Goal: Task Accomplishment & Management: Manage account settings

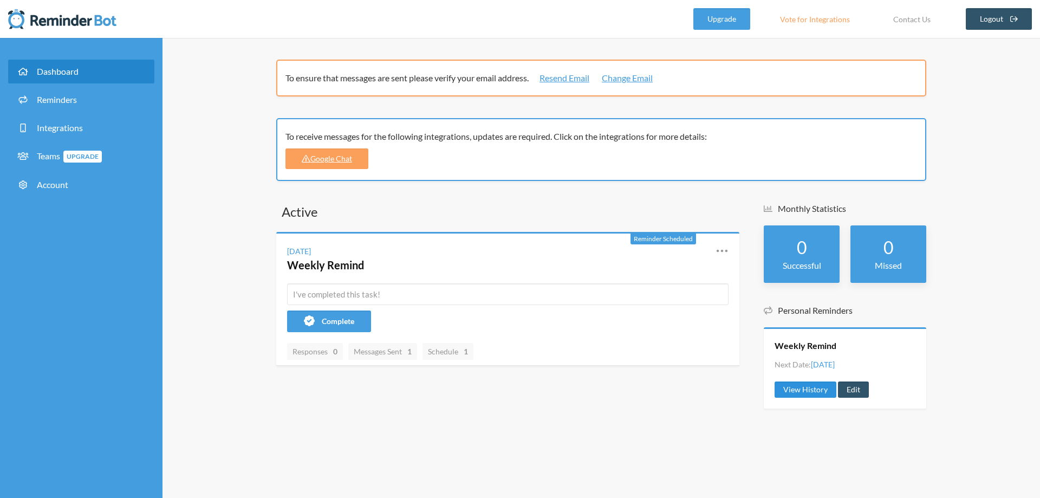
click at [799, 393] on link "View History" at bounding box center [806, 389] width 62 height 16
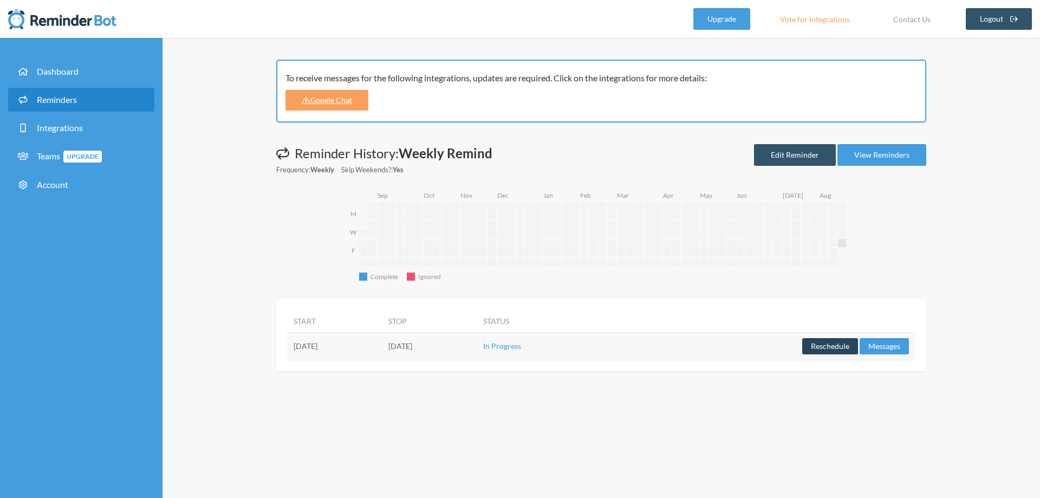
click at [826, 347] on button "Reschedule" at bounding box center [830, 346] width 56 height 16
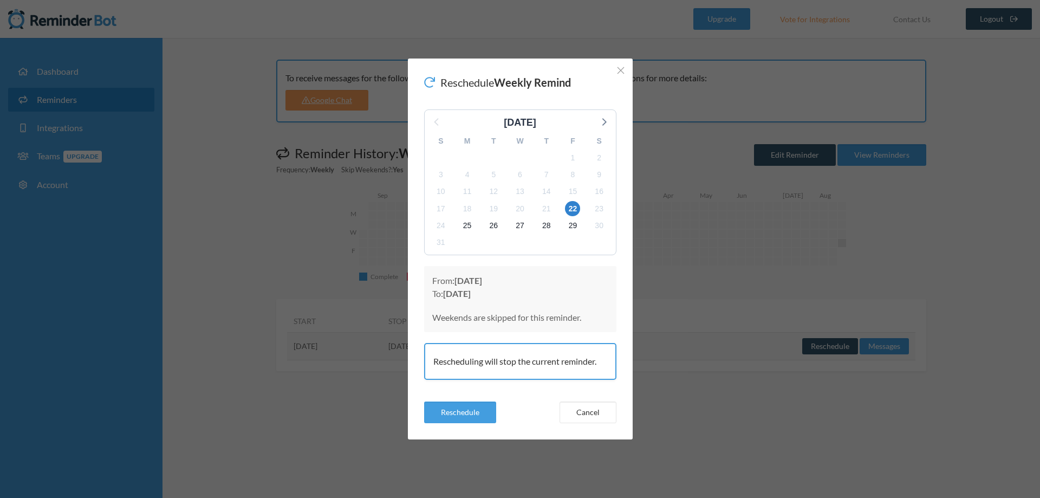
drag, startPoint x: 460, startPoint y: 277, endPoint x: 543, endPoint y: 280, distance: 83.0
click at [543, 280] on p "From: Thursday, August 21 To: Friday, August 22" at bounding box center [520, 287] width 176 height 26
click at [548, 280] on p "From: Thursday, August 21 To: Friday, August 22" at bounding box center [520, 287] width 176 height 26
click at [466, 415] on button "Reschedule" at bounding box center [460, 412] width 72 height 22
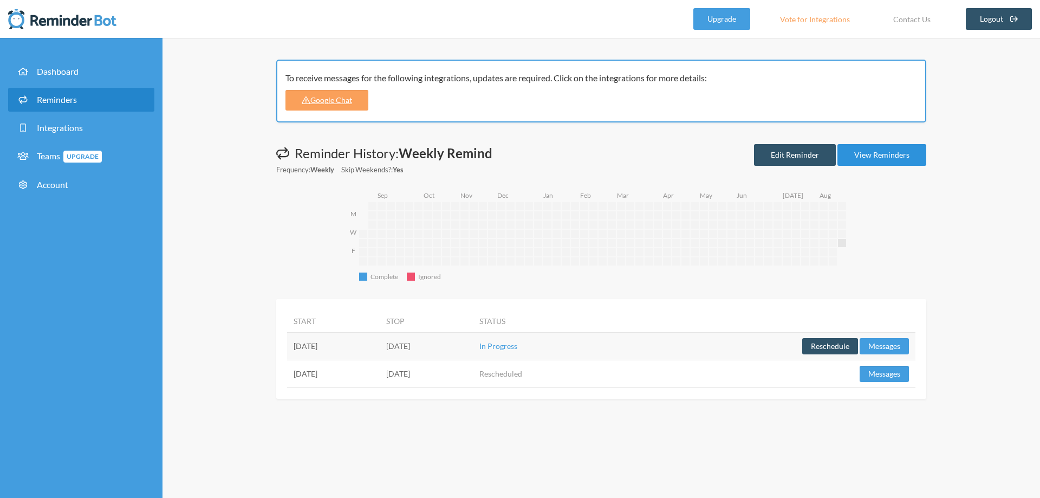
click at [913, 155] on link "View Reminders" at bounding box center [882, 155] width 89 height 22
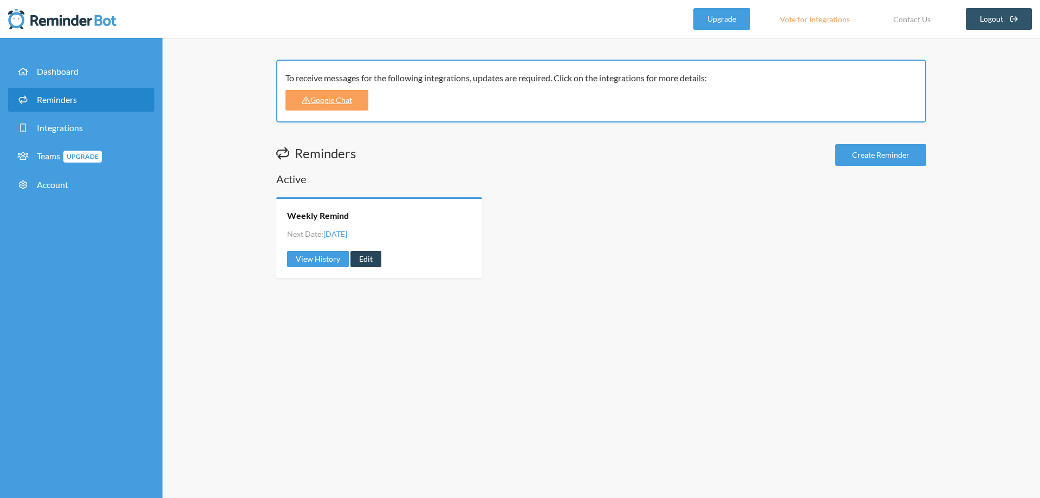
click at [367, 259] on link "Edit" at bounding box center [366, 259] width 31 height 16
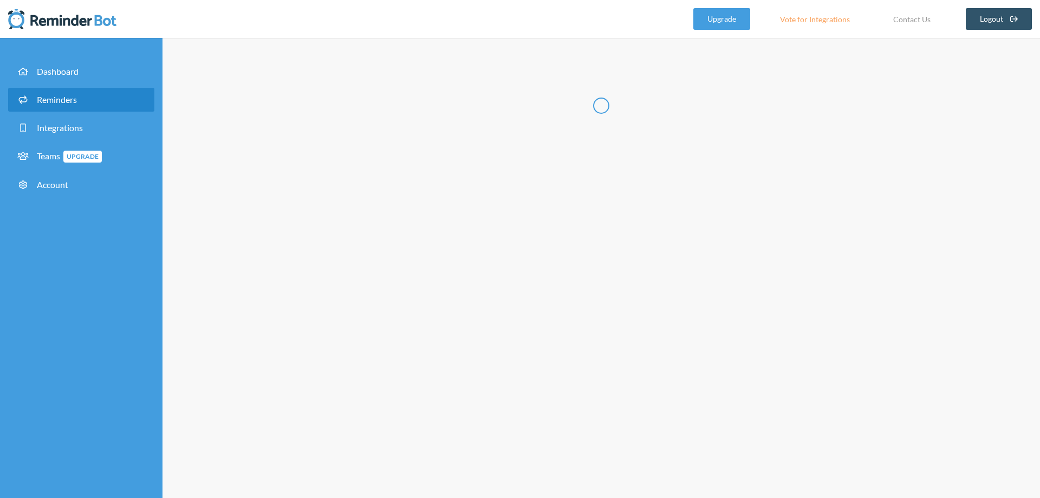
radio input "false"
radio input "true"
type input "Weekly Remind"
select select "11:45:00"
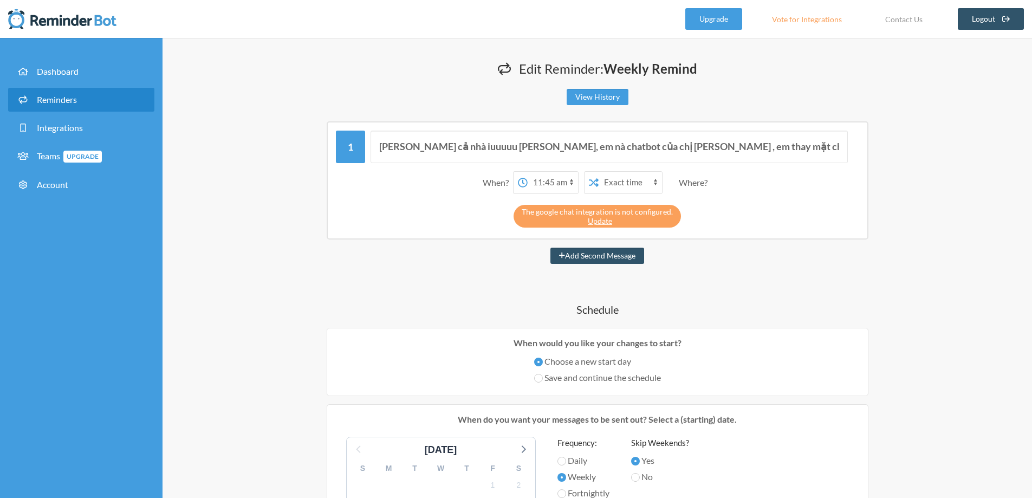
click at [520, 177] on span at bounding box center [523, 183] width 10 height 12
click at [528, 177] on select "12:00 am 12:15 am 12:30 am 12:45 am 1:00 am 1:15 am 1:30 am 1:45 am 2:00 am 2:1…" at bounding box center [553, 183] width 50 height 22
click at [556, 184] on select "12:00 am 12:15 am 12:30 am 12:45 am 1:00 am 1:15 am 1:30 am 1:45 am 2:00 am 2:1…" at bounding box center [553, 183] width 50 height 22
click at [840, 228] on div "Xin chào cả nhà iuuuuu của Linda, em nà chatbot của chị Phương Hoàng , em thay …" at bounding box center [598, 180] width 542 height 118
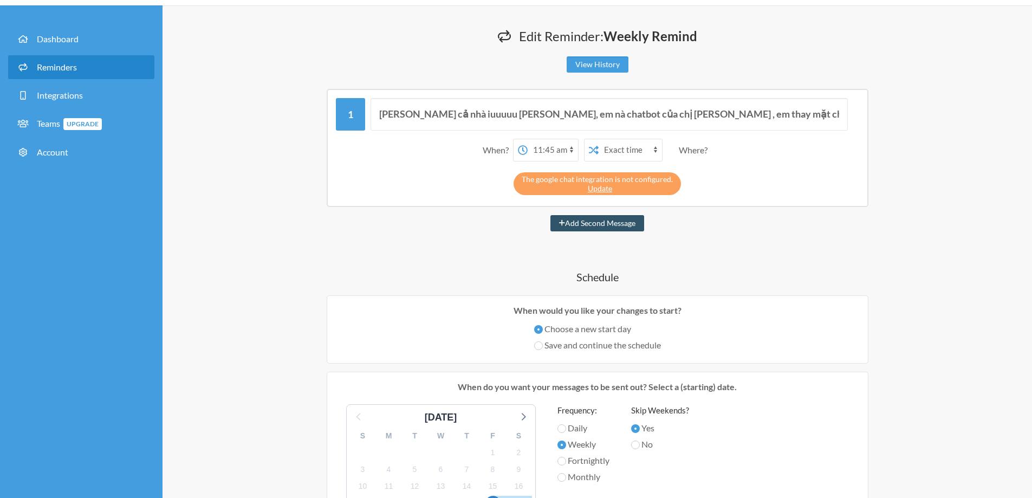
scroll to position [163, 0]
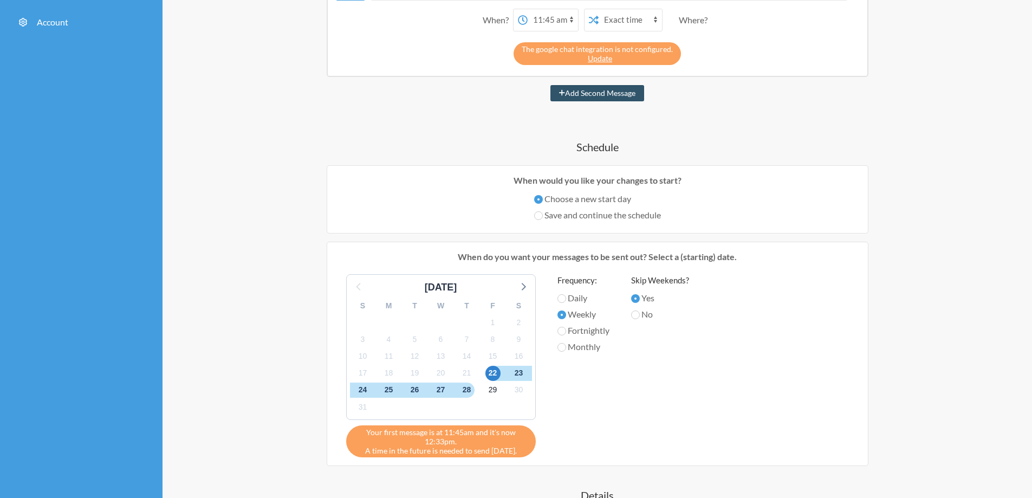
click at [569, 304] on label "Daily" at bounding box center [583, 297] width 52 height 13
click at [566, 303] on input "Daily" at bounding box center [561, 298] width 9 height 9
radio input "true"
click at [563, 320] on label "Weekly" at bounding box center [583, 314] width 52 height 13
click at [563, 319] on input "Weekly" at bounding box center [561, 314] width 9 height 9
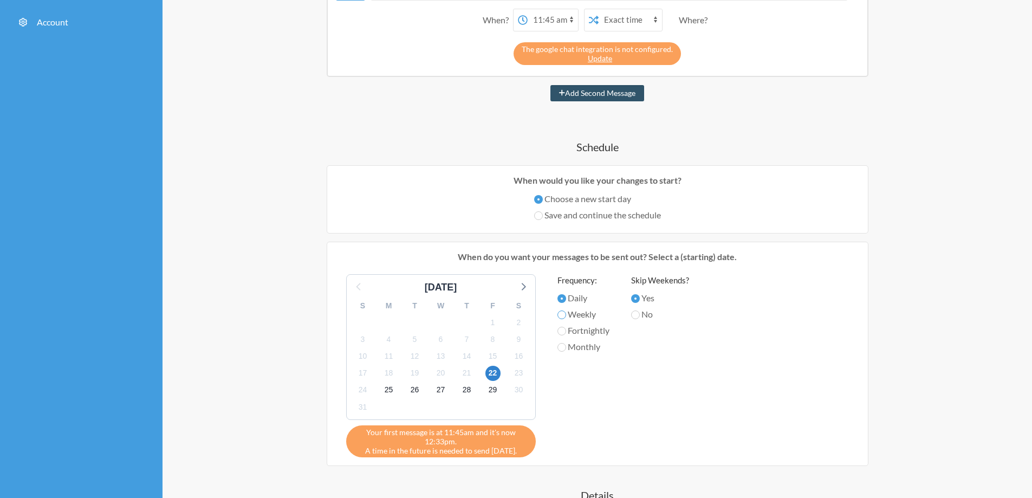
radio input "true"
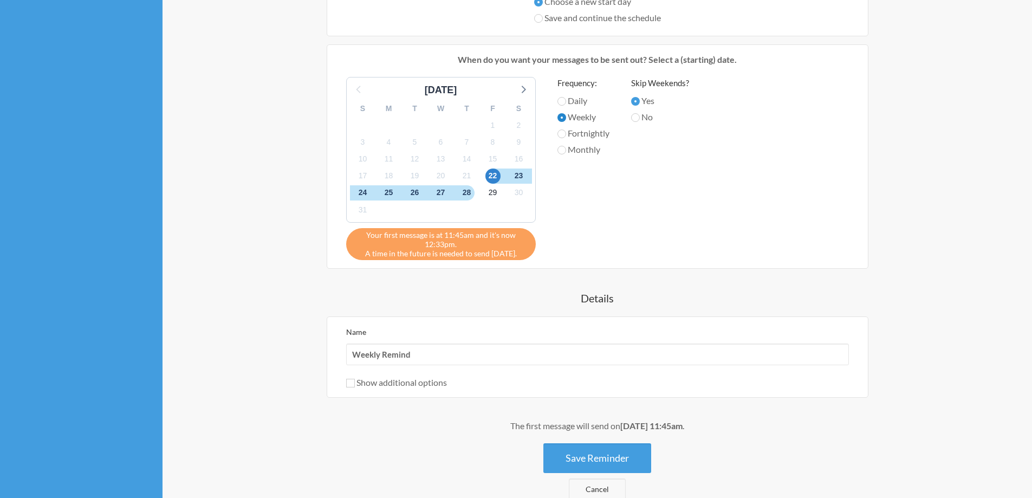
scroll to position [379, 0]
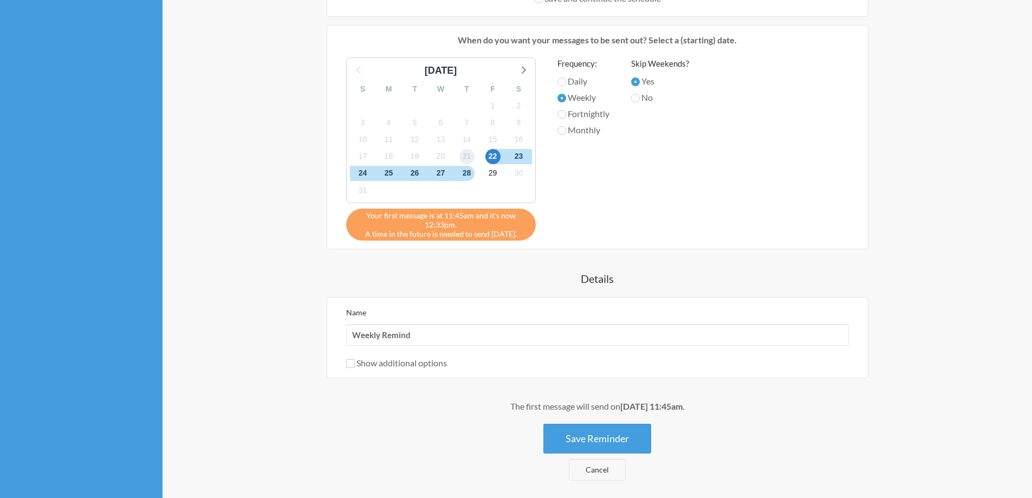
click at [466, 159] on span "21" at bounding box center [466, 156] width 15 height 15
click at [608, 439] on button "Save Reminder" at bounding box center [597, 439] width 108 height 30
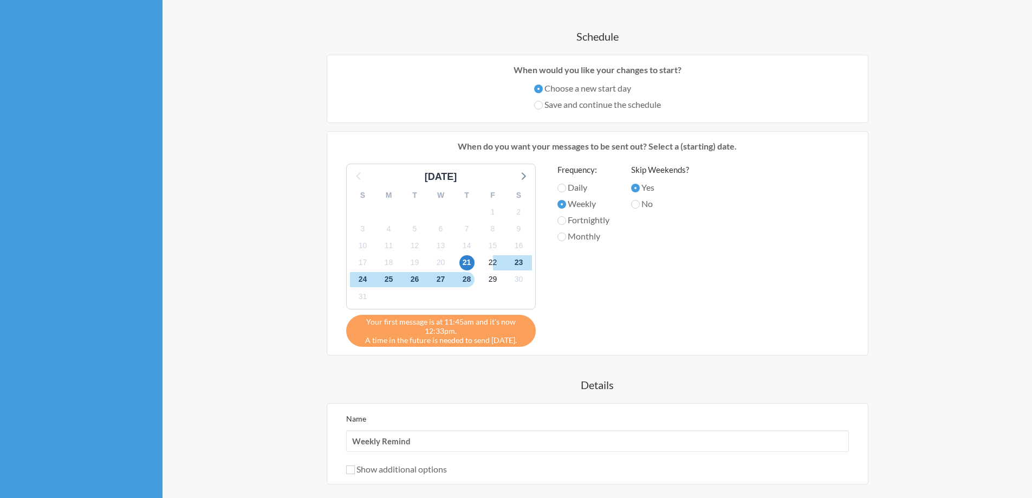
scroll to position [108, 0]
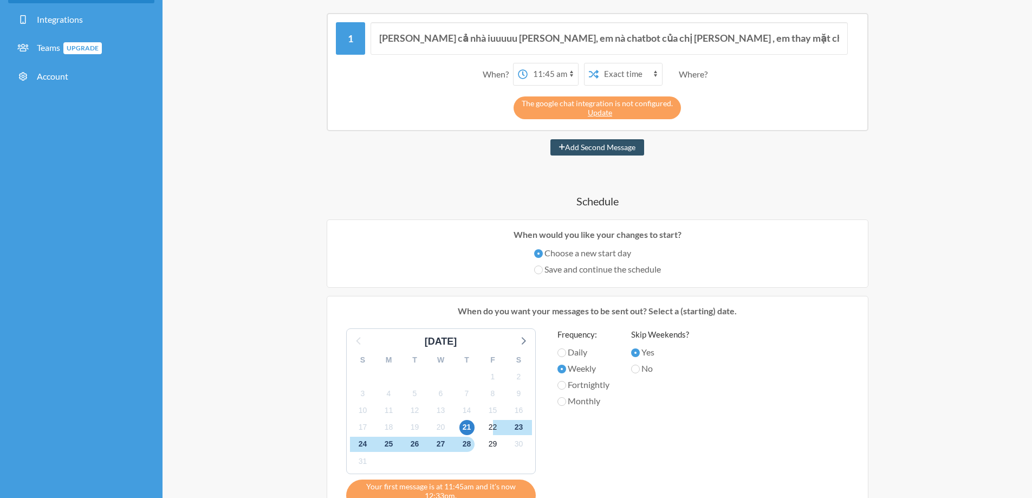
click at [550, 72] on select "12:00 am 12:15 am 12:30 am 12:45 am 1:00 am 1:15 am 1:30 am 1:45 am 2:00 am 2:1…" at bounding box center [553, 74] width 50 height 22
click at [561, 74] on select "12:00 am 12:15 am 12:30 am 12:45 am 1:00 am 1:15 am 1:30 am 1:45 am 2:00 am 2:1…" at bounding box center [553, 74] width 50 height 22
select select "12:45:00"
click at [528, 63] on select "12:00 am 12:15 am 12:30 am 12:45 am 1:00 am 1:15 am 1:30 am 1:45 am 2:00 am 2:1…" at bounding box center [553, 74] width 50 height 22
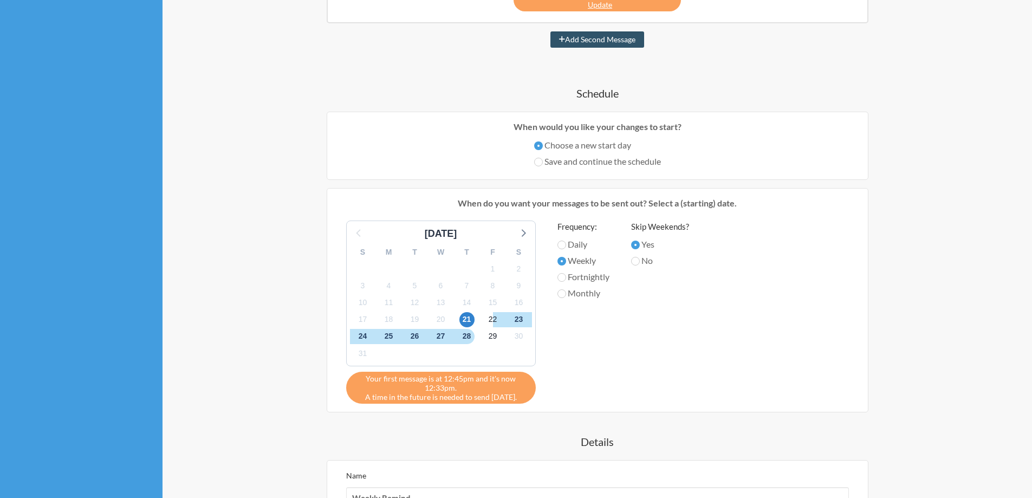
scroll to position [217, 0]
drag, startPoint x: 360, startPoint y: 375, endPoint x: 538, endPoint y: 395, distance: 178.8
click at [530, 399] on div "Your first message is at 12:45pm and it's now 12:33pm. A time in the future is …" at bounding box center [441, 387] width 190 height 32
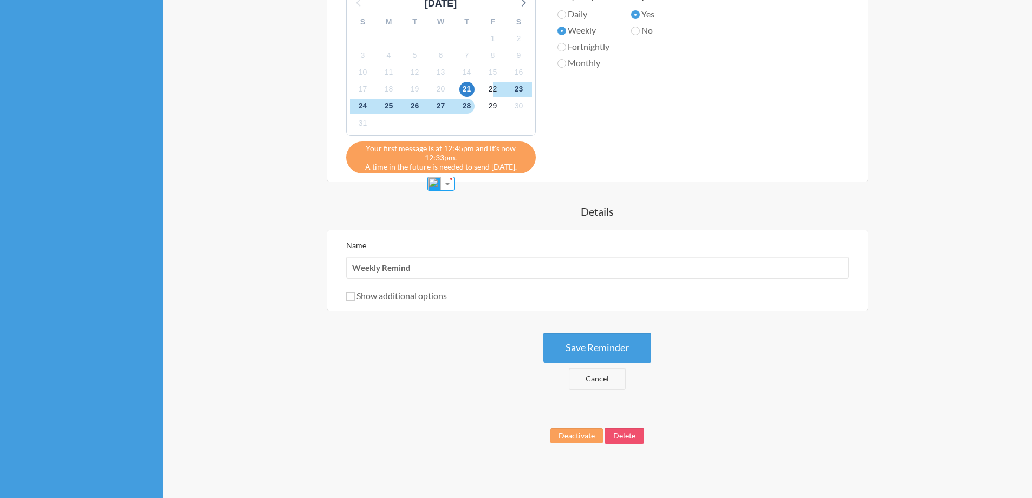
scroll to position [452, 0]
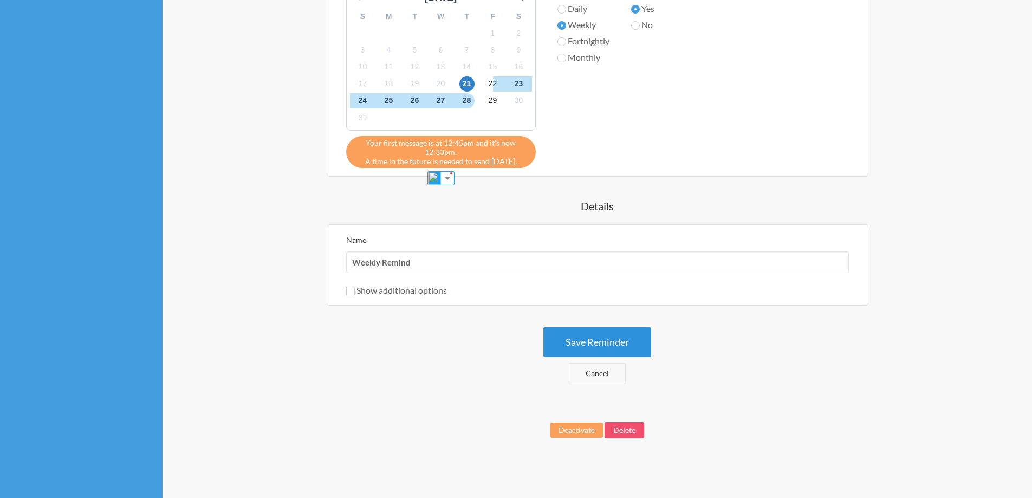
click at [623, 348] on button "Save Reminder" at bounding box center [597, 342] width 108 height 30
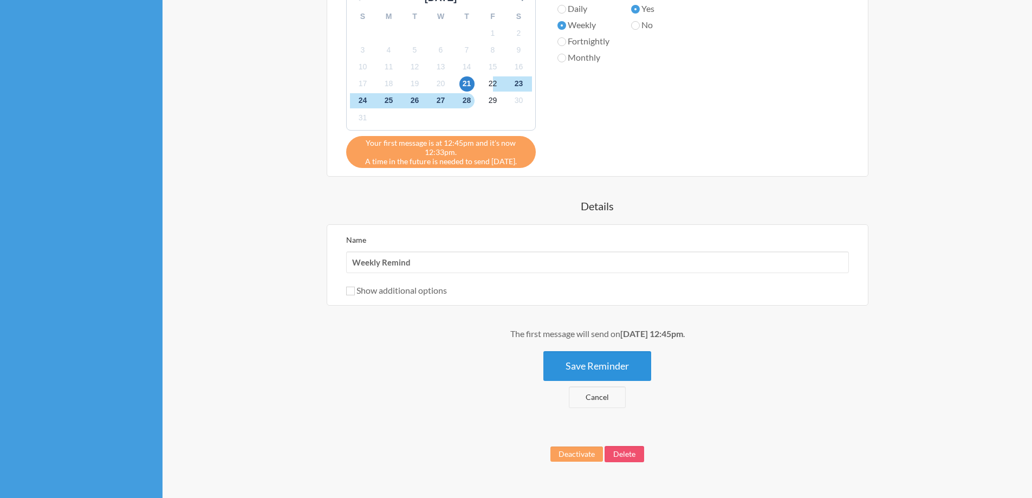
click at [578, 358] on button "Save Reminder" at bounding box center [597, 366] width 108 height 30
click at [605, 369] on button "Save Reminder" at bounding box center [597, 366] width 108 height 30
click at [638, 361] on button "Save Reminder" at bounding box center [597, 366] width 108 height 30
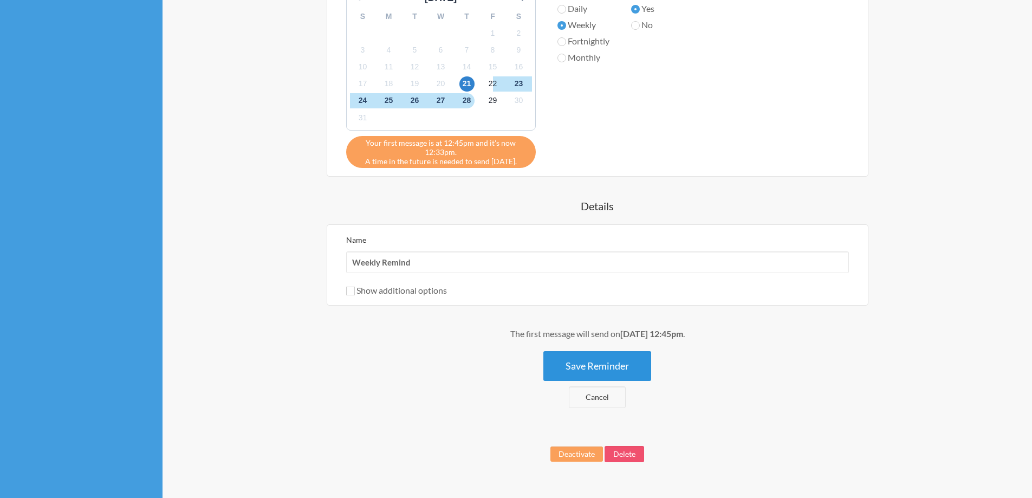
click at [638, 361] on button "Save Reminder" at bounding box center [597, 366] width 108 height 30
click at [613, 363] on button "Save Reminder" at bounding box center [597, 366] width 108 height 30
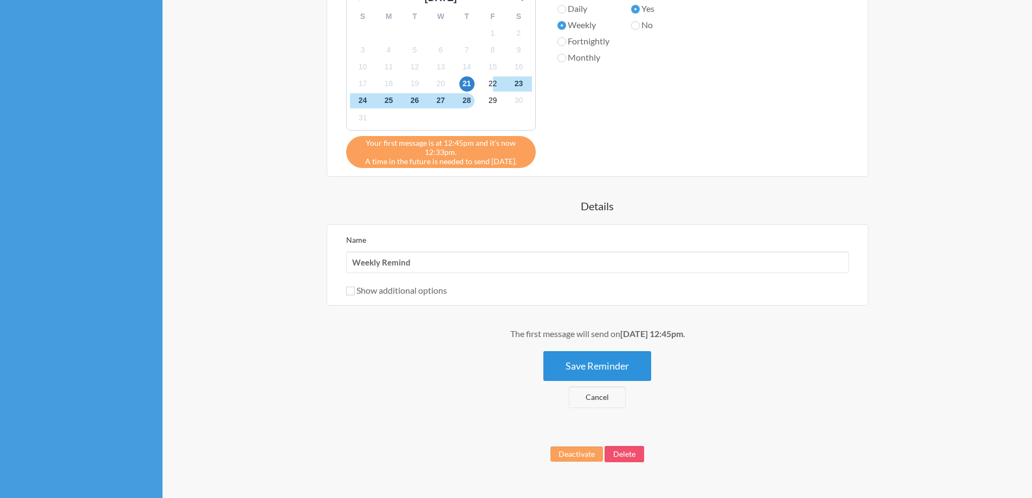
click at [609, 364] on button "Save Reminder" at bounding box center [597, 366] width 108 height 30
click at [820, 317] on div "Xin chào cả nhà iuuuuu của Linda, em nà chatbot của chị Phương Hoàng , em thay …" at bounding box center [598, 39] width 650 height 738
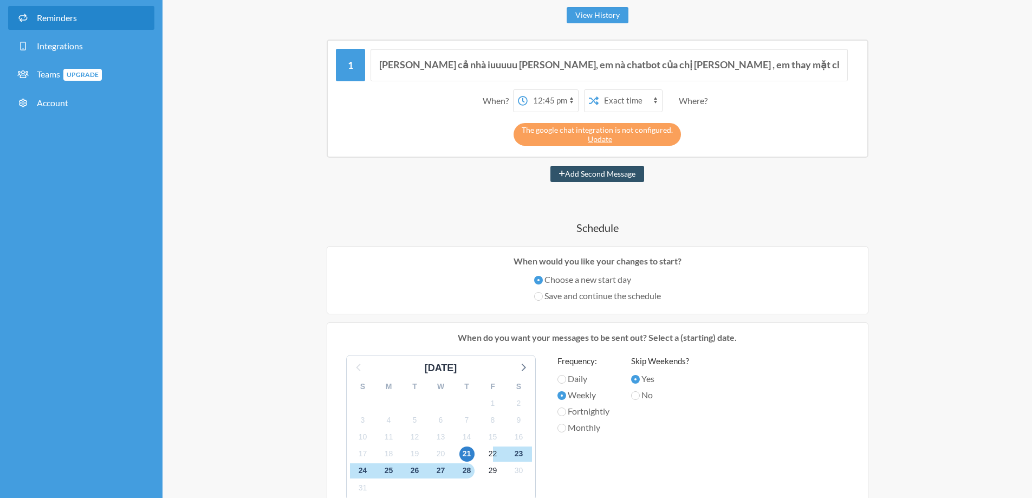
scroll to position [18, 0]
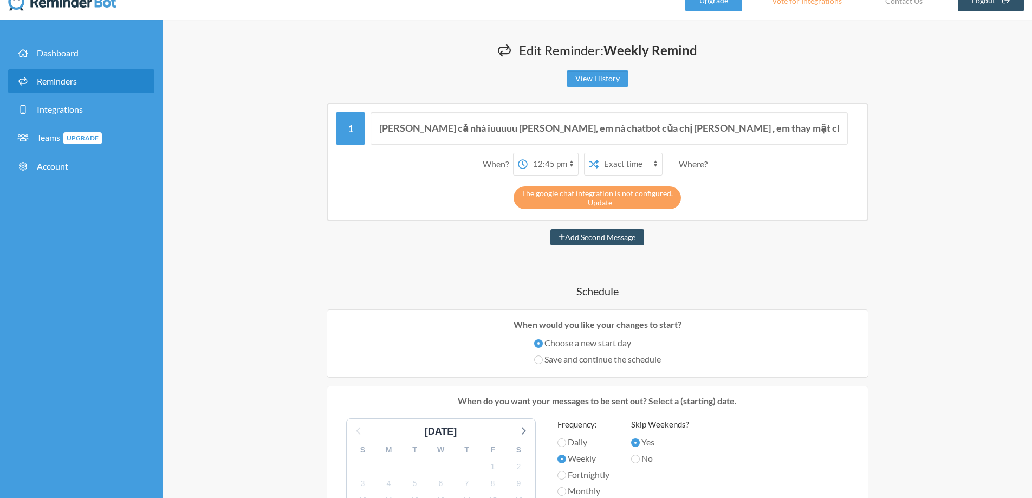
click at [617, 198] on div "The google chat integration is not configured. Update" at bounding box center [597, 197] width 167 height 23
click at [603, 203] on link "Update" at bounding box center [600, 202] width 24 height 9
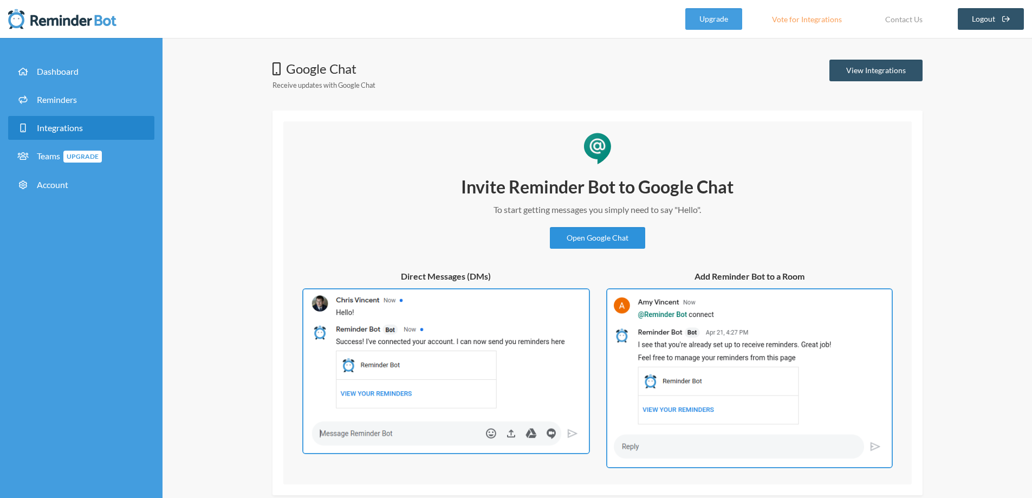
click at [618, 244] on link "Open Google Chat" at bounding box center [597, 238] width 95 height 22
click at [899, 69] on link "View Integrations" at bounding box center [875, 71] width 93 height 22
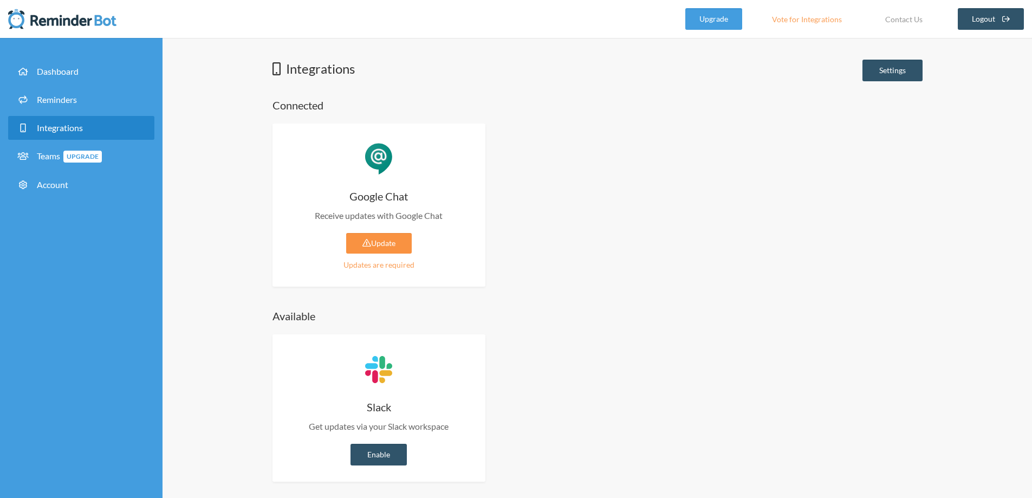
click at [392, 244] on link "Update" at bounding box center [379, 243] width 66 height 21
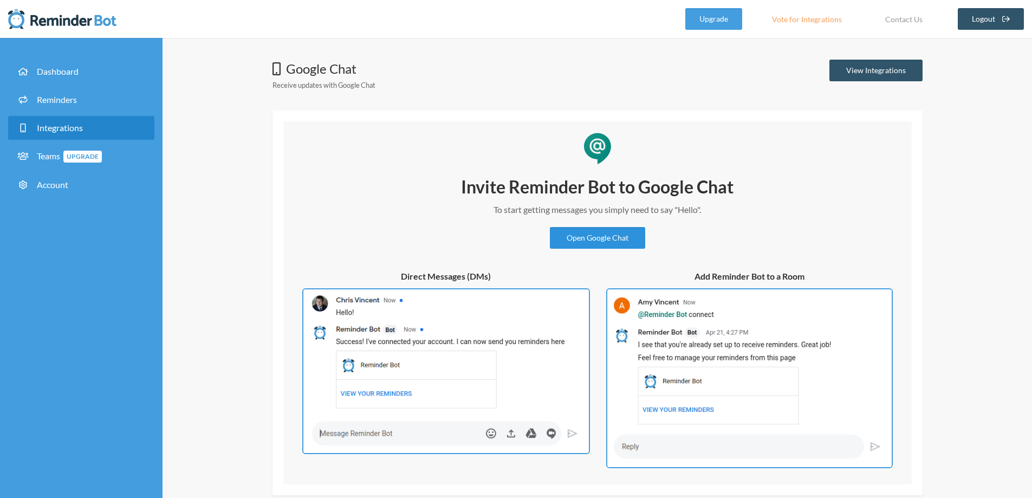
click at [602, 239] on link "Open Google Chat" at bounding box center [597, 238] width 95 height 22
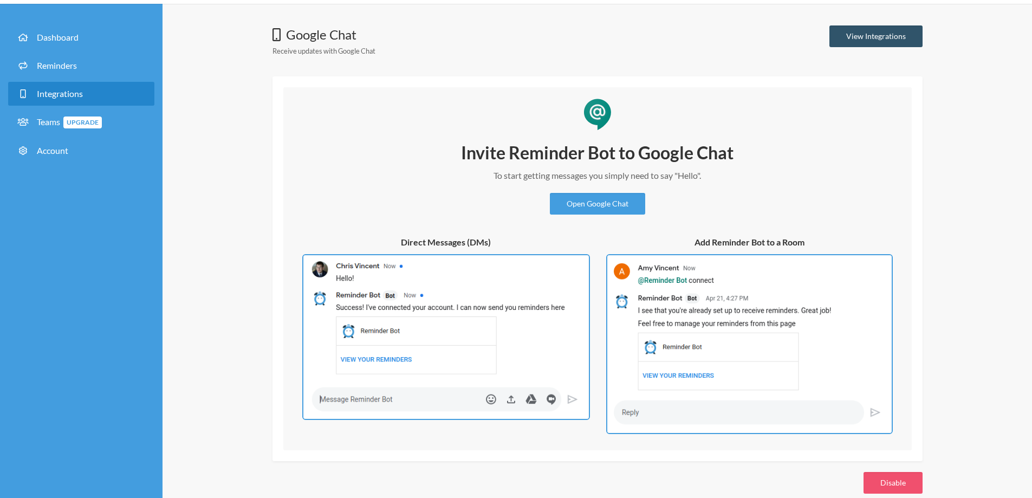
scroll to position [51, 0]
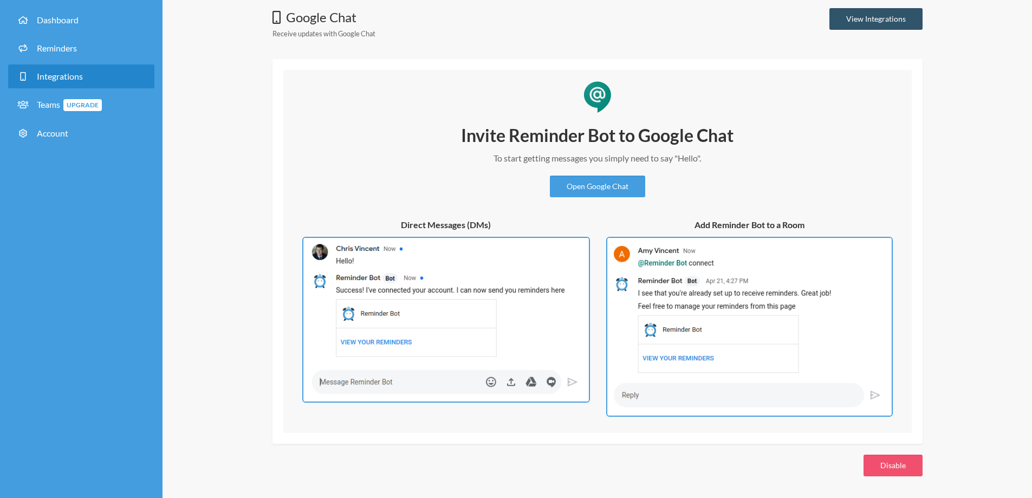
click at [431, 305] on img at bounding box center [446, 320] width 288 height 166
click at [877, 24] on link "View Integrations" at bounding box center [875, 19] width 93 height 22
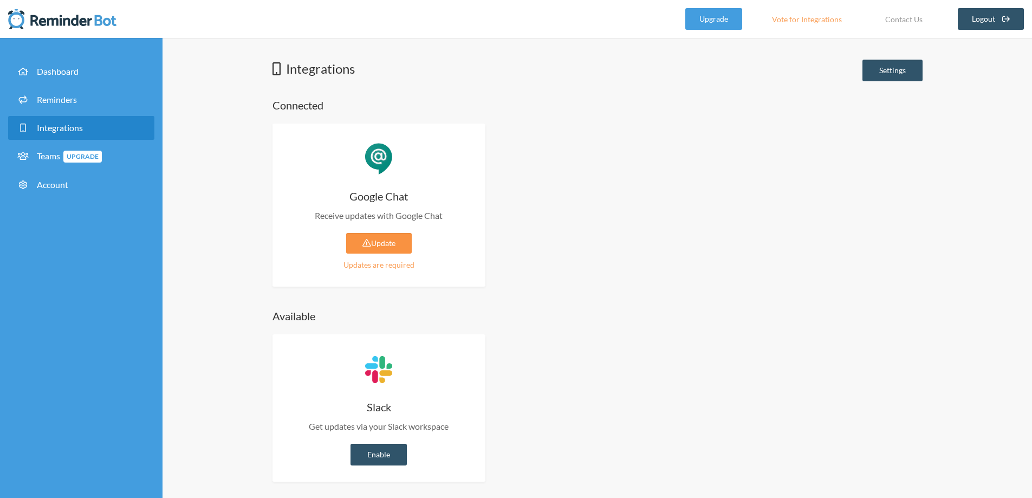
click at [390, 244] on link "Update" at bounding box center [379, 243] width 66 height 21
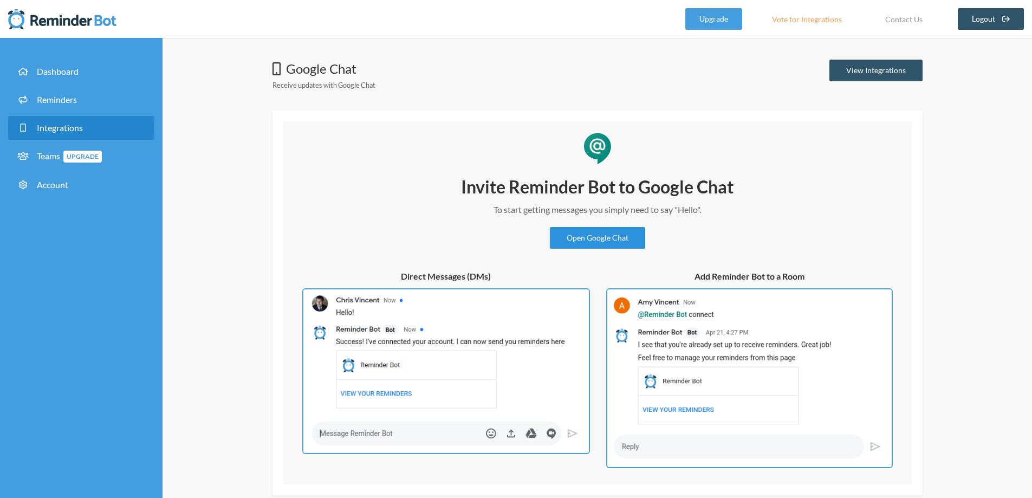
click at [588, 243] on link "Open Google Chat" at bounding box center [597, 238] width 95 height 22
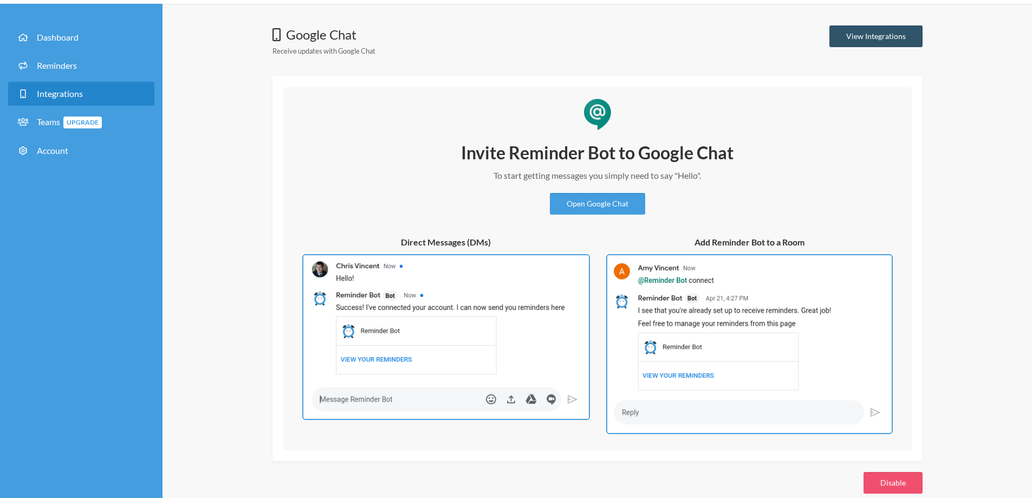
scroll to position [51, 0]
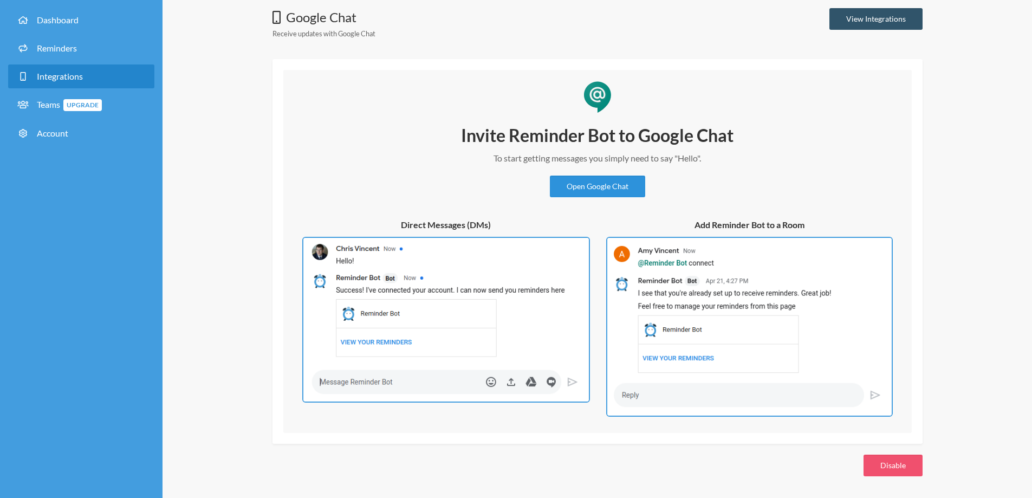
click at [616, 193] on link "Open Google Chat" at bounding box center [597, 187] width 95 height 22
click at [691, 160] on p "To start getting messages you simply need to say "Hello"." at bounding box center [597, 158] width 325 height 13
copy p "Hello"
click at [638, 148] on div "Invite Reminder Bot to Google Chat To start getting messages you simply need to…" at bounding box center [597, 161] width 325 height 74
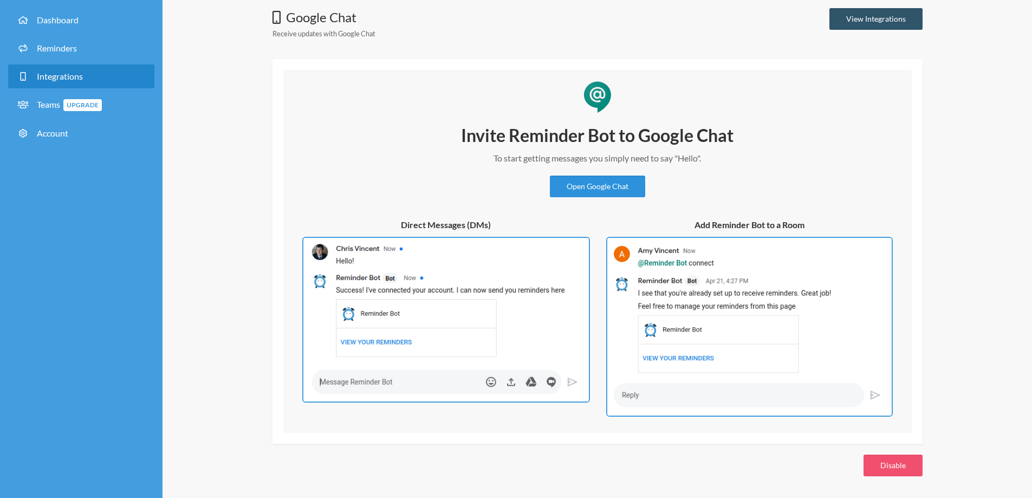
click at [608, 188] on link "Open Google Chat" at bounding box center [597, 187] width 95 height 22
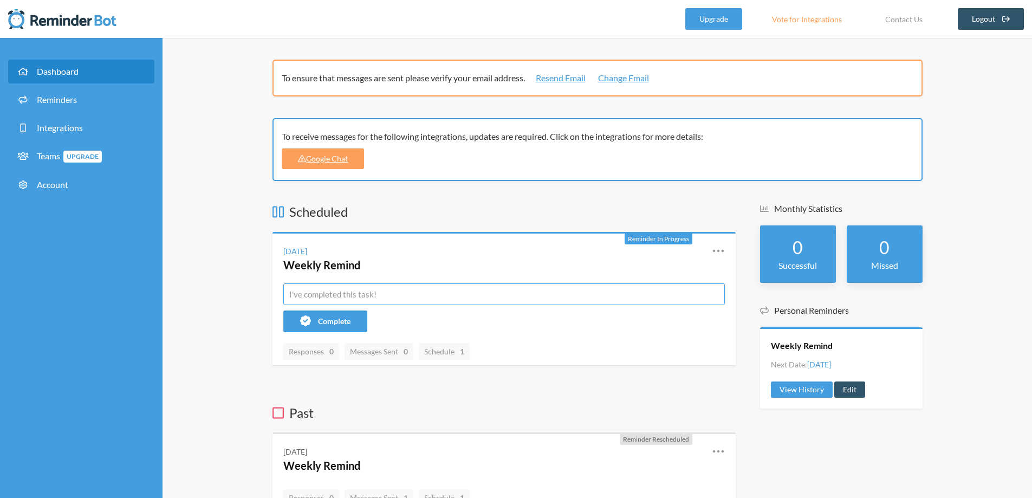
click at [368, 295] on input "text" at bounding box center [504, 294] width 442 height 22
click at [307, 250] on div "[DATE]" at bounding box center [295, 250] width 24 height 11
click at [286, 251] on div "[DATE]" at bounding box center [295, 250] width 24 height 11
click at [307, 251] on div "[DATE]" at bounding box center [295, 250] width 24 height 11
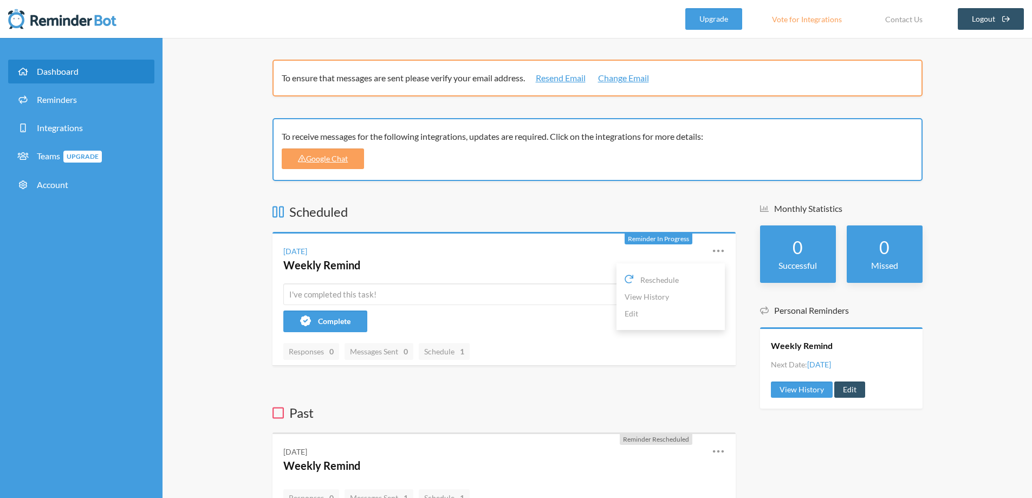
click at [727, 251] on div "Friday, August 22 Weekly Remind Reschedule View History Edit" at bounding box center [504, 258] width 463 height 50
click at [713, 248] on icon at bounding box center [718, 250] width 13 height 13
click at [710, 255] on div "Reschedule View History Edit" at bounding box center [710, 258] width 29 height 28
click at [514, 299] on input "text" at bounding box center [504, 294] width 442 height 22
click at [358, 290] on input "text" at bounding box center [504, 294] width 442 height 22
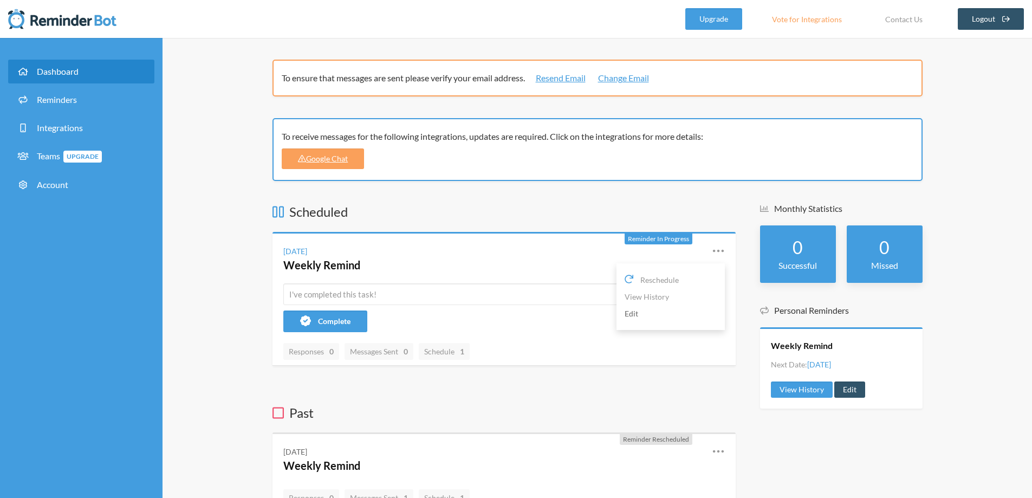
click at [629, 313] on link "Edit" at bounding box center [671, 313] width 92 height 17
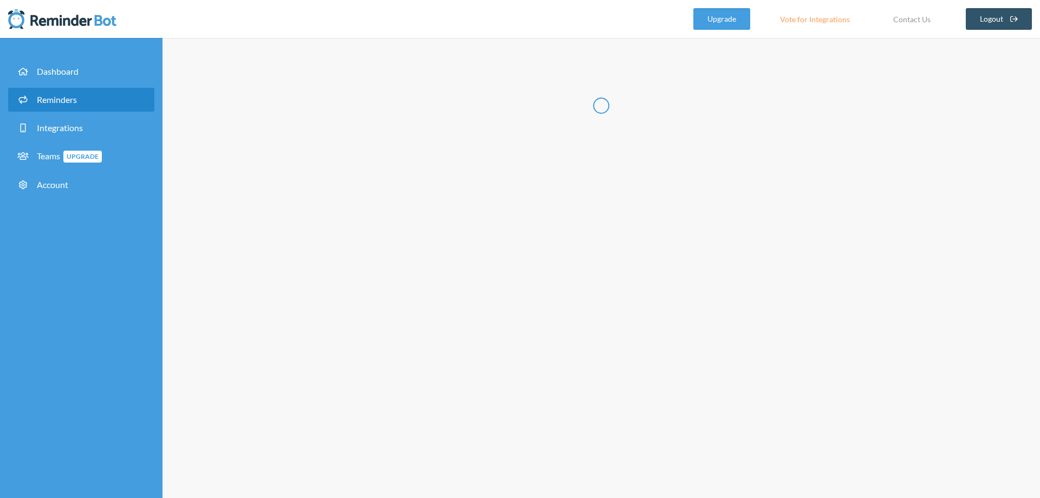
radio input "false"
radio input "true"
type input "Weekly Remind"
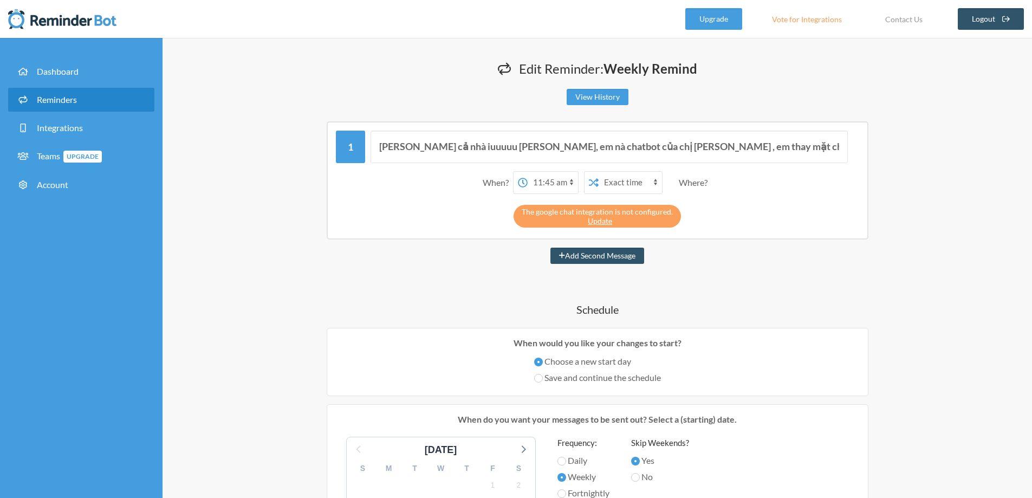
click at [537, 176] on select "12:00 am 12:15 am 12:30 am 12:45 am 1:00 am 1:15 am 1:30 am 1:45 am 2:00 am 2:1…" at bounding box center [553, 183] width 50 height 22
select select "12:45:00"
click at [528, 172] on select "12:00 am 12:15 am 12:30 am 12:45 am 1:00 am 1:15 am 1:30 am 1:45 am 2:00 am 2:1…" at bounding box center [553, 183] width 50 height 22
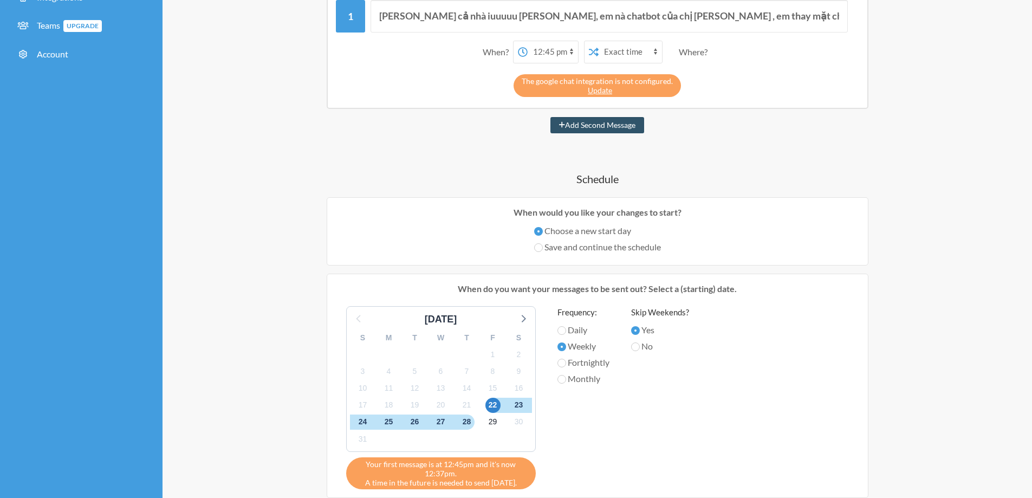
scroll to position [163, 0]
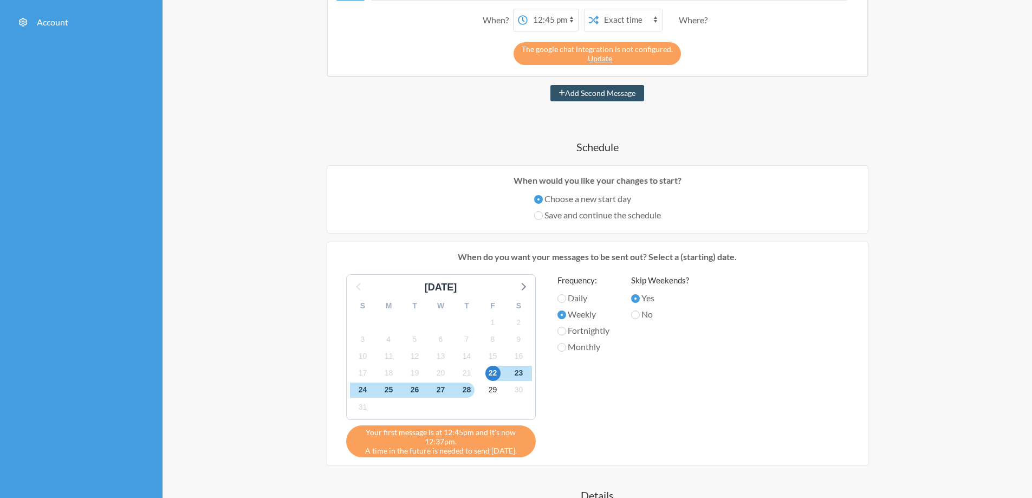
click at [476, 376] on div "21" at bounding box center [467, 373] width 26 height 17
click at [465, 374] on span "21" at bounding box center [466, 373] width 15 height 15
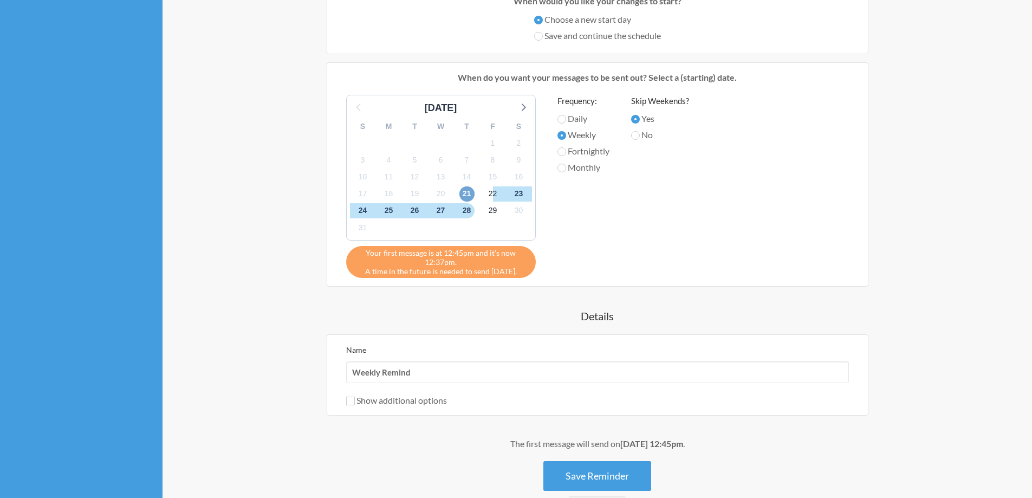
scroll to position [271, 0]
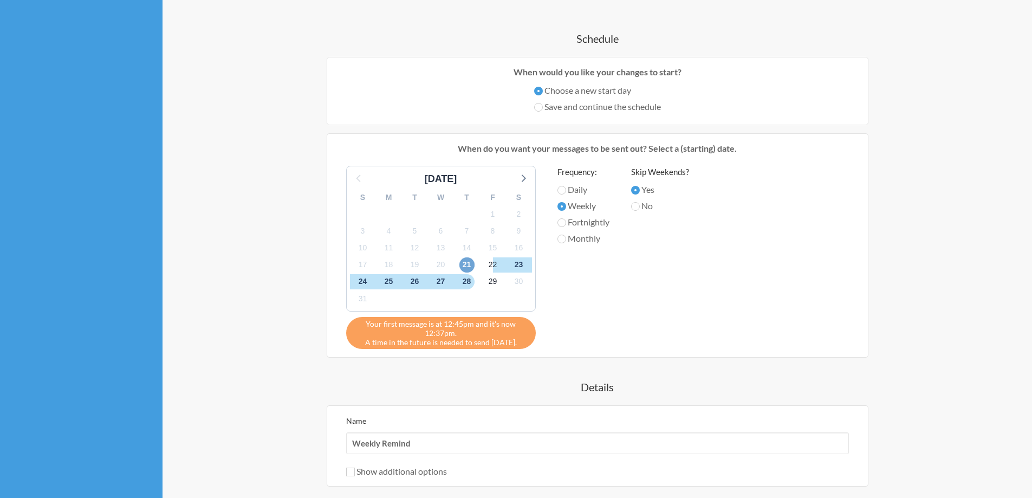
click at [467, 260] on span "21" at bounding box center [466, 264] width 15 height 15
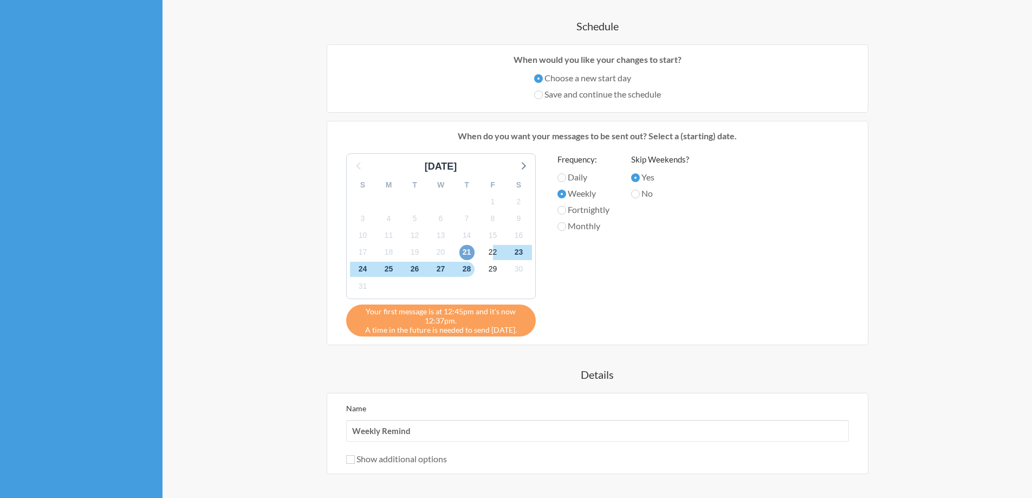
scroll to position [325, 0]
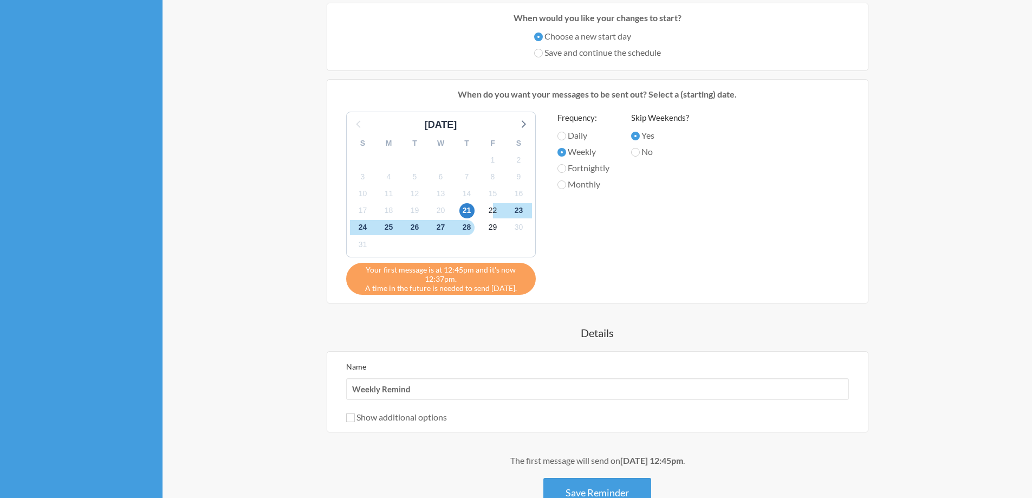
drag, startPoint x: 371, startPoint y: 293, endPoint x: 503, endPoint y: 298, distance: 132.8
click at [484, 297] on div "When do you want your messages to be sent out? Select a (starting) date. August…" at bounding box center [598, 191] width 542 height 224
click at [514, 294] on div "Your first message is at 12:45pm and it's now 12:37pm. A time in the future is …" at bounding box center [441, 279] width 190 height 32
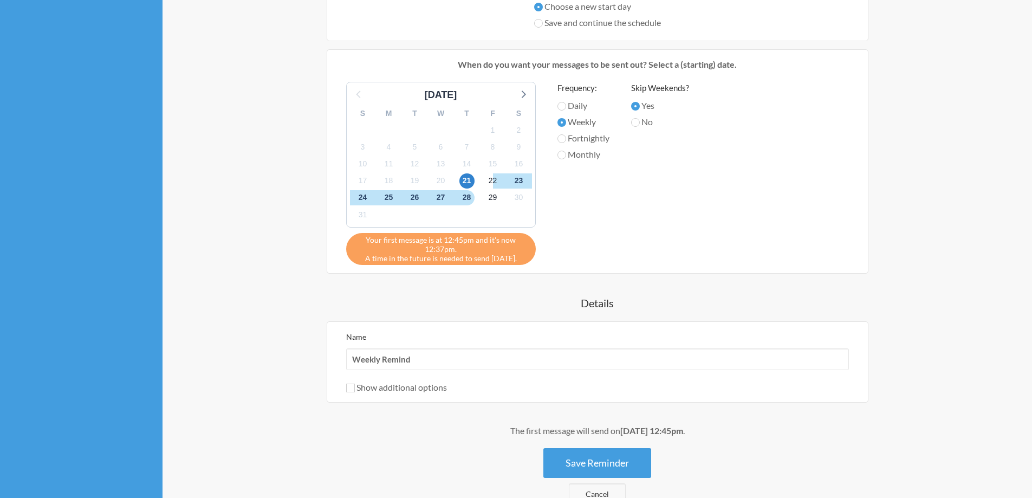
scroll to position [476, 0]
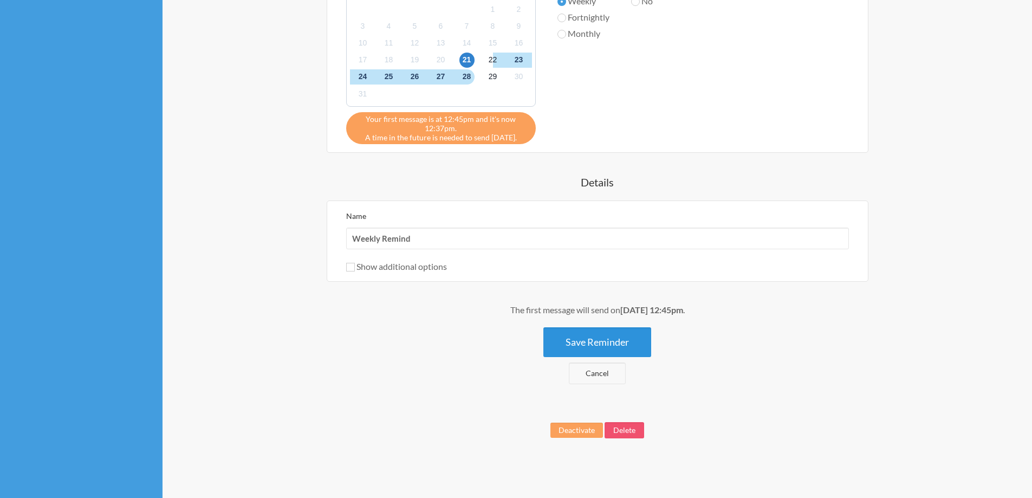
click at [617, 344] on button "Save Reminder" at bounding box center [597, 342] width 108 height 30
click at [589, 340] on button "Save Reminder" at bounding box center [597, 342] width 108 height 30
drag, startPoint x: 589, startPoint y: 340, endPoint x: 750, endPoint y: 352, distance: 161.8
click at [589, 340] on button "Save Reminder" at bounding box center [597, 342] width 108 height 30
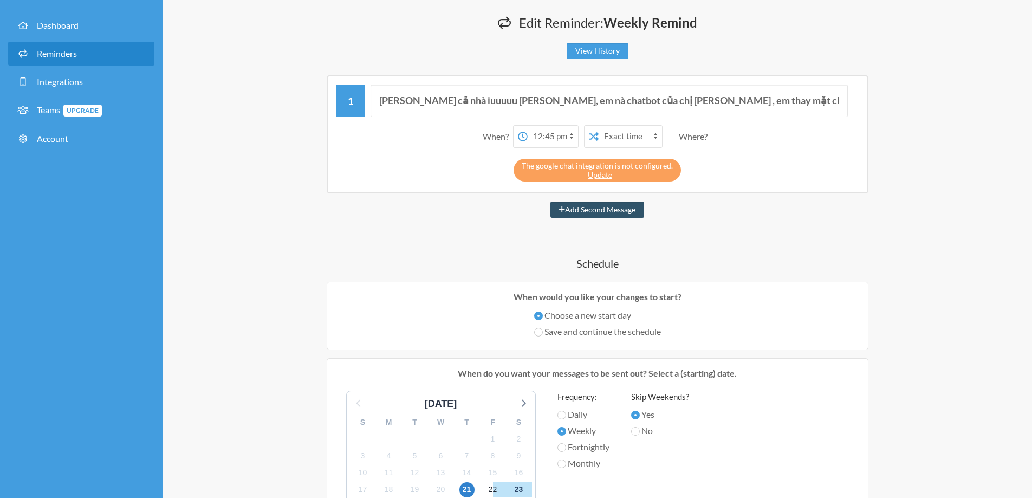
scroll to position [0, 0]
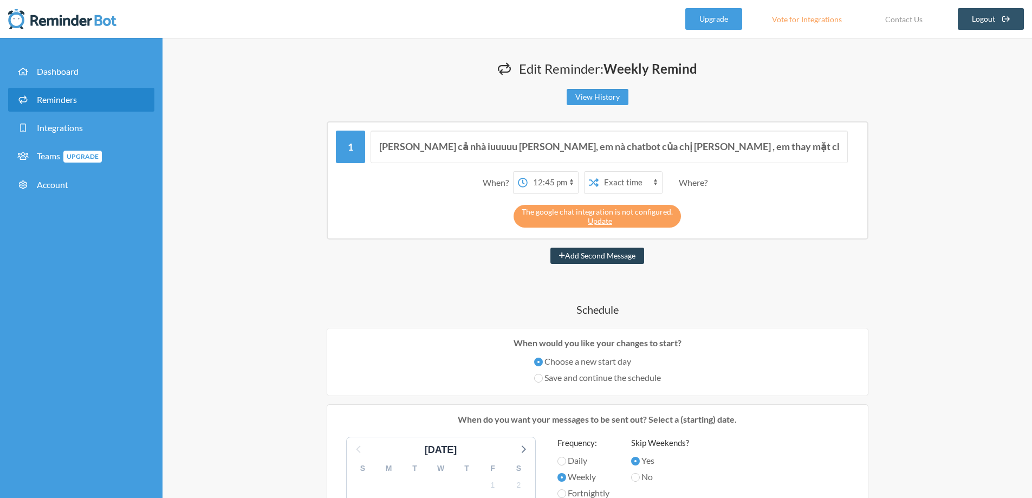
click at [607, 259] on button "Add Second Message" at bounding box center [597, 256] width 94 height 16
select select "13:45:00"
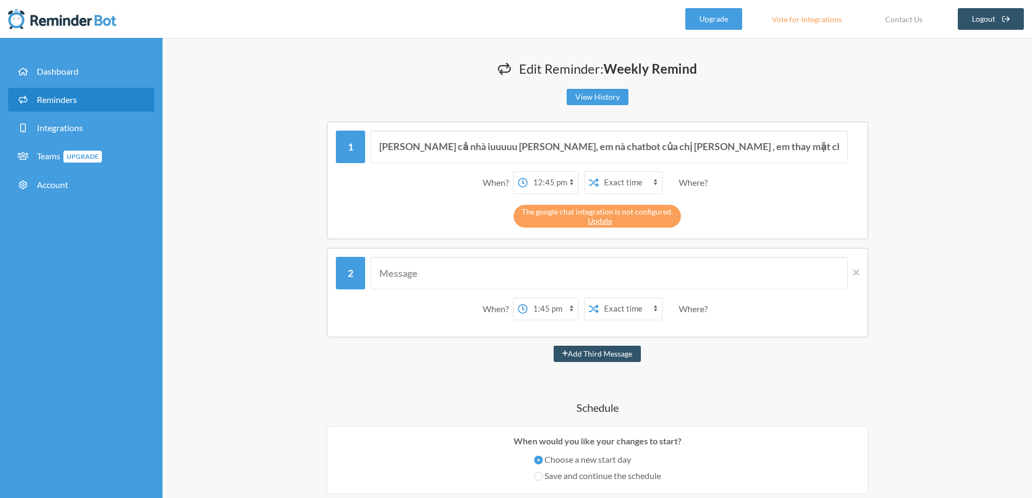
click at [857, 273] on icon at bounding box center [856, 272] width 6 height 6
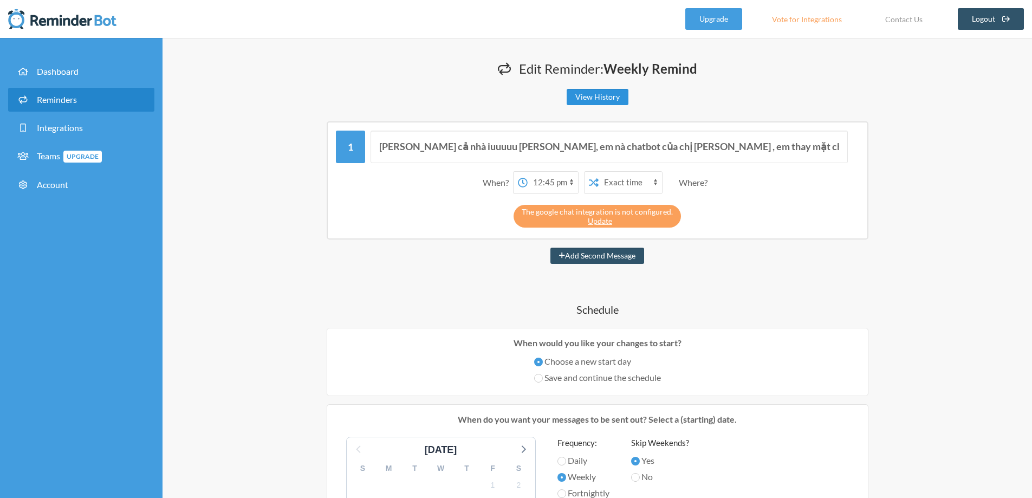
click at [604, 96] on link "View History" at bounding box center [598, 97] width 62 height 16
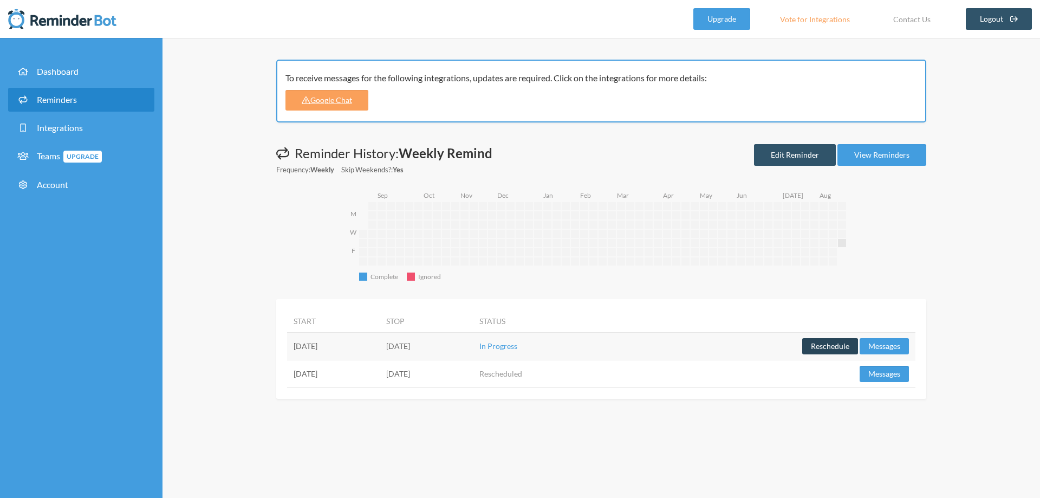
click at [814, 342] on button "Reschedule" at bounding box center [830, 346] width 56 height 16
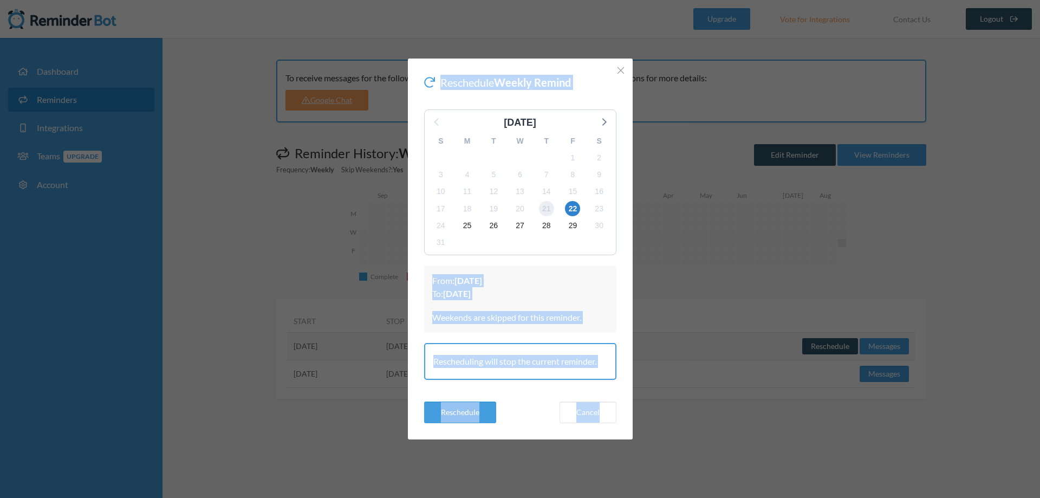
click at [548, 210] on span "21" at bounding box center [546, 208] width 15 height 15
click at [464, 410] on button "Reschedule" at bounding box center [460, 412] width 72 height 22
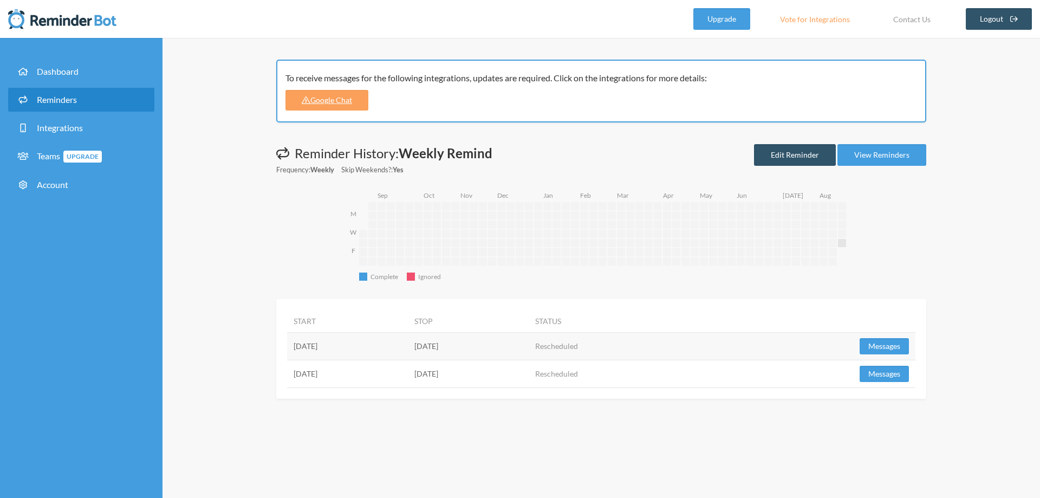
drag, startPoint x: 291, startPoint y: 343, endPoint x: 358, endPoint y: 343, distance: 67.2
click at [358, 343] on td "Friday, August 22" at bounding box center [347, 346] width 121 height 28
click at [408, 341] on td "Friday, August 22" at bounding box center [347, 346] width 121 height 28
drag, startPoint x: 471, startPoint y: 375, endPoint x: 588, endPoint y: 377, distance: 116.5
click at [588, 377] on tr "Thursday, August 21 Friday, August 22 Rescheduled Reschedule Messages" at bounding box center [601, 374] width 628 height 28
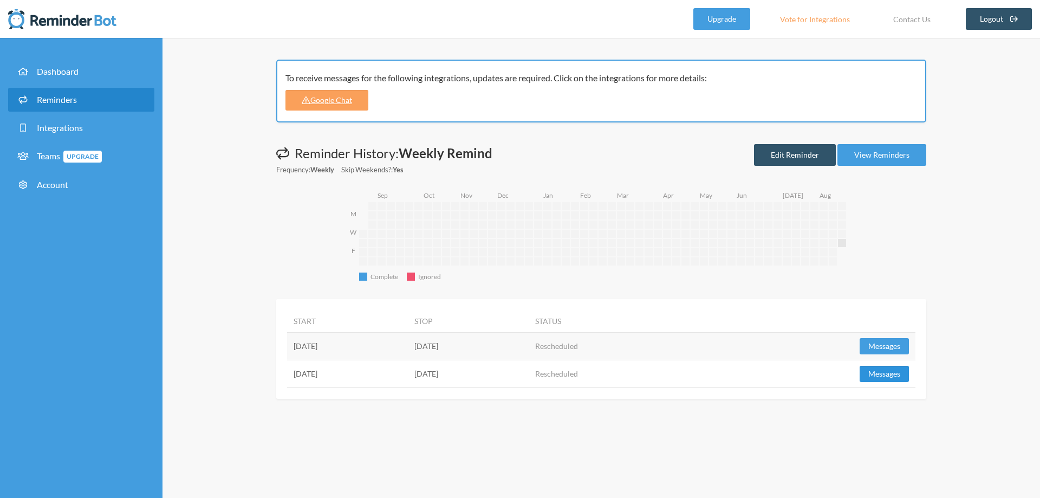
click at [890, 374] on button "Messages" at bounding box center [884, 374] width 49 height 16
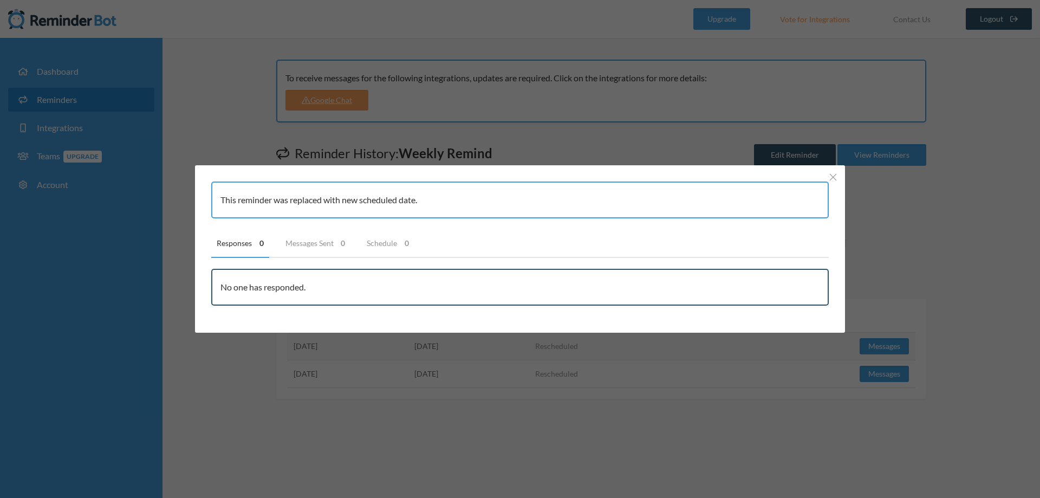
click at [277, 285] on div "No one has responded." at bounding box center [520, 287] width 618 height 37
click at [652, 394] on div "This reminder was replaced with new scheduled date. Responses 0 Messages Sent 0…" at bounding box center [520, 249] width 1040 height 498
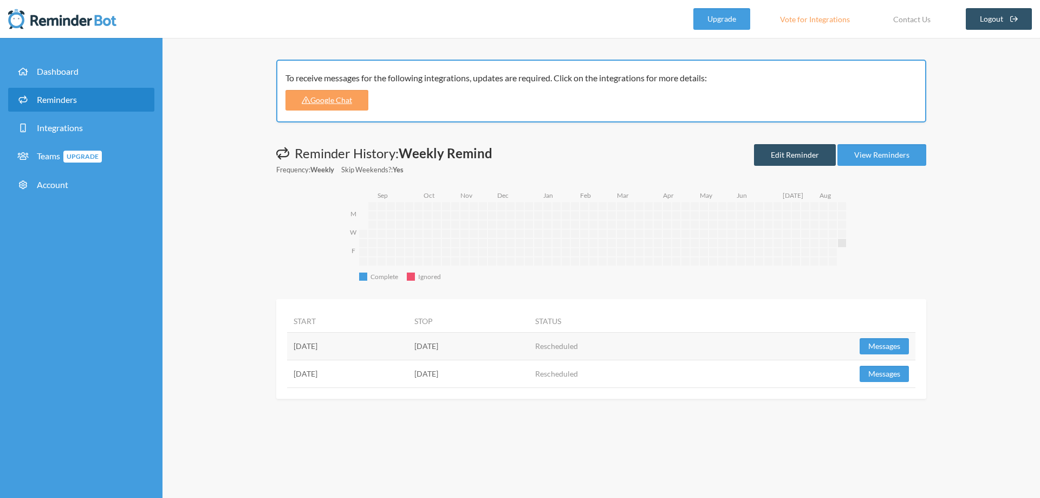
click at [318, 372] on td "Thursday, August 21" at bounding box center [347, 374] width 121 height 28
click at [803, 158] on link "Edit Reminder" at bounding box center [795, 155] width 82 height 22
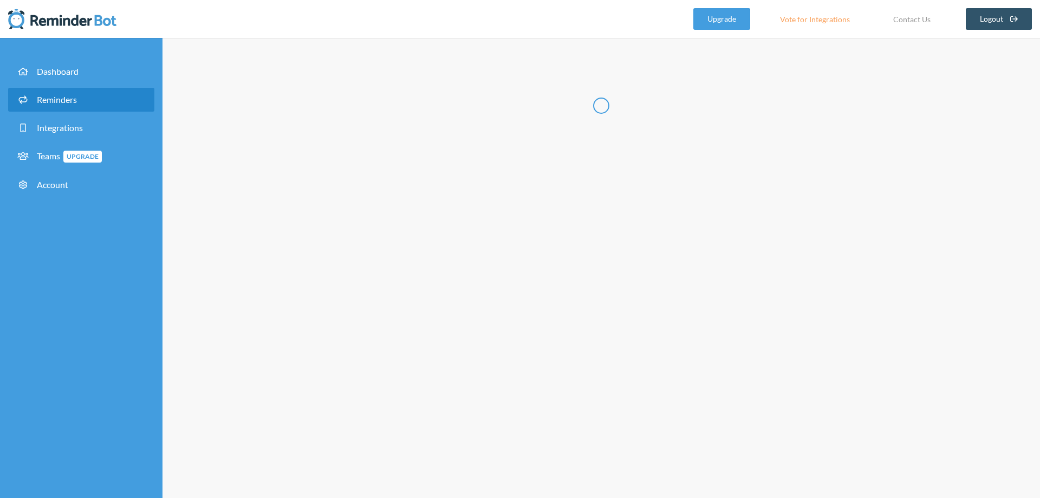
radio input "false"
radio input "true"
type input "Weekly Remind"
select select "11:45:00"
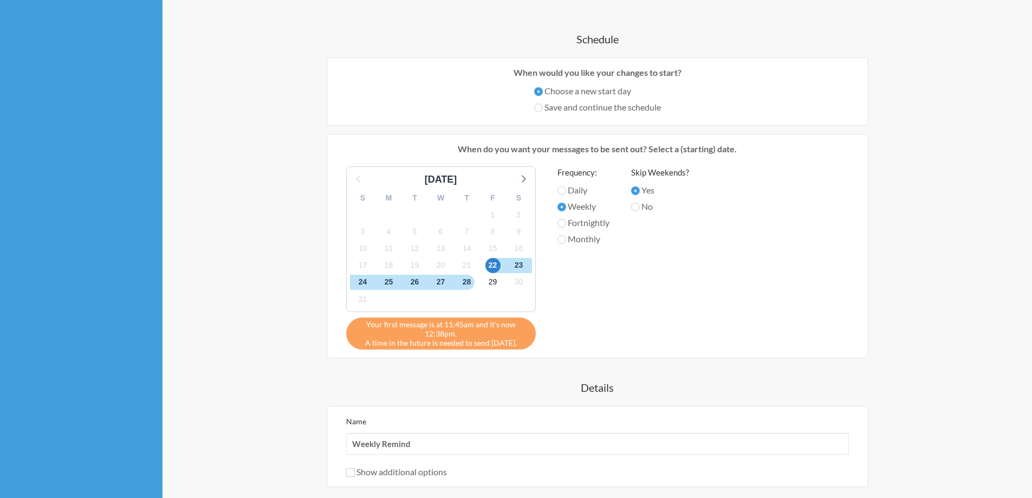
scroll to position [271, 0]
click at [456, 268] on div "21" at bounding box center [467, 264] width 26 height 17
click at [465, 267] on span "21" at bounding box center [466, 264] width 15 height 15
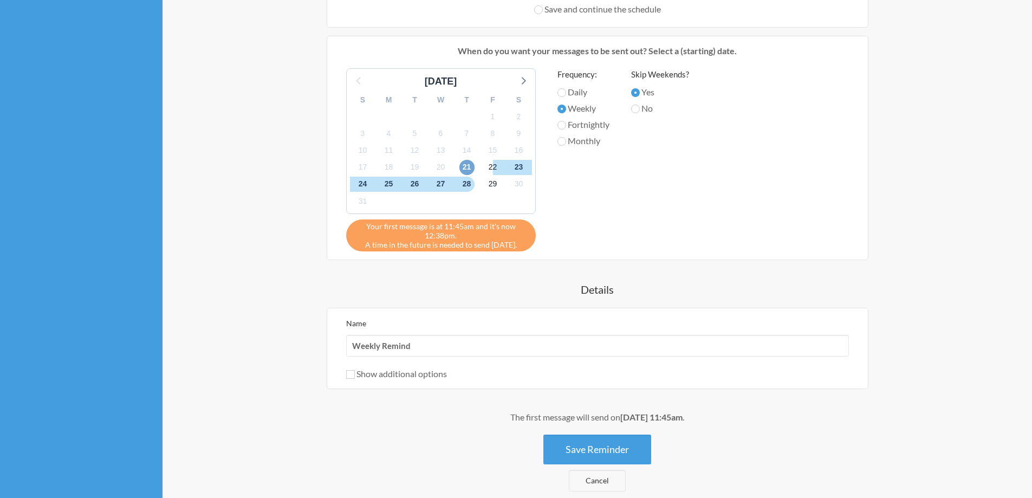
scroll to position [476, 0]
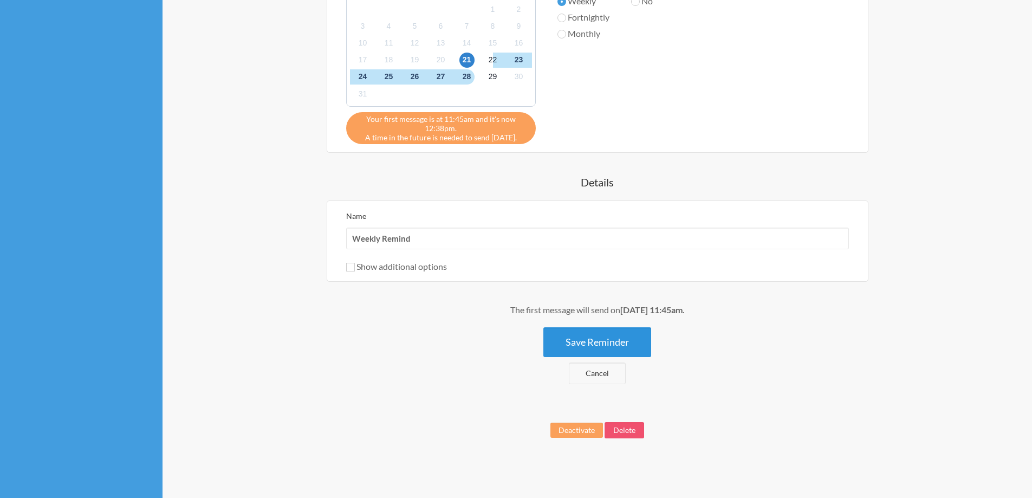
click at [591, 341] on button "Save Reminder" at bounding box center [597, 342] width 108 height 30
click at [399, 269] on label "Show additional options" at bounding box center [396, 266] width 101 height 10
click at [355, 269] on input "Show additional options" at bounding box center [350, 267] width 9 height 9
checkbox input "true"
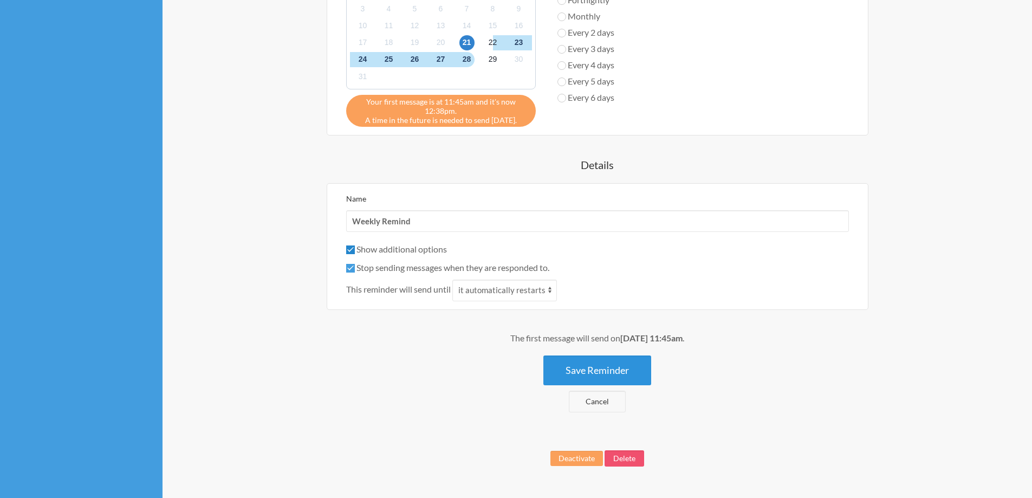
scroll to position [521, 0]
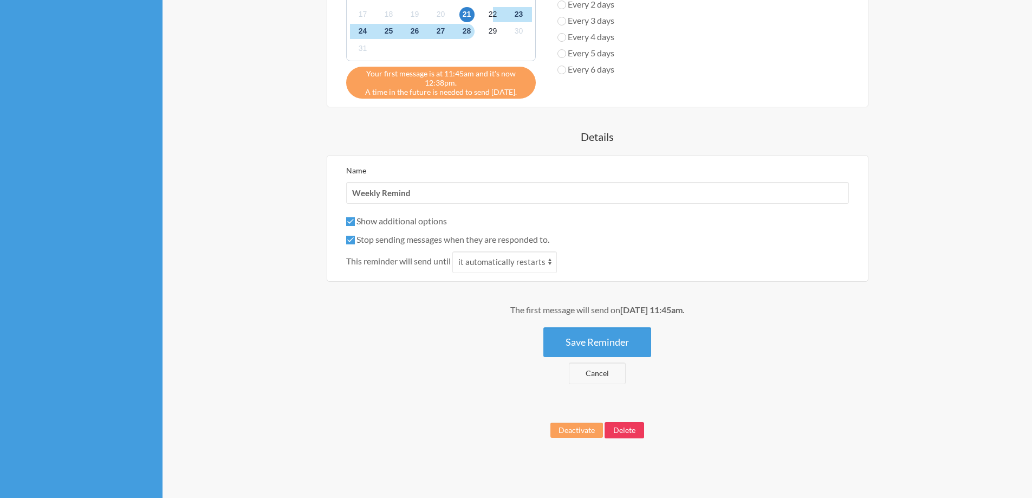
click at [635, 431] on button "Delete" at bounding box center [625, 430] width 40 height 16
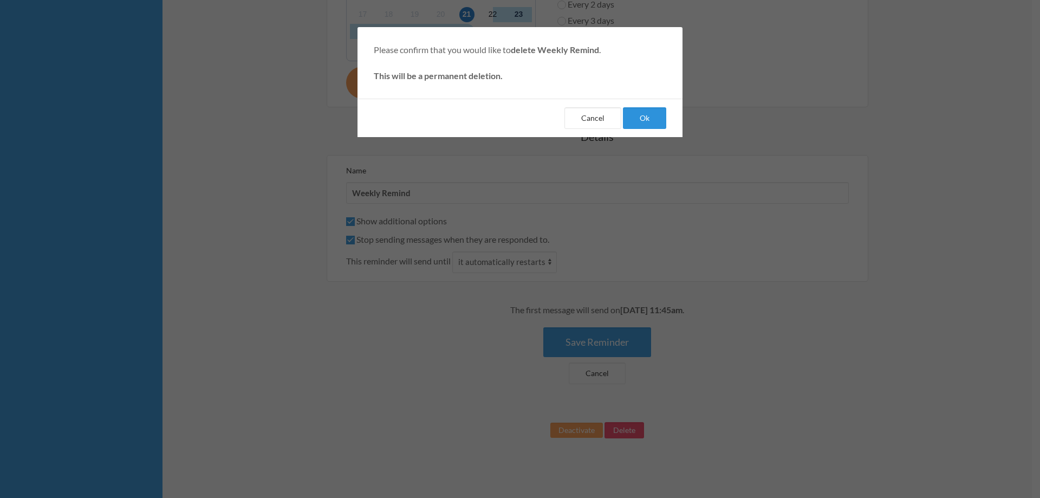
click at [631, 108] on button "Ok" at bounding box center [644, 118] width 43 height 22
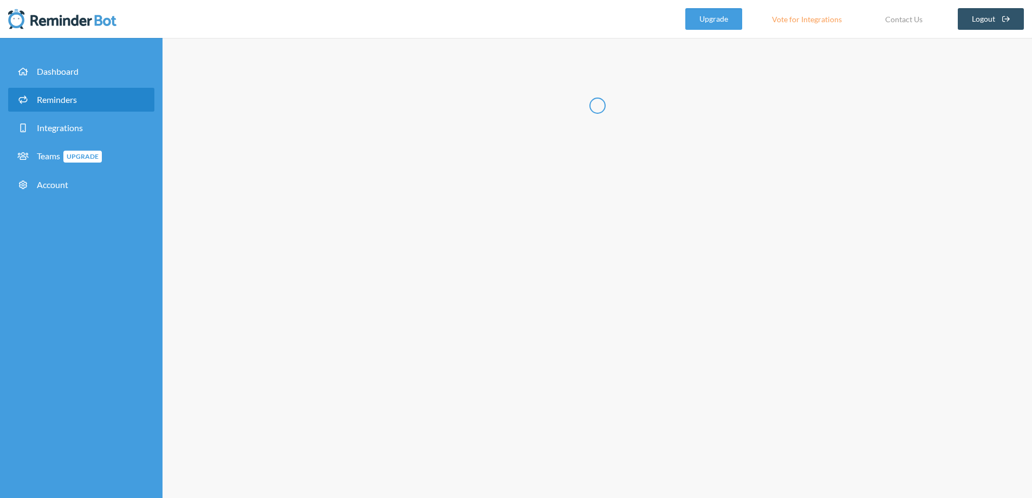
select select "07:30:00"
select select "08:30:00"
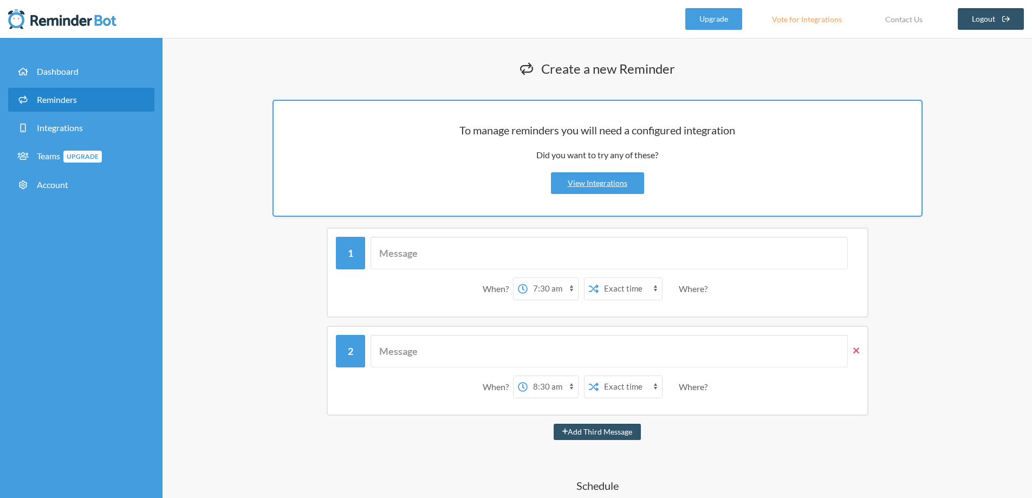
click at [855, 349] on icon at bounding box center [856, 350] width 6 height 6
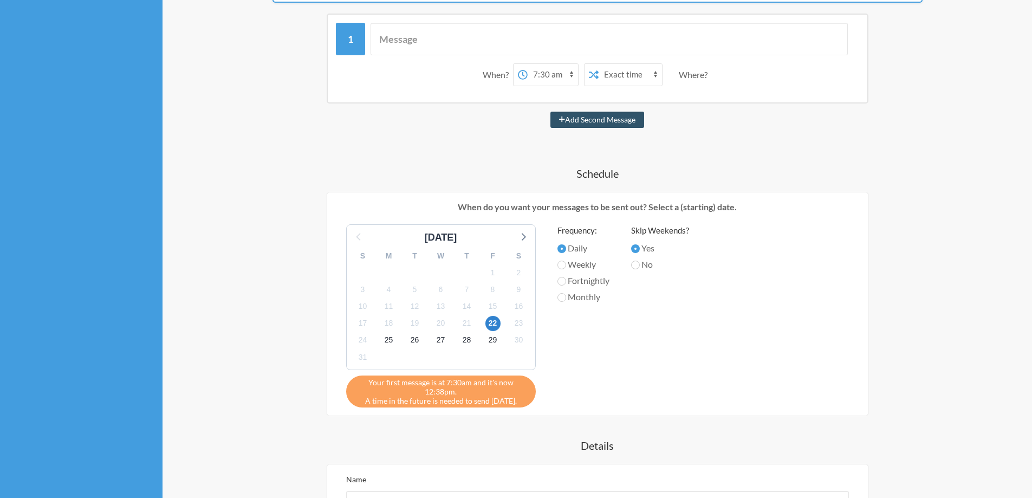
scroll to position [217, 0]
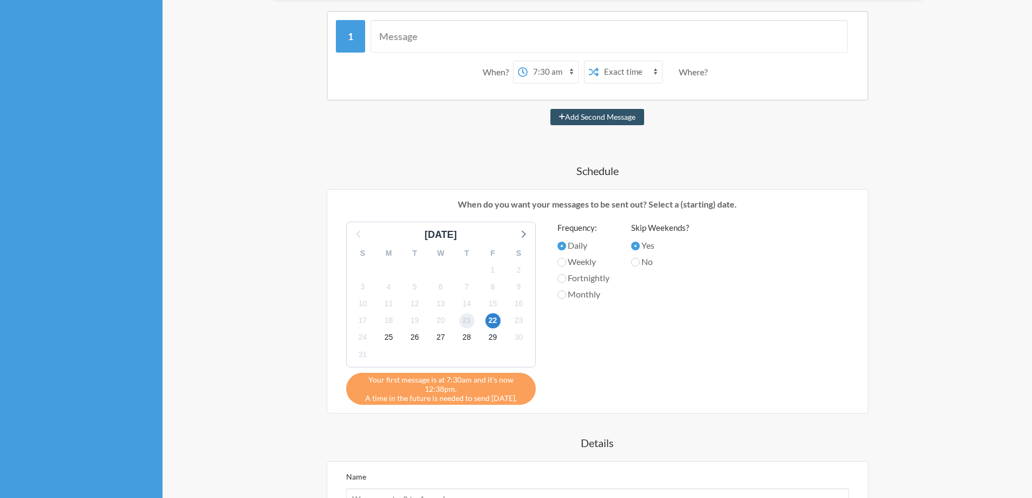
click at [472, 317] on span "21" at bounding box center [466, 320] width 15 height 15
click at [618, 335] on div "August 2025 S M T W T F S 27 28 29 30 31 1 2 3 4 5 6 7 8 9 10 11 12 13 14 15 16…" at bounding box center [597, 313] width 524 height 183
click at [653, 386] on div "Skip Weekends? Yes No" at bounding box center [660, 311] width 58 height 178
click at [553, 69] on select "12:00 am 12:15 am 12:30 am 12:45 am 1:00 am 1:15 am 1:30 am 1:45 am 2:00 am 2:1…" at bounding box center [553, 72] width 50 height 22
select select "12:45:00"
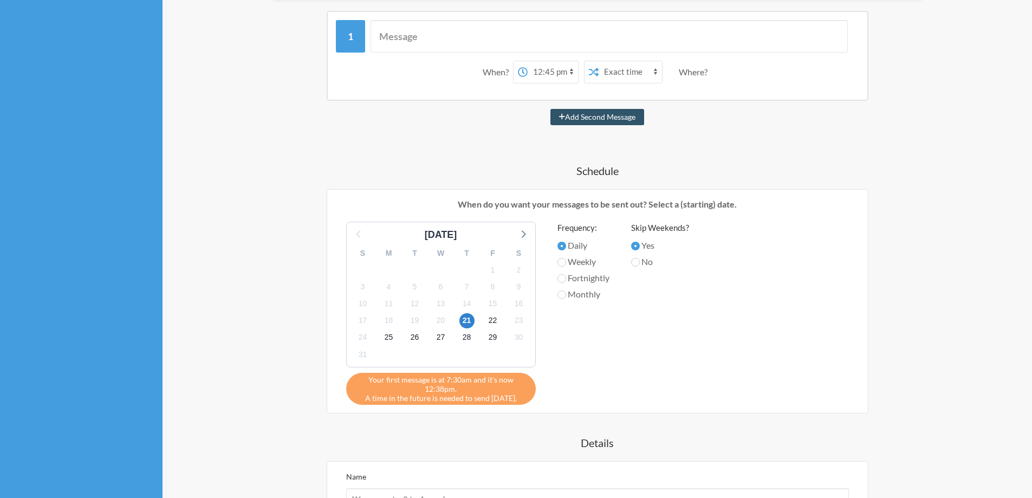
click at [528, 61] on select "12:00 am 12:15 am 12:30 am 12:45 am 1:00 am 1:15 am 1:30 am 1:45 am 2:00 am 2:1…" at bounding box center [553, 72] width 50 height 22
click at [589, 263] on label "Weekly" at bounding box center [583, 261] width 52 height 13
click at [566, 263] on input "Weekly" at bounding box center [561, 262] width 9 height 9
radio input "true"
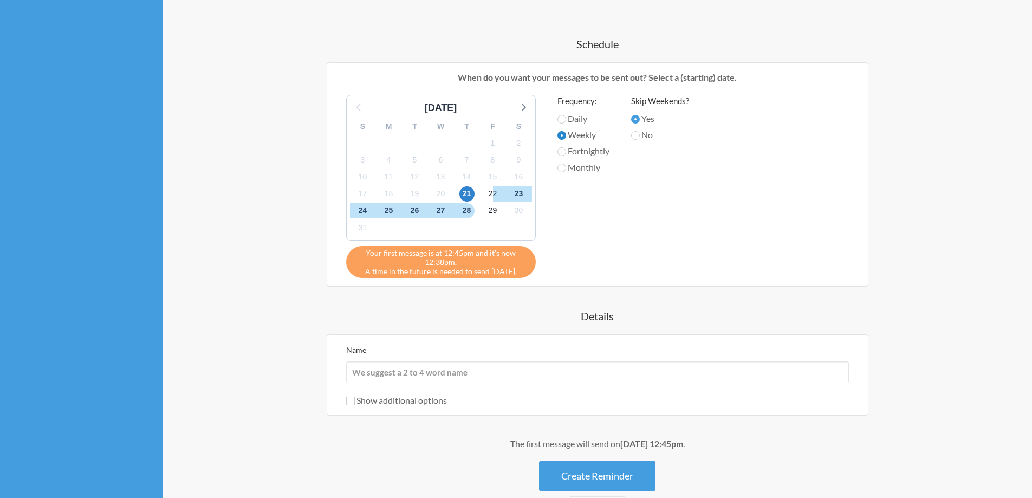
scroll to position [379, 0]
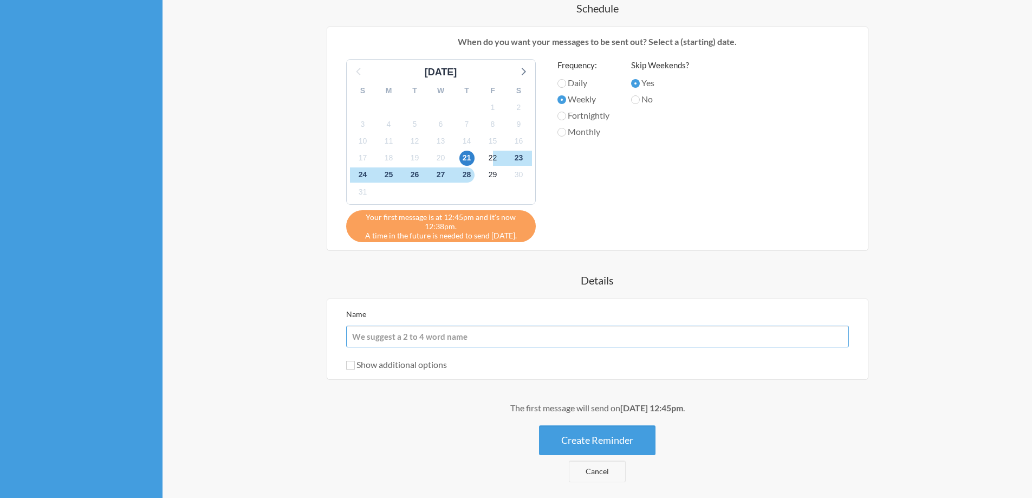
click at [546, 336] on input "Name" at bounding box center [597, 337] width 503 height 22
type input "Weekly Remind"
click at [589, 434] on button "Create Reminder" at bounding box center [597, 440] width 116 height 30
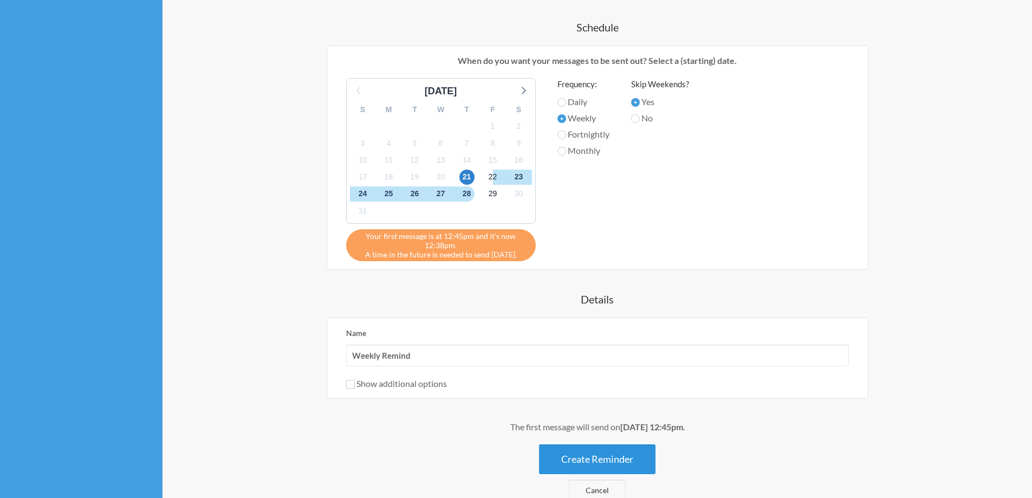
click at [621, 459] on button "Create Reminder" at bounding box center [597, 459] width 116 height 30
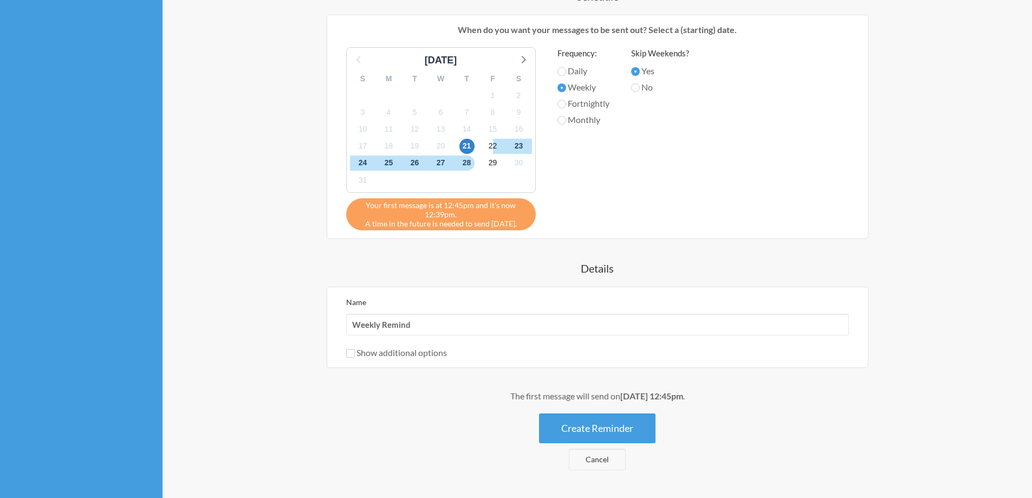
scroll to position [442, 0]
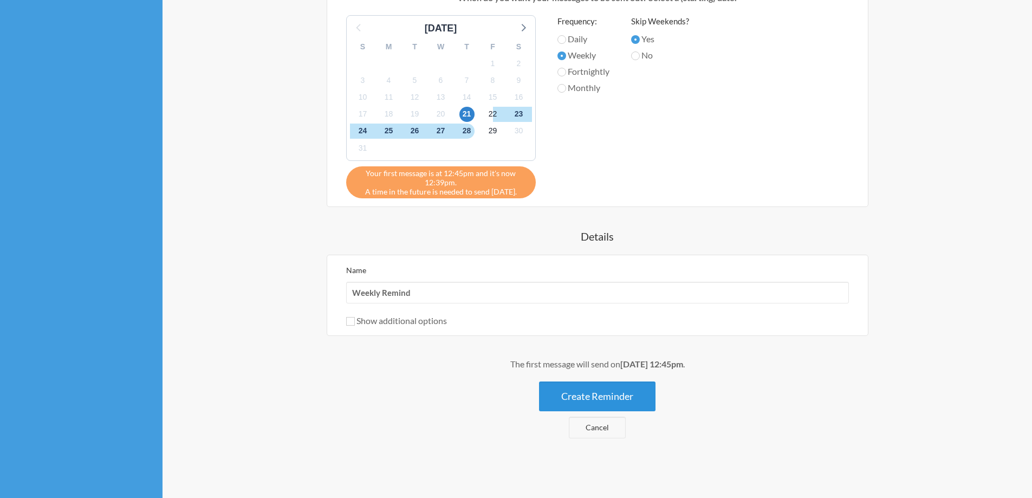
click at [609, 397] on button "Create Reminder" at bounding box center [597, 396] width 116 height 30
click at [578, 396] on button "Create Reminder" at bounding box center [597, 396] width 116 height 30
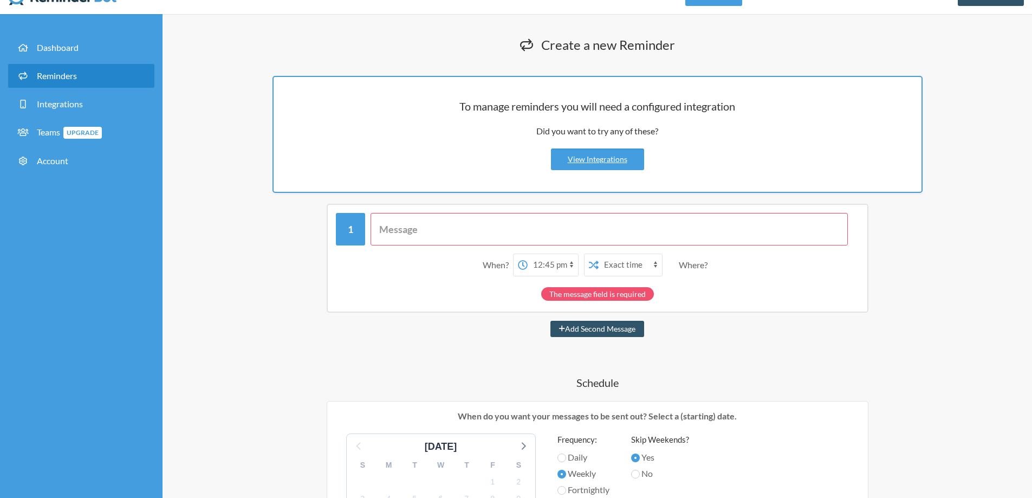
scroll to position [0, 0]
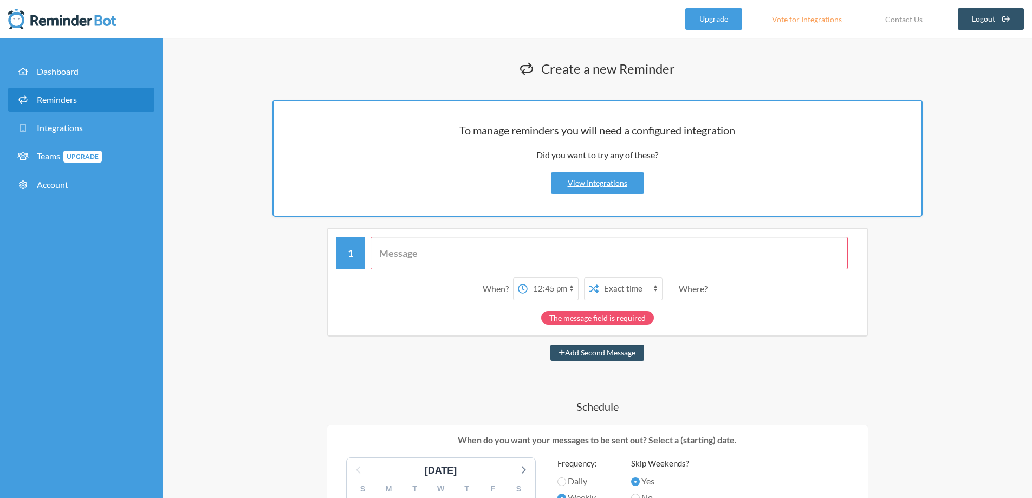
click at [481, 249] on input "text" at bounding box center [609, 253] width 477 height 33
type input "[PERSON_NAME] cả nhà iuuuuu [PERSON_NAME], em nà chatbot của chị [PERSON_NAME] …"
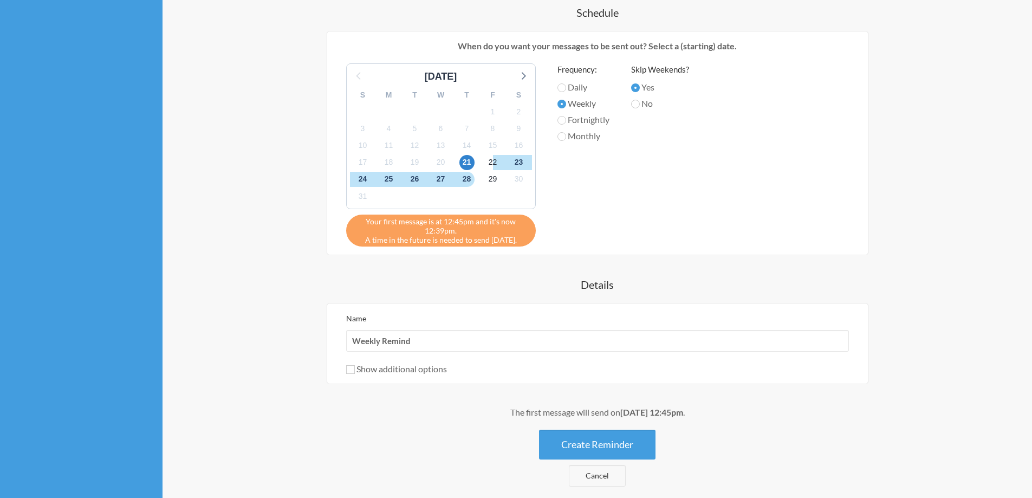
scroll to position [379, 0]
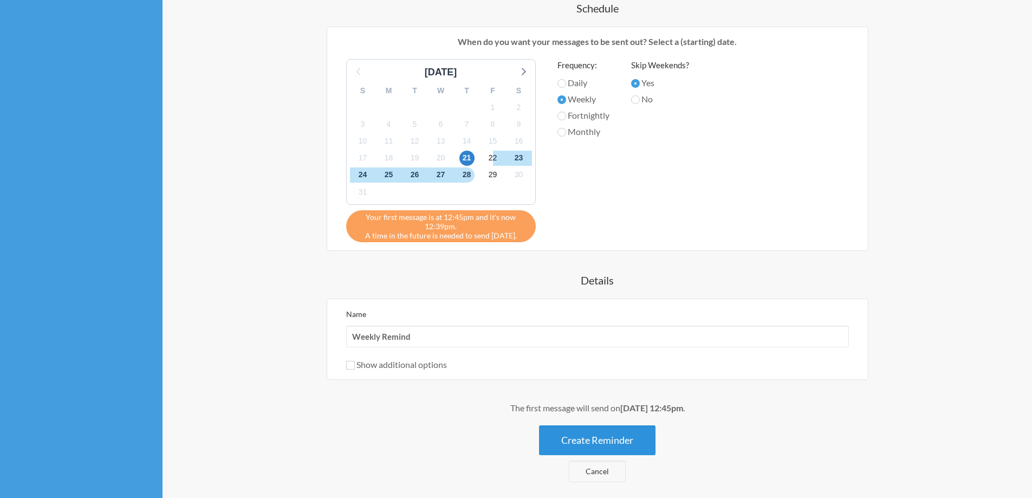
click at [601, 442] on button "Create Reminder" at bounding box center [597, 440] width 116 height 30
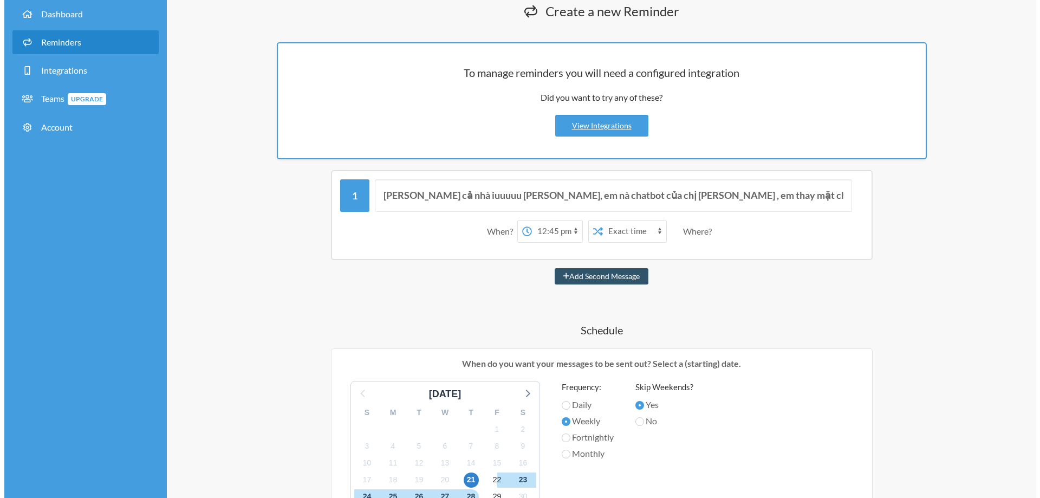
scroll to position [0, 0]
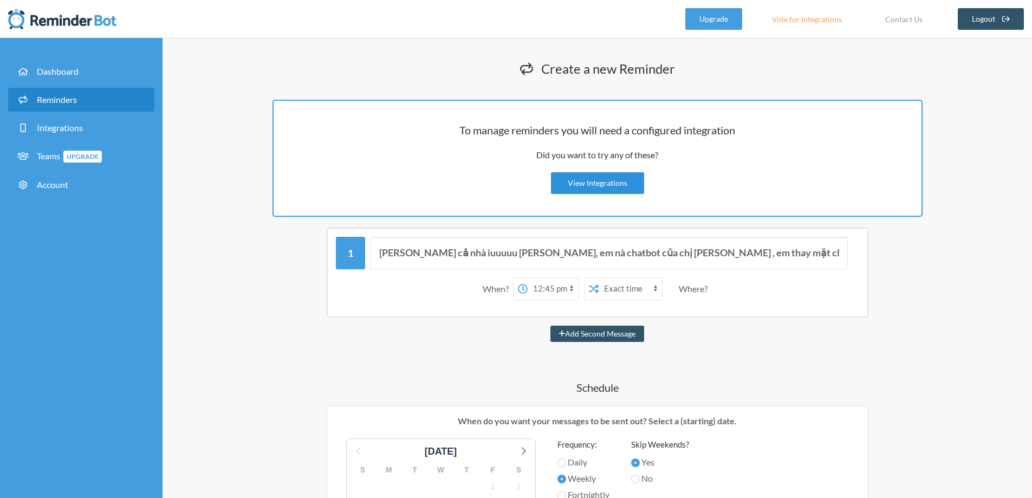
click at [606, 174] on link "View Integrations" at bounding box center [597, 183] width 93 height 22
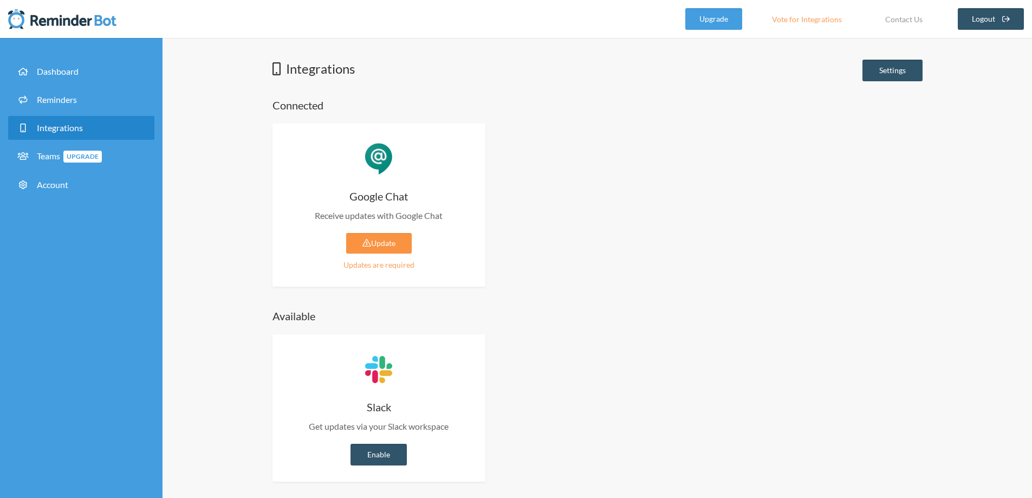
click at [379, 245] on link "Update" at bounding box center [379, 243] width 66 height 21
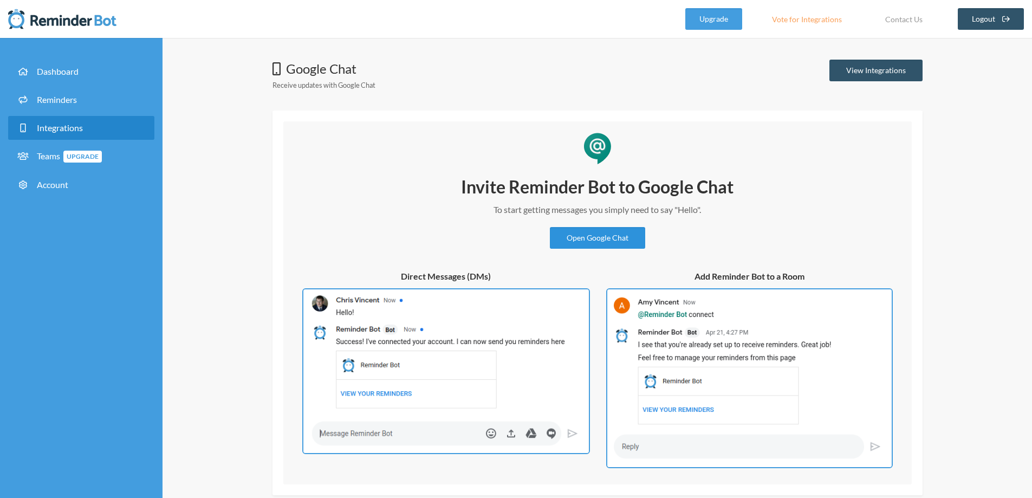
click at [608, 232] on link "Open Google Chat" at bounding box center [597, 238] width 95 height 22
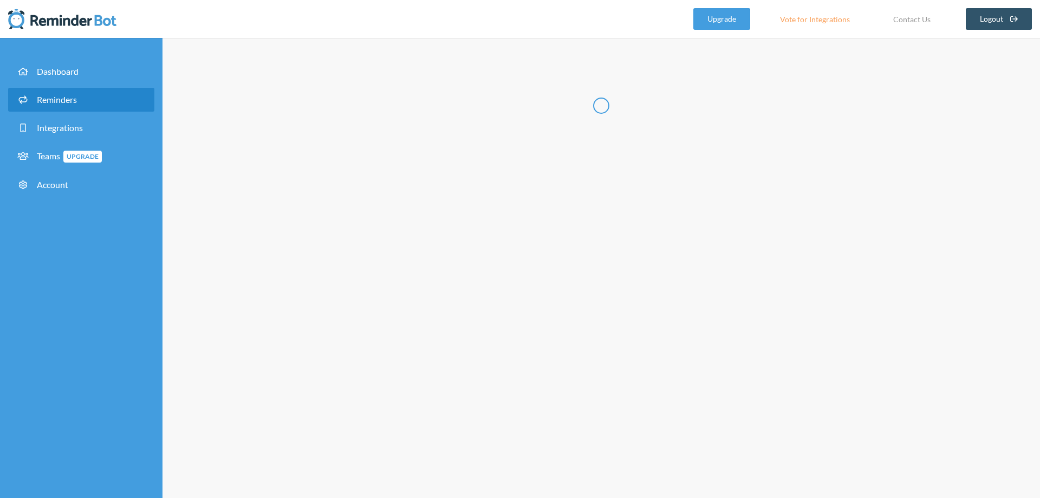
select select "10:30:00"
select select "11:30:00"
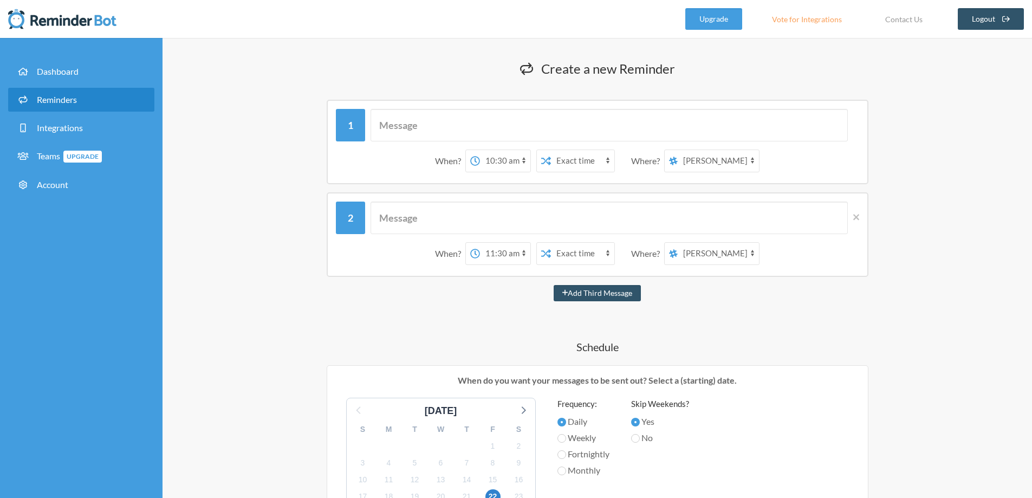
click at [710, 164] on select "[PERSON_NAME] Thu (VTI.D3) QK3 Data Gang" at bounding box center [718, 161] width 81 height 22
select select "spaces/AAAAXzBl7Bg"
click at [678, 150] on select "[PERSON_NAME] Thu (VTI.D3) QK3 Data Gang" at bounding box center [718, 161] width 81 height 22
click at [565, 124] on input "text" at bounding box center [609, 125] width 477 height 33
type input "[PERSON_NAME] cả nhà iuuuuu [PERSON_NAME], em nà chatbot của chị [PERSON_NAME] …"
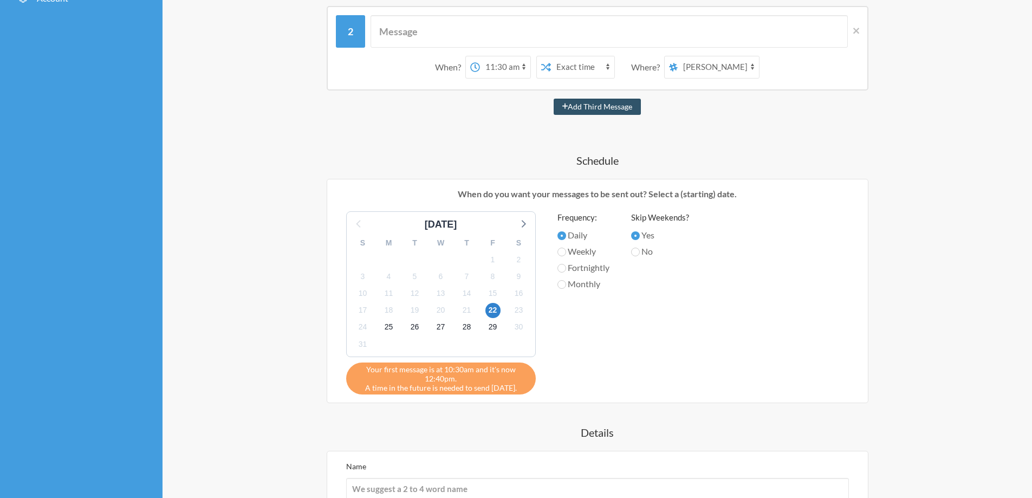
scroll to position [108, 0]
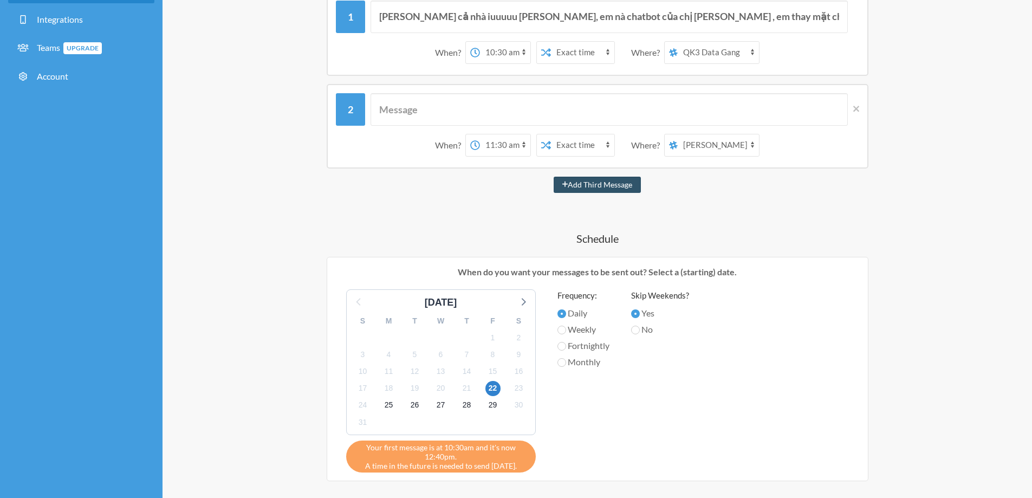
click at [585, 325] on label "Weekly" at bounding box center [583, 329] width 52 height 13
click at [566, 326] on input "Weekly" at bounding box center [561, 330] width 9 height 9
radio input "true"
click at [459, 394] on div "21" at bounding box center [467, 388] width 26 height 17
click at [469, 391] on span "21" at bounding box center [466, 388] width 15 height 15
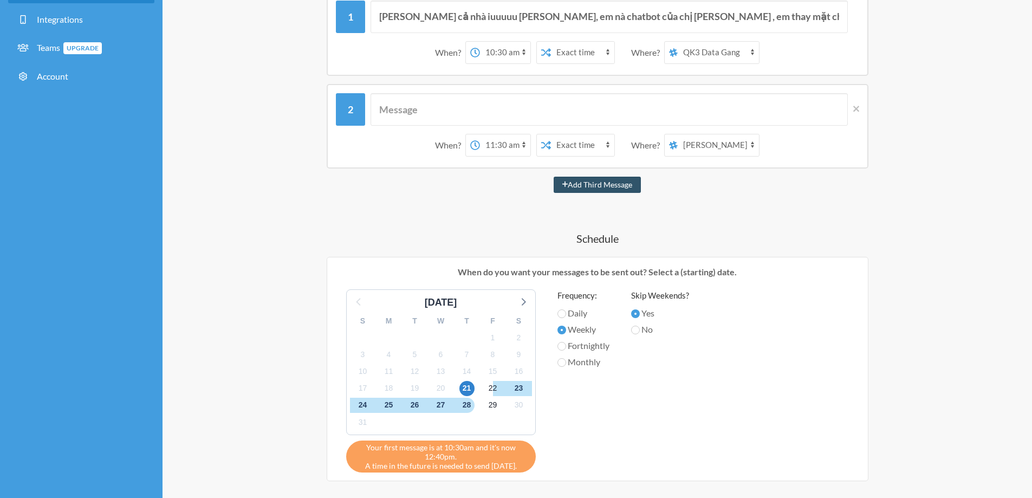
click at [501, 143] on select "12:00 am 12:15 am 12:30 am 12:45 am 1:00 am 1:15 am 1:30 am 1:45 am 2:00 am 2:1…" at bounding box center [505, 145] width 50 height 22
select select "13:00:00"
click at [480, 134] on select "12:00 am 12:15 am 12:30 am 12:45 am 1:00 am 1:15 am 1:30 am 1:45 am 2:00 am 2:1…" at bounding box center [505, 145] width 50 height 22
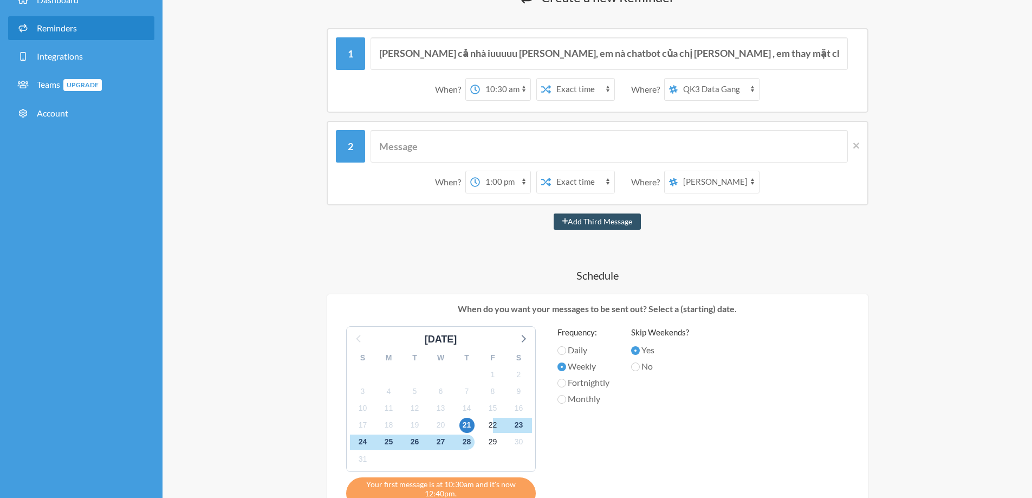
scroll to position [54, 0]
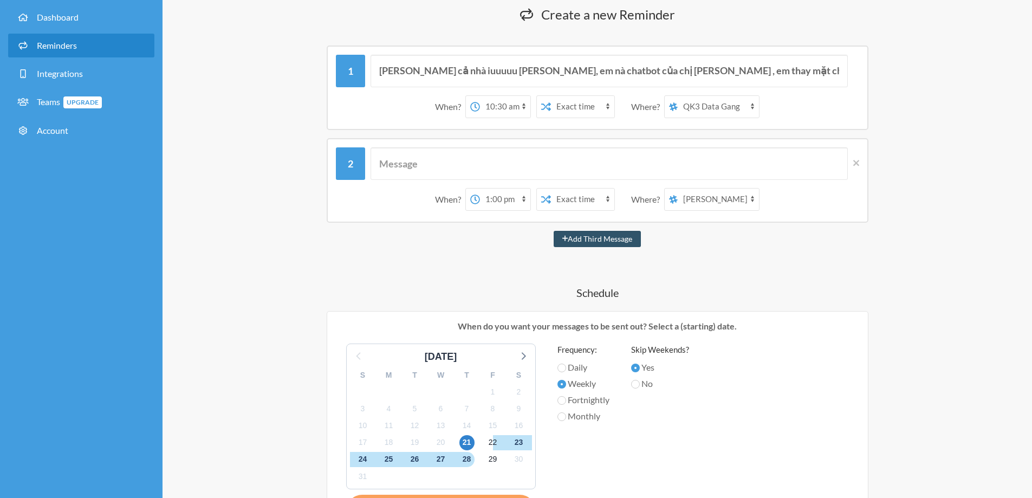
click at [505, 108] on select "12:00 am 12:15 am 12:30 am 12:45 am 1:00 am 1:15 am 1:30 am 1:45 am 2:00 am 2:1…" at bounding box center [505, 107] width 50 height 22
select select "13:00:00"
click at [480, 96] on select "12:00 am 12:15 am 12:30 am 12:45 am 1:00 am 1:15 am 1:30 am 1:45 am 2:00 am 2:1…" at bounding box center [505, 107] width 50 height 22
click at [862, 165] on div "When? 12:00 am 12:15 am 12:30 am 12:45 am 1:00 am 1:15 am 1:30 am 1:45 am 2:00 …" at bounding box center [598, 180] width 542 height 85
click at [858, 163] on icon at bounding box center [856, 163] width 6 height 10
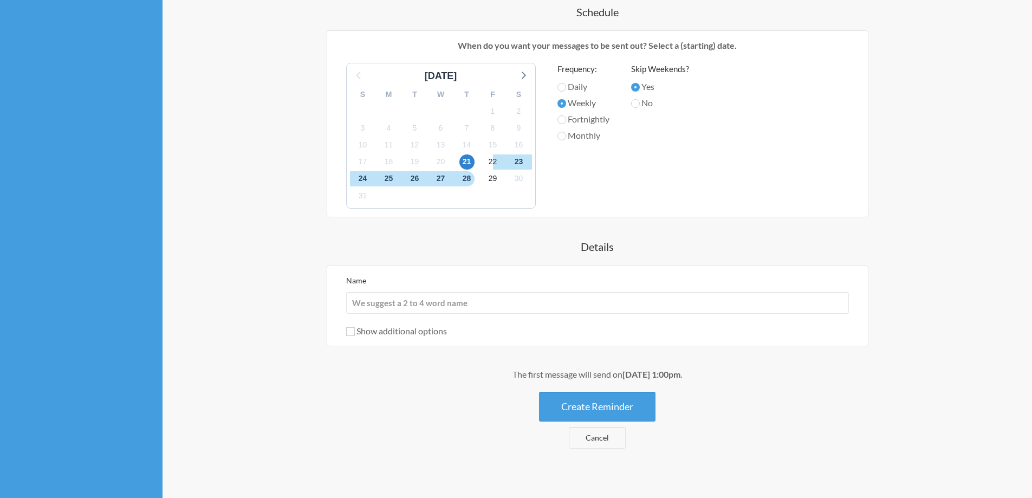
scroll to position [252, 0]
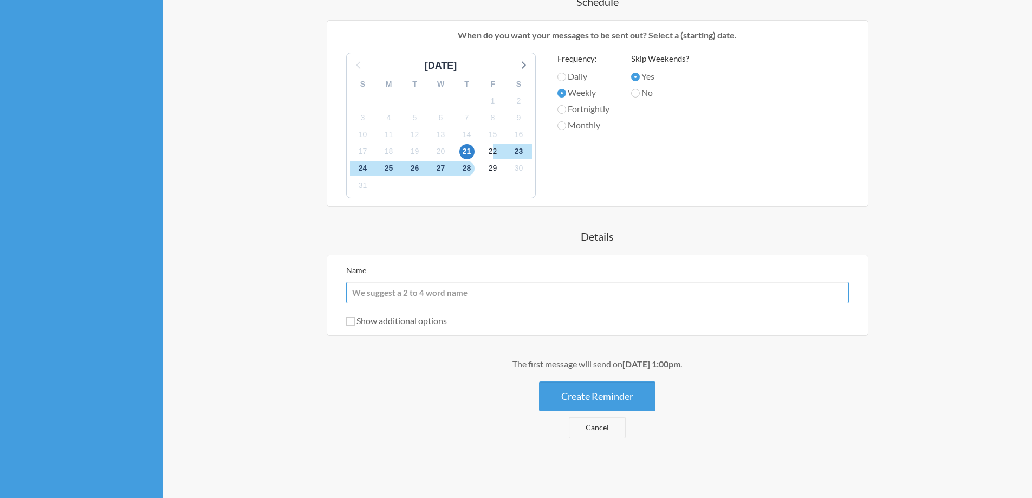
click at [556, 287] on input "Name" at bounding box center [597, 293] width 503 height 22
type input "Weekly Remind"
click at [568, 390] on button "Create Reminder" at bounding box center [597, 396] width 116 height 30
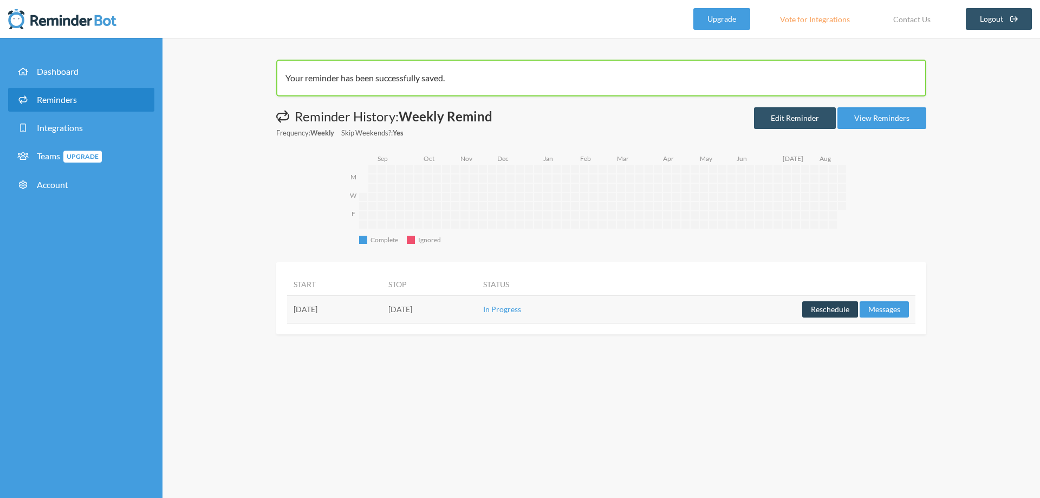
click at [834, 309] on button "Reschedule" at bounding box center [830, 309] width 56 height 16
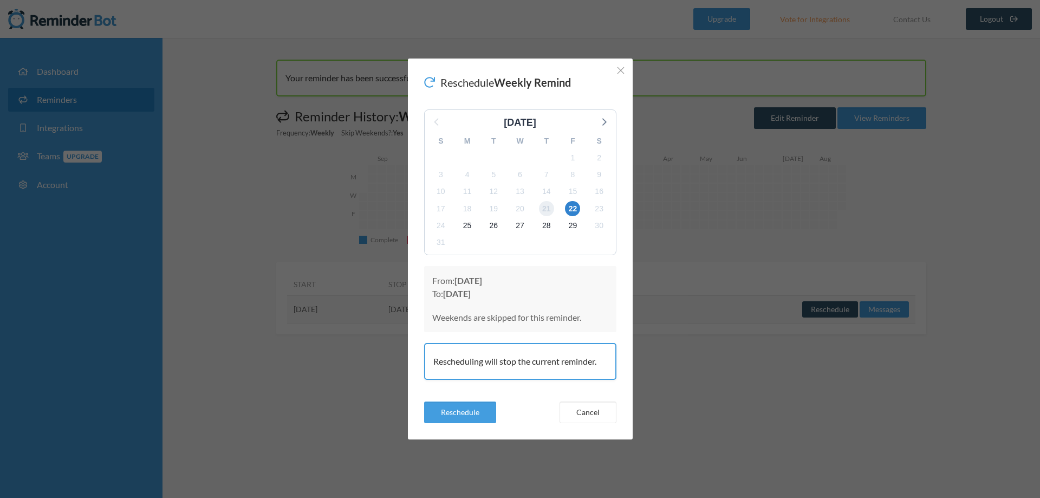
click at [545, 212] on span "21" at bounding box center [546, 208] width 15 height 15
click at [439, 282] on p "From: Friday, August 22 To: Thursday, August 21" at bounding box center [520, 287] width 176 height 26
click at [460, 280] on strong "[DATE]" at bounding box center [469, 280] width 28 height 10
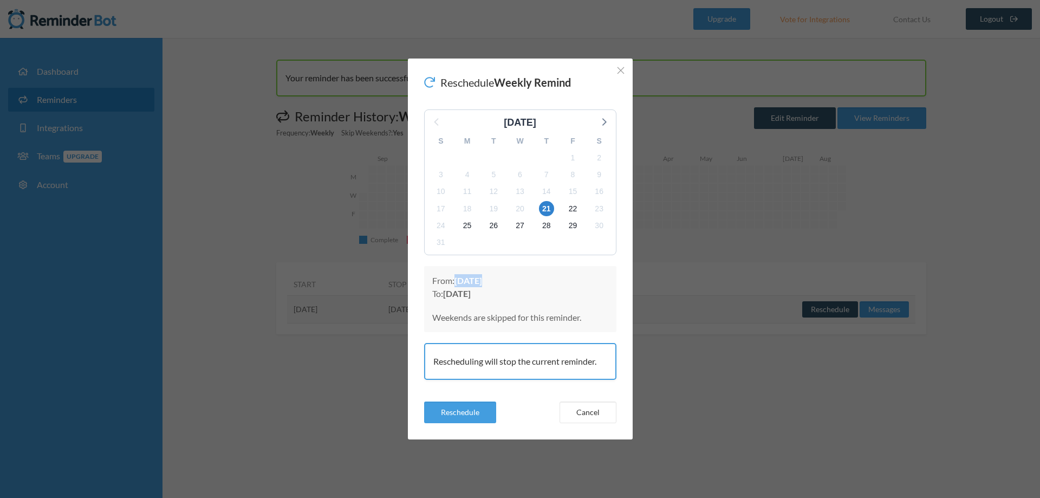
click at [481, 277] on strong "[DATE]" at bounding box center [469, 280] width 28 height 10
click at [539, 277] on p "From: Friday, August 22 To: Thursday, August 21" at bounding box center [520, 287] width 176 height 26
click at [482, 283] on strong "[DATE]" at bounding box center [469, 280] width 28 height 10
click at [544, 210] on span "21" at bounding box center [546, 208] width 15 height 15
click at [578, 212] on span "22" at bounding box center [572, 208] width 15 height 15
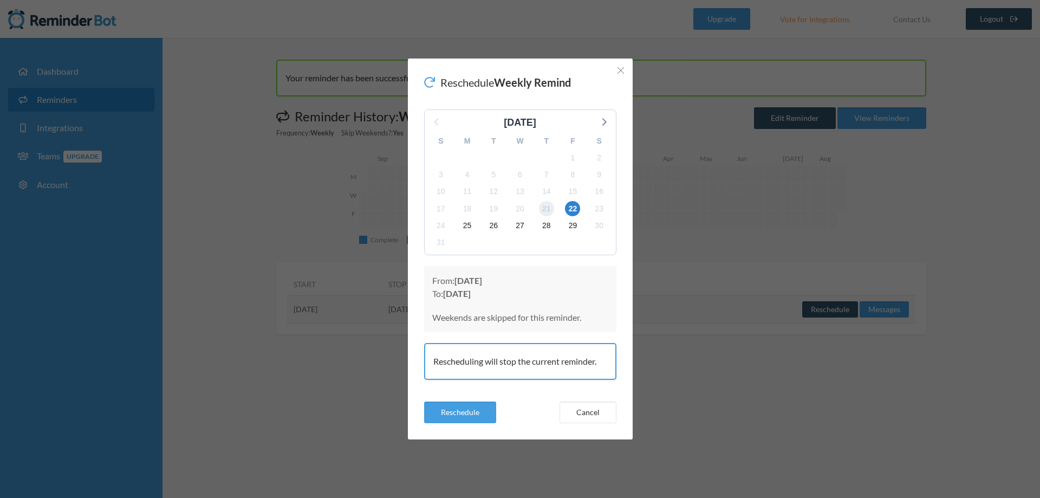
click at [544, 209] on span "21" at bounding box center [546, 208] width 15 height 15
click at [572, 208] on span "22" at bounding box center [572, 208] width 15 height 15
click at [520, 294] on p "From: Friday, August 22 To: Friday, August 22" at bounding box center [520, 287] width 176 height 26
click at [546, 207] on span "21" at bounding box center [546, 208] width 15 height 15
click at [482, 282] on strong "[DATE]" at bounding box center [469, 280] width 28 height 10
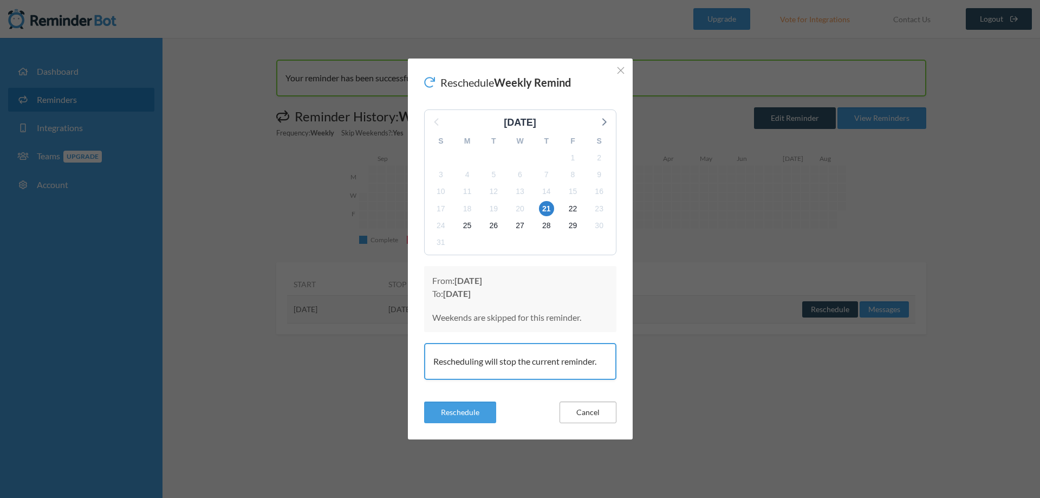
click at [587, 419] on button "Cancel" at bounding box center [588, 412] width 57 height 22
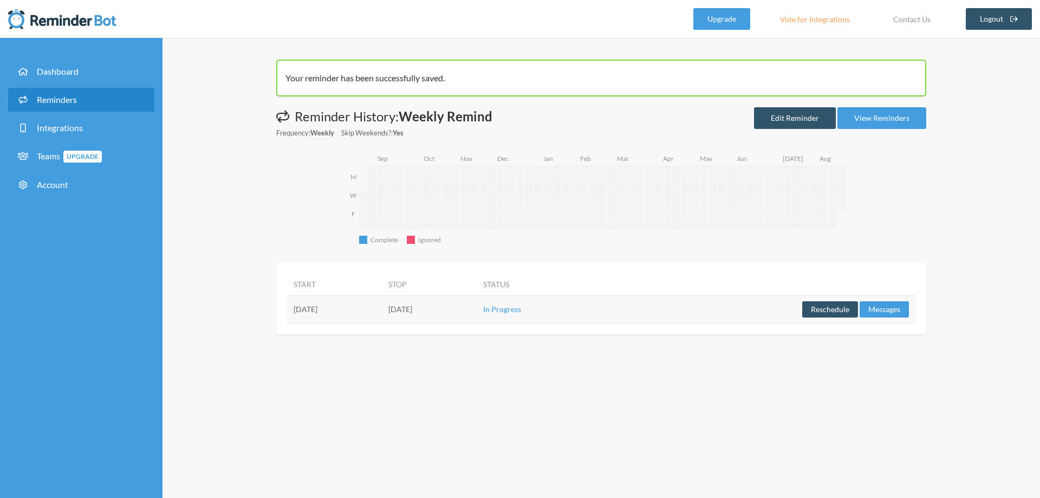
click at [775, 398] on div "Your reminder has been successfully saved. Messages are not sending from this d…" at bounding box center [602, 268] width 878 height 460
click at [469, 307] on td "[DATE]" at bounding box center [429, 309] width 95 height 28
click at [821, 312] on button "Reschedule" at bounding box center [830, 309] width 56 height 16
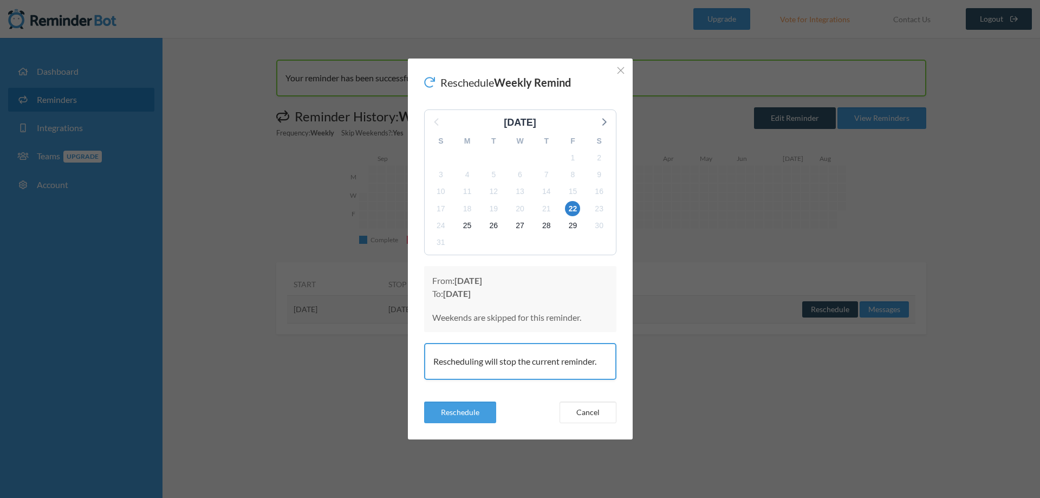
click at [471, 290] on strong "[DATE]" at bounding box center [457, 293] width 28 height 10
click at [544, 207] on span "21" at bounding box center [546, 208] width 15 height 15
click at [478, 414] on button "Reschedule" at bounding box center [460, 412] width 72 height 22
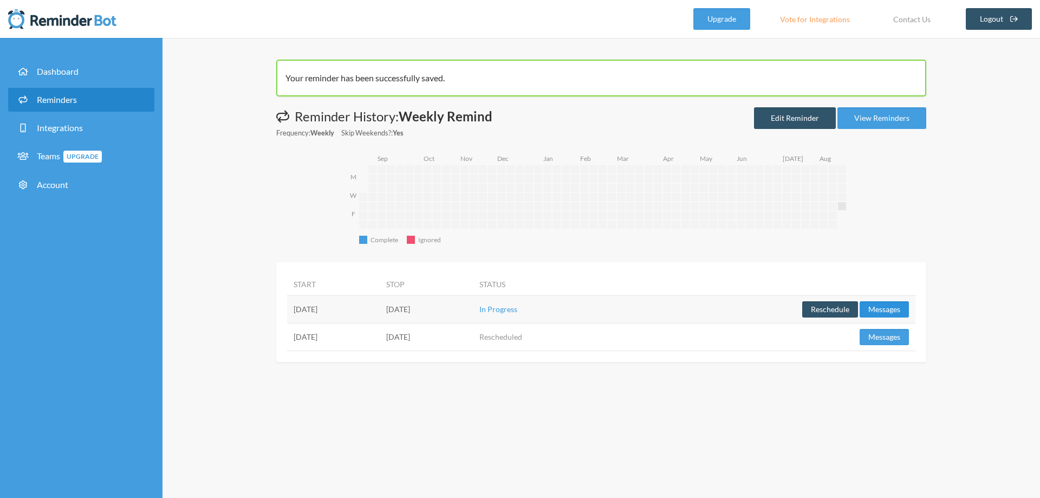
click at [874, 307] on button "Messages" at bounding box center [884, 309] width 49 height 16
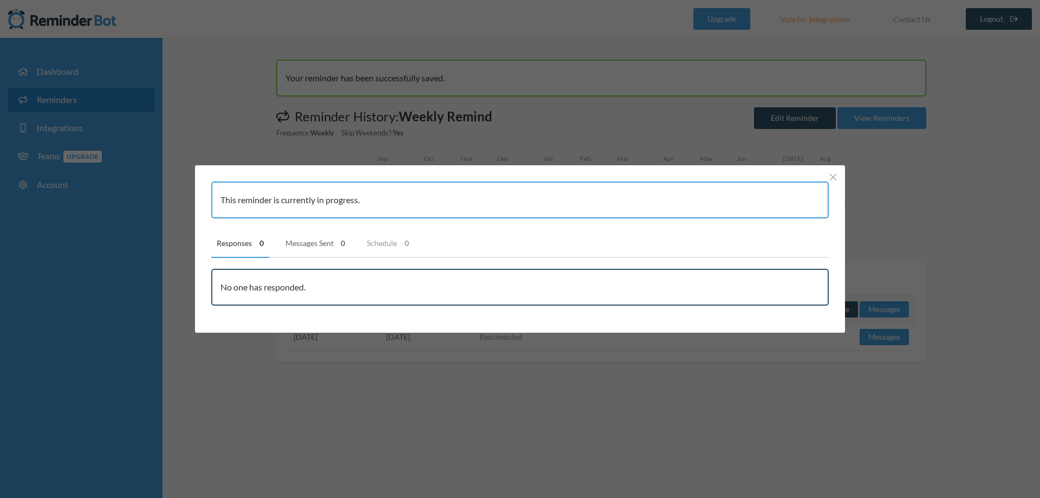
click at [317, 243] on link "Messages Sent 0" at bounding box center [315, 243] width 71 height 29
click at [397, 244] on link "Schedule 0" at bounding box center [387, 243] width 53 height 29
click at [837, 176] on button "Close" at bounding box center [833, 177] width 13 height 13
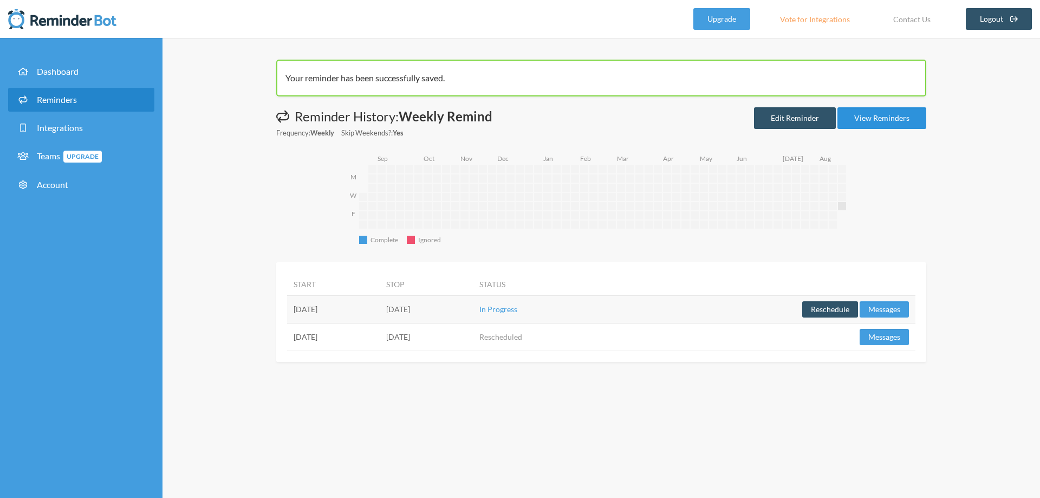
click at [899, 118] on link "View Reminders" at bounding box center [882, 118] width 89 height 22
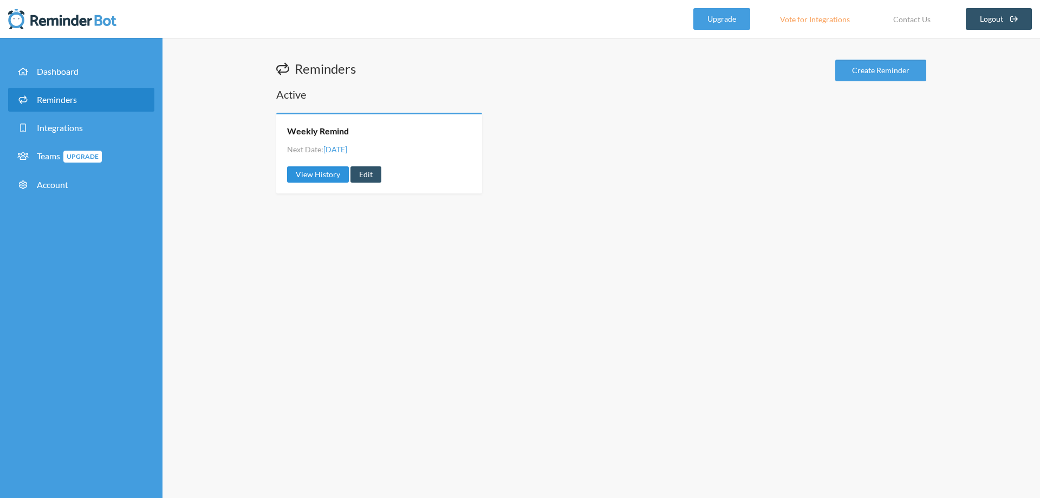
click at [323, 177] on link "View History" at bounding box center [318, 174] width 62 height 16
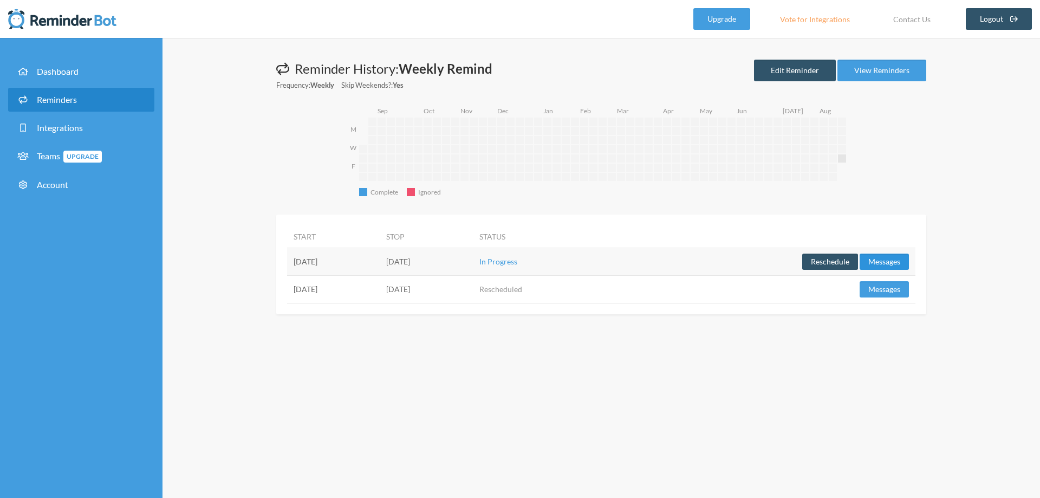
click at [882, 259] on button "Messages" at bounding box center [884, 262] width 49 height 16
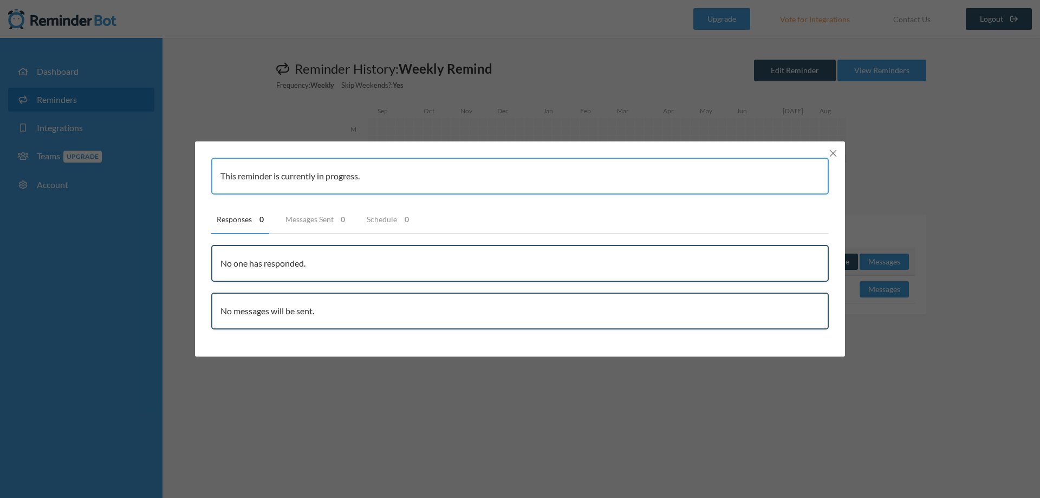
click at [832, 157] on icon "Close" at bounding box center [833, 154] width 8 height 8
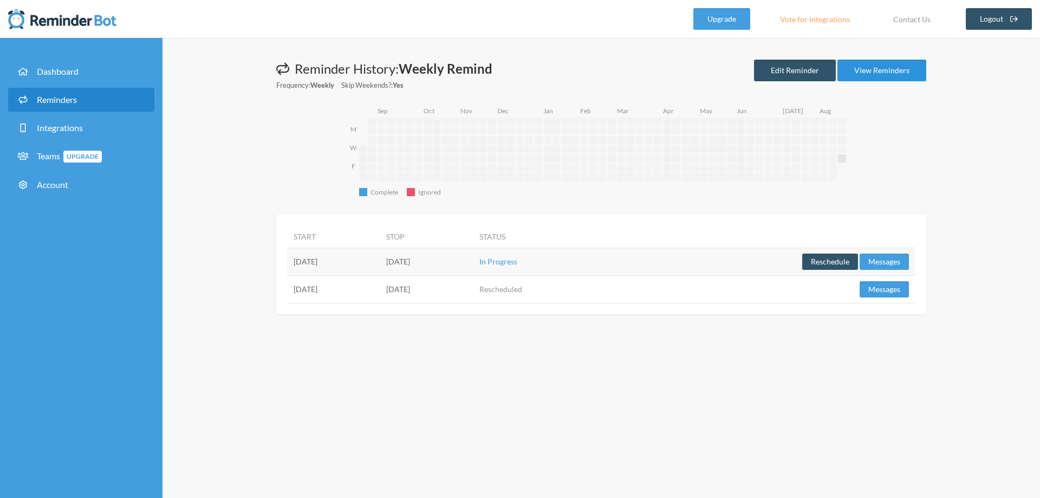
click at [881, 70] on link "View Reminders" at bounding box center [882, 71] width 89 height 22
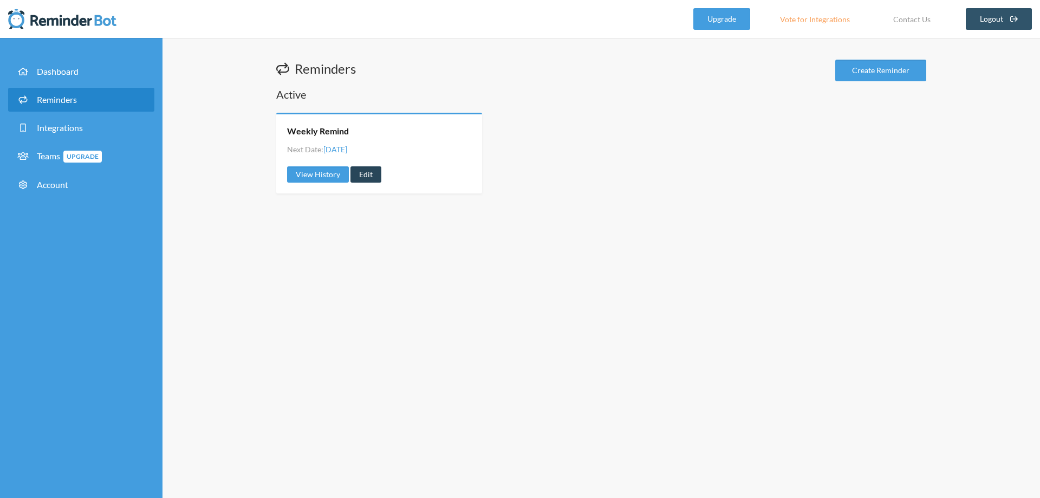
click at [372, 175] on link "Edit" at bounding box center [366, 174] width 31 height 16
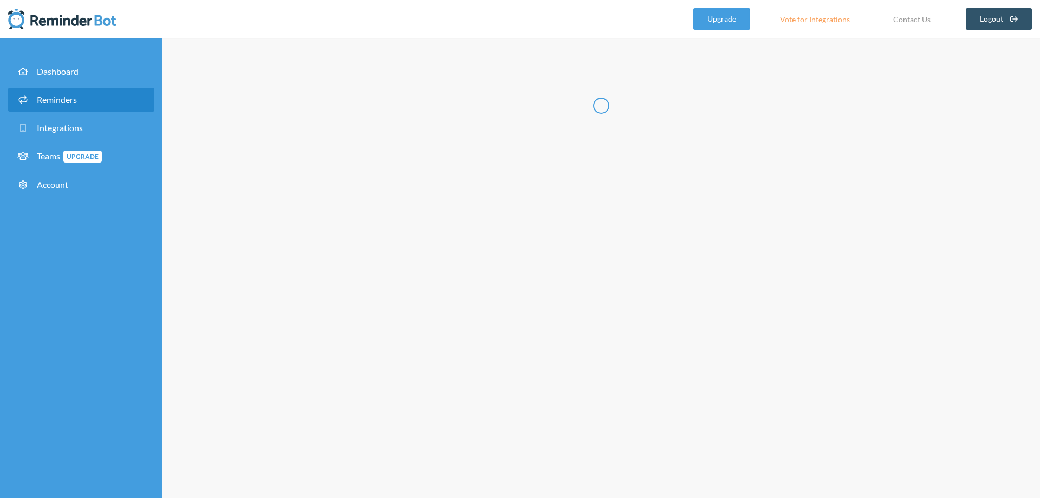
radio input "false"
radio input "true"
type input "Weekly Remind"
select select "13:00:00"
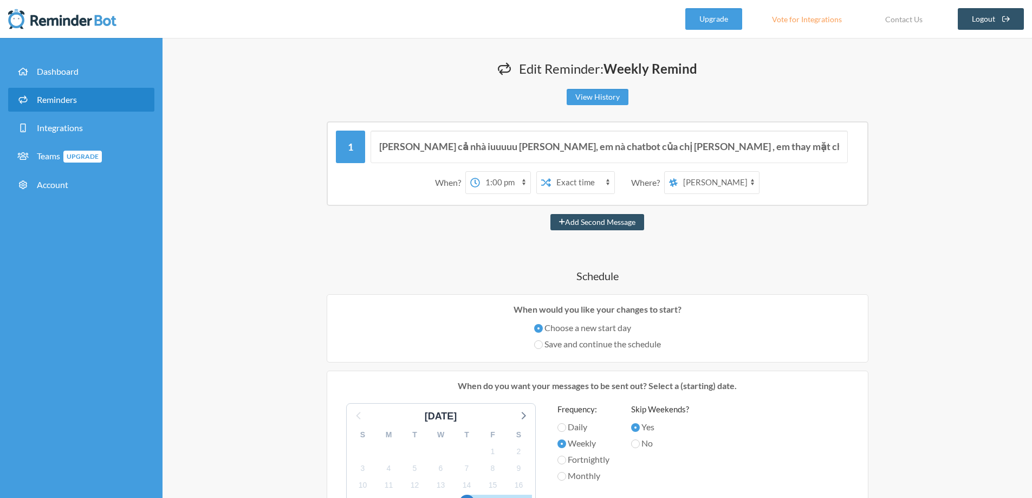
click at [726, 187] on select "PHUONG Hoang Thu (VTI.D3) QK3 Data Gang" at bounding box center [718, 183] width 81 height 22
select select "spaces/AAAAXzBl7Bg"
click at [678, 172] on select "PHUONG Hoang Thu (VTI.D3) QK3 Data Gang" at bounding box center [718, 183] width 81 height 22
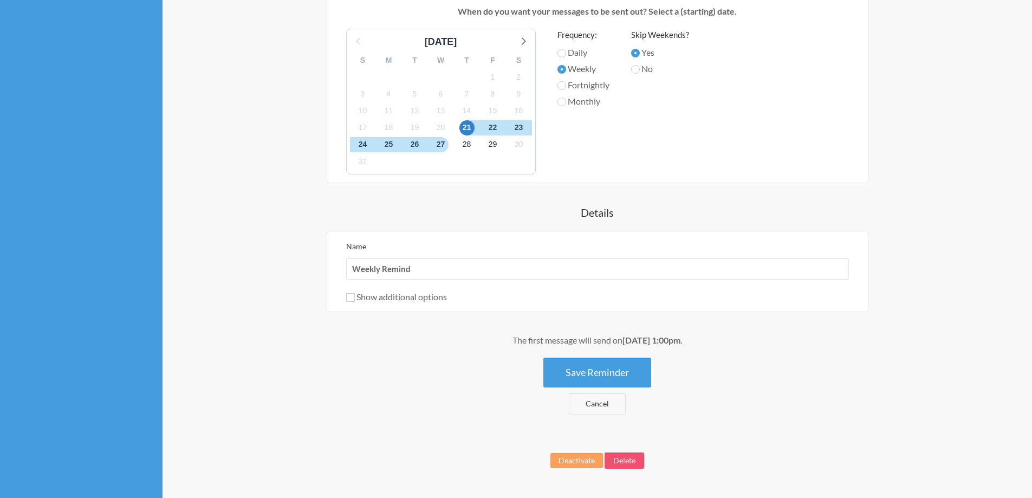
scroll to position [379, 0]
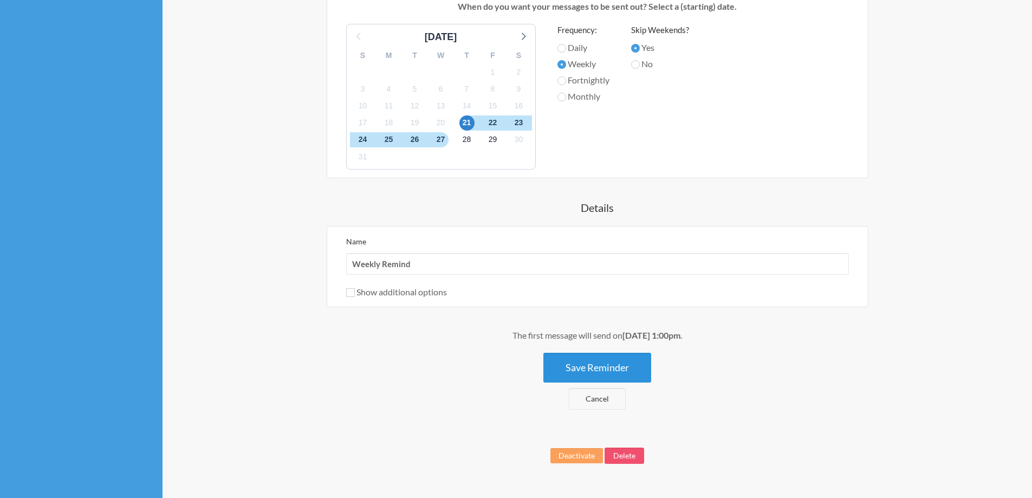
click at [616, 369] on button "Save Reminder" at bounding box center [597, 368] width 108 height 30
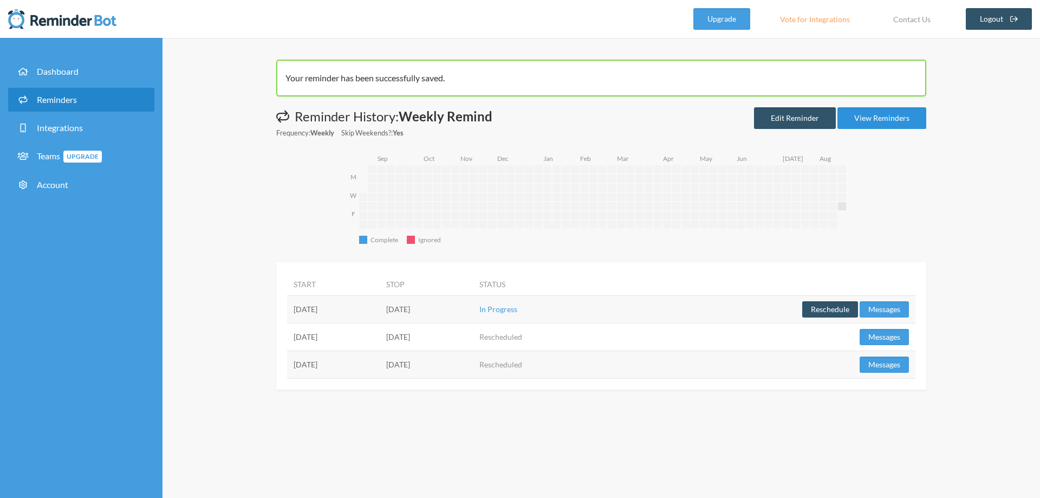
click at [877, 120] on link "View Reminders" at bounding box center [882, 118] width 89 height 22
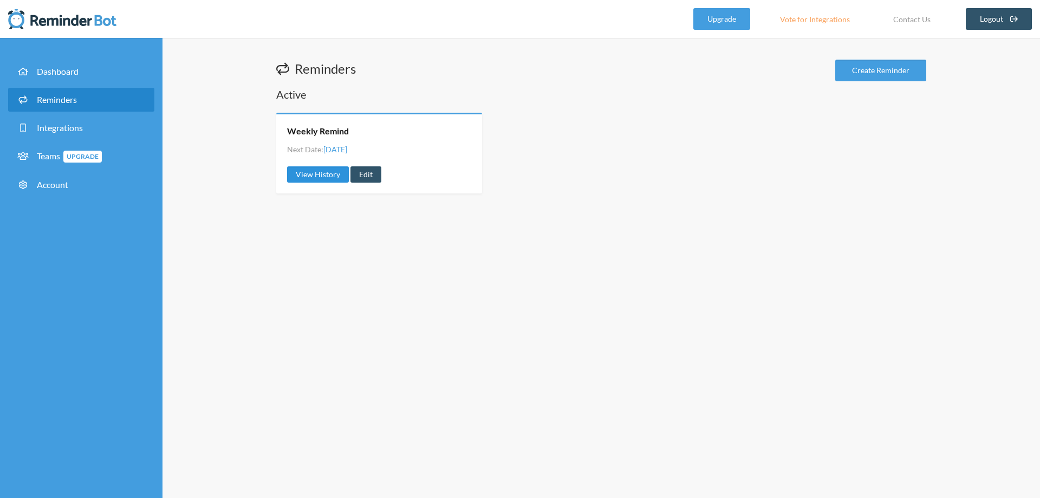
click at [321, 173] on link "View History" at bounding box center [318, 174] width 62 height 16
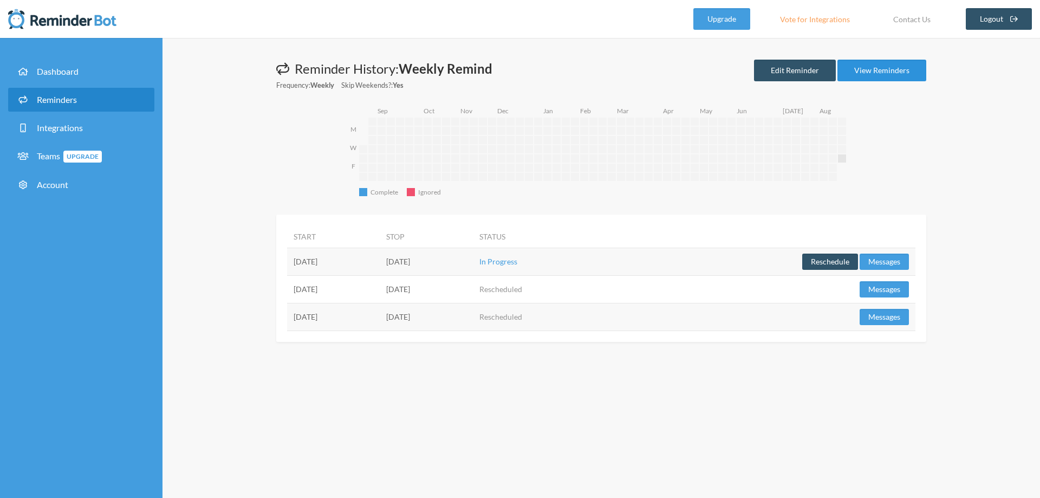
click at [865, 71] on link "View Reminders" at bounding box center [882, 71] width 89 height 22
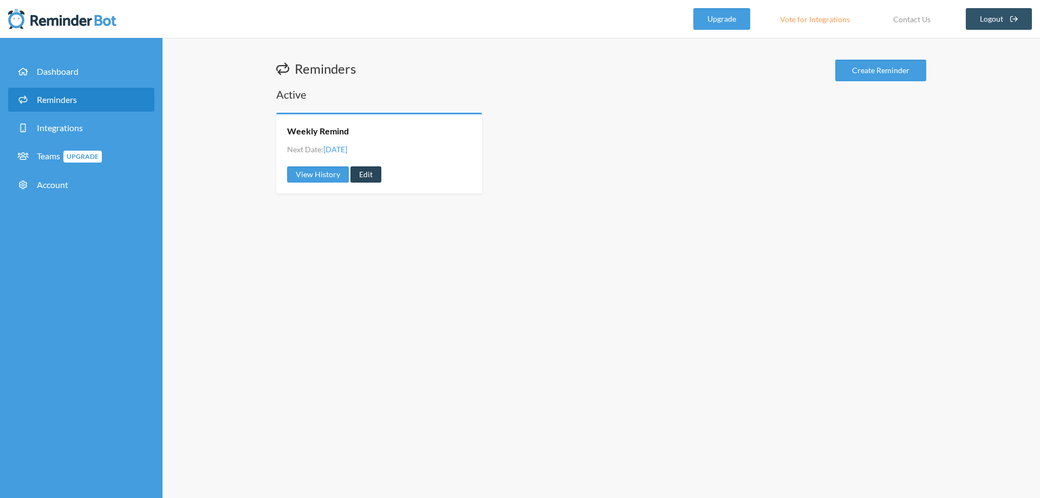
click at [377, 176] on link "Edit" at bounding box center [366, 174] width 31 height 16
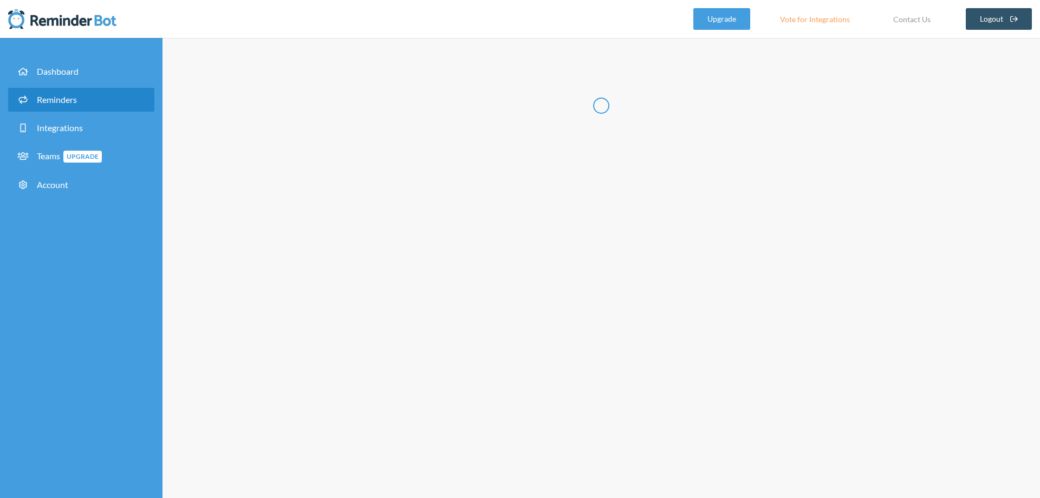
radio input "false"
radio input "true"
type input "Weekly Remind"
select select "13:00:00"
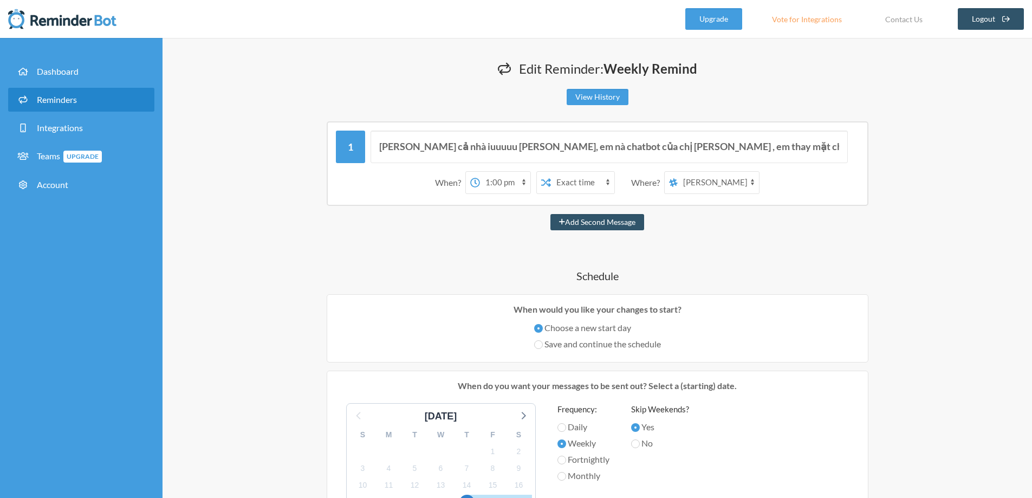
click at [712, 181] on select "PHUONG Hoang Thu (VTI.D3) QK3 Data Gang" at bounding box center [718, 183] width 81 height 22
select select "spaces/AAAAXzBl7Bg"
click at [678, 172] on select "PHUONG Hoang Thu (VTI.D3) QK3 Data Gang" at bounding box center [718, 183] width 81 height 22
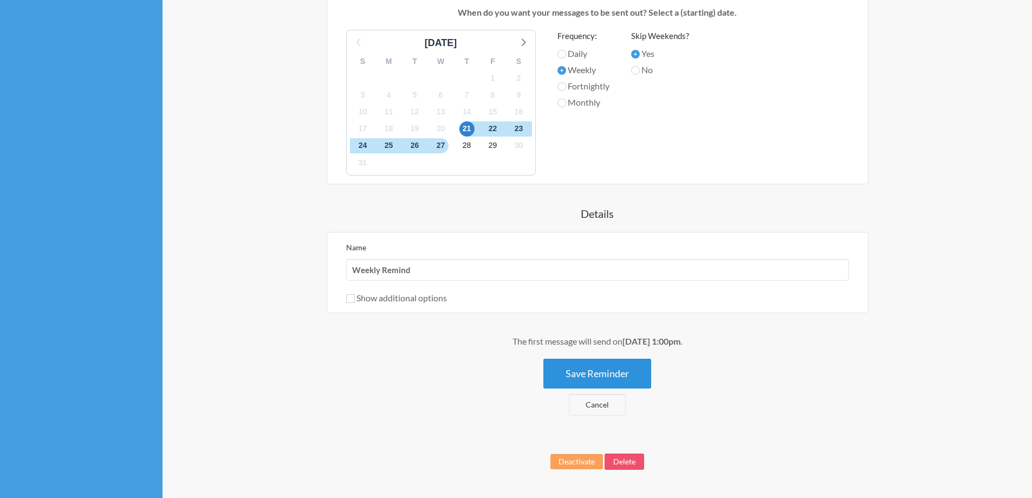
scroll to position [379, 0]
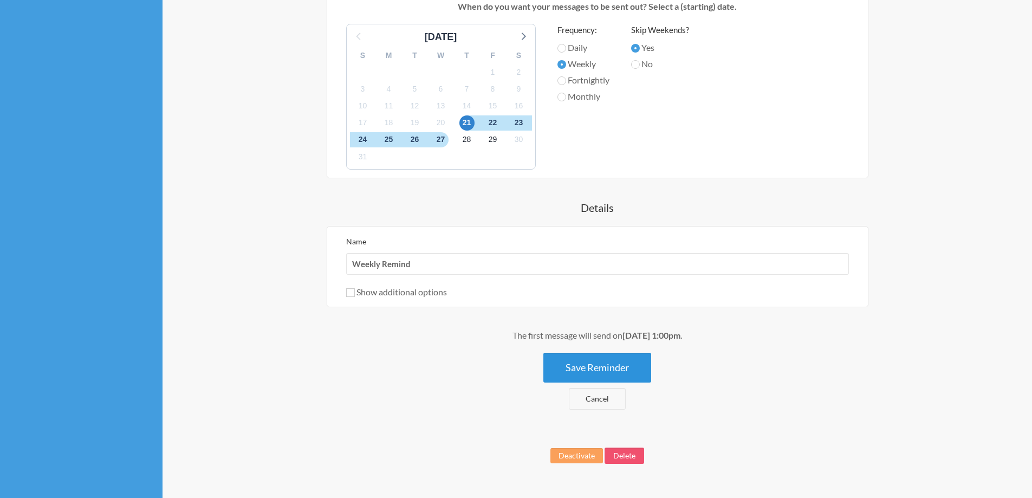
click at [596, 371] on button "Save Reminder" at bounding box center [597, 368] width 108 height 30
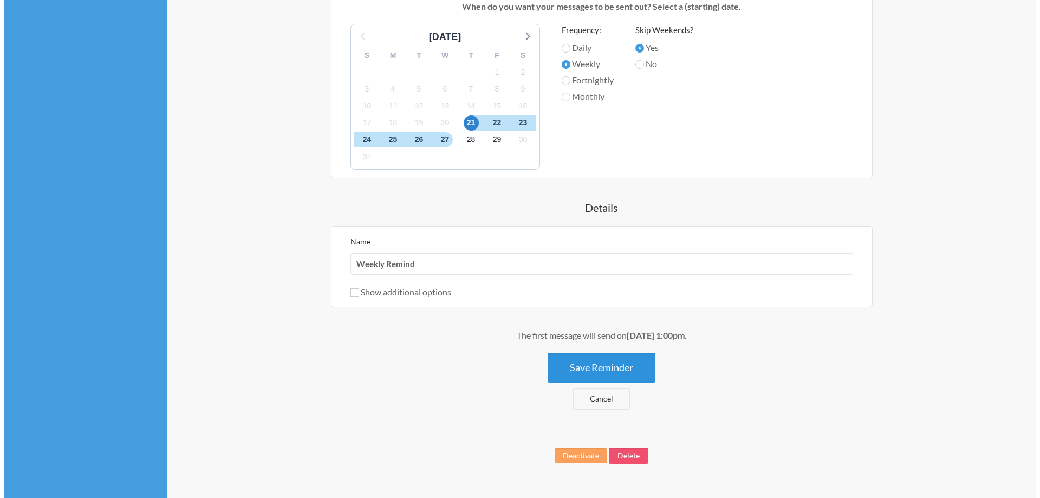
scroll to position [0, 0]
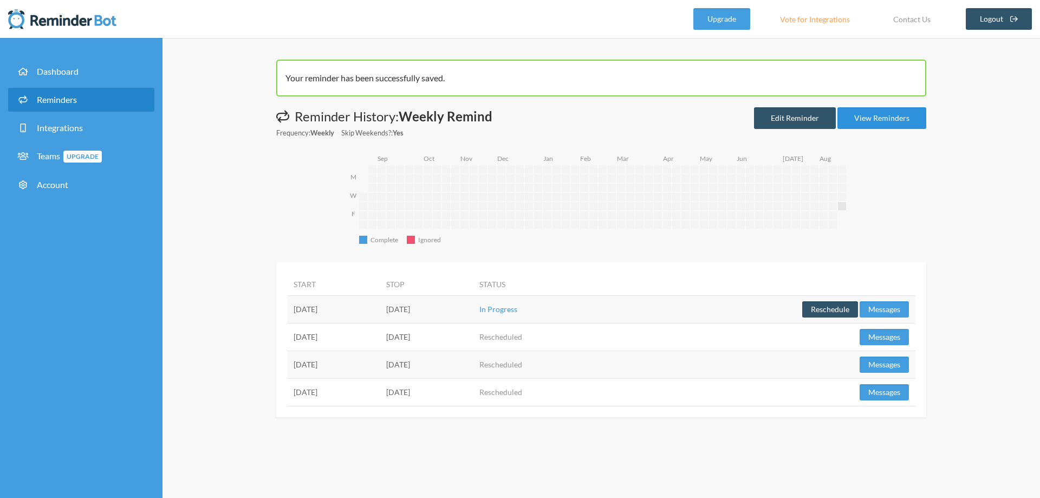
click at [887, 114] on link "View Reminders" at bounding box center [882, 118] width 89 height 22
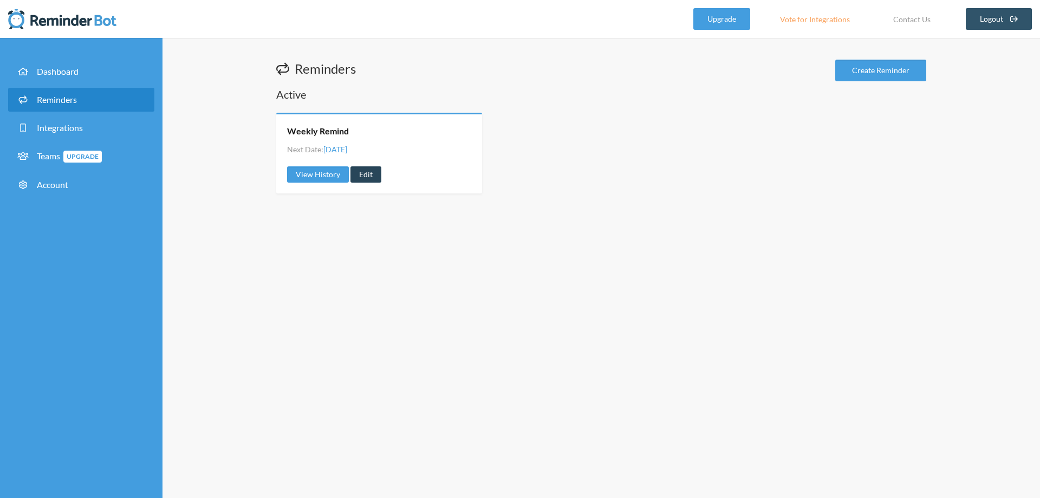
click at [363, 177] on link "Edit" at bounding box center [366, 174] width 31 height 16
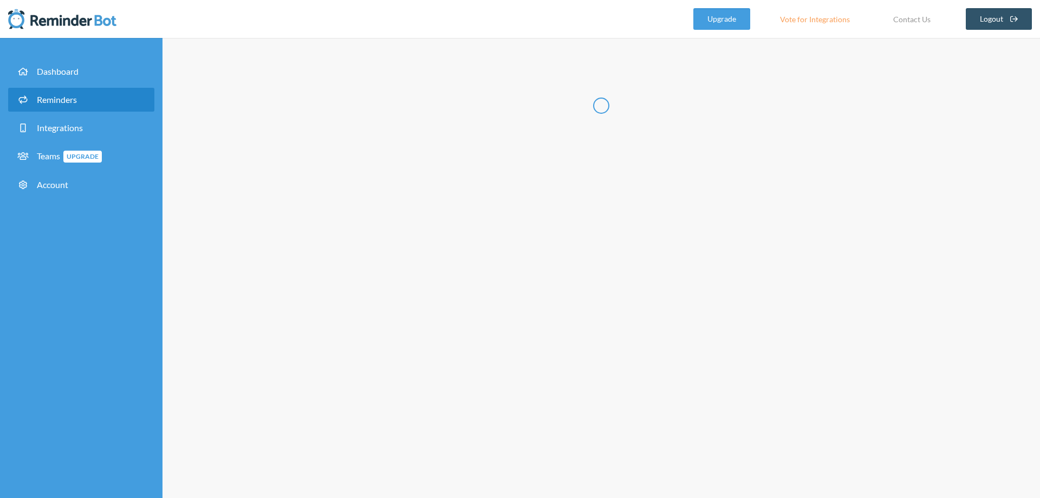
radio input "false"
radio input "true"
type input "Weekly Remind"
select select "13:00:00"
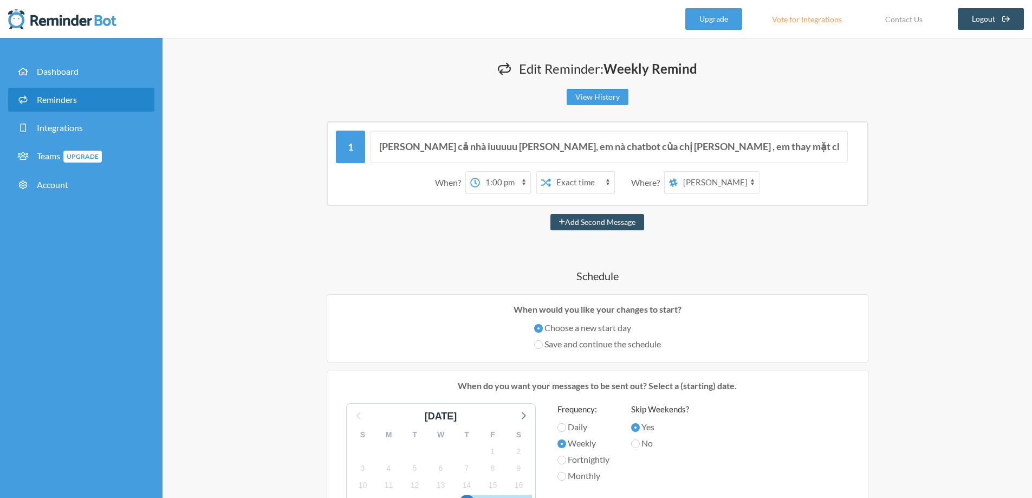
click at [730, 185] on select "[PERSON_NAME] Thu (VTI.D3) QK3 Data Gang" at bounding box center [718, 183] width 81 height 22
click at [948, 205] on div "Edit Reminder: Weekly Remind View History Messages are not sending from this de…" at bounding box center [598, 470] width 870 height 865
click at [723, 189] on select "[PERSON_NAME] Thu (VTI.D3) QK3 Data Gang" at bounding box center [718, 183] width 81 height 22
click at [698, 173] on select "[PERSON_NAME] Thu (VTI.D3) QK3 Data Gang" at bounding box center [718, 183] width 81 height 22
select select "spaces/AAAAXzBl7Bg"
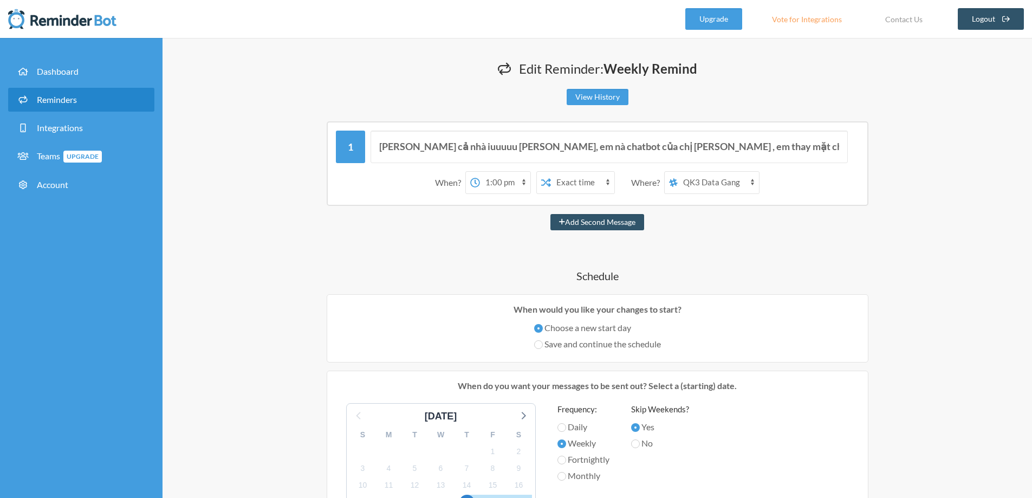
click at [678, 172] on select "[PERSON_NAME] Thu (VTI.D3) QK3 Data Gang" at bounding box center [718, 183] width 81 height 22
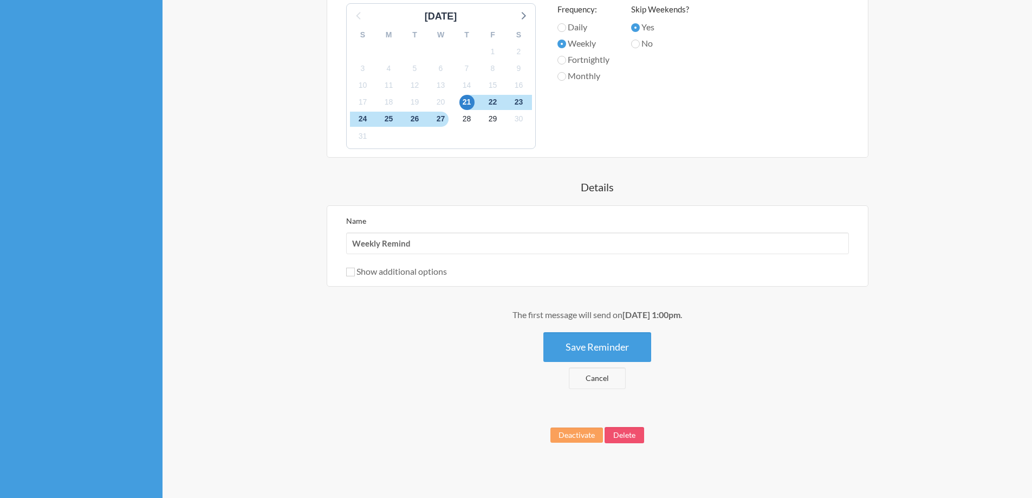
scroll to position [405, 0]
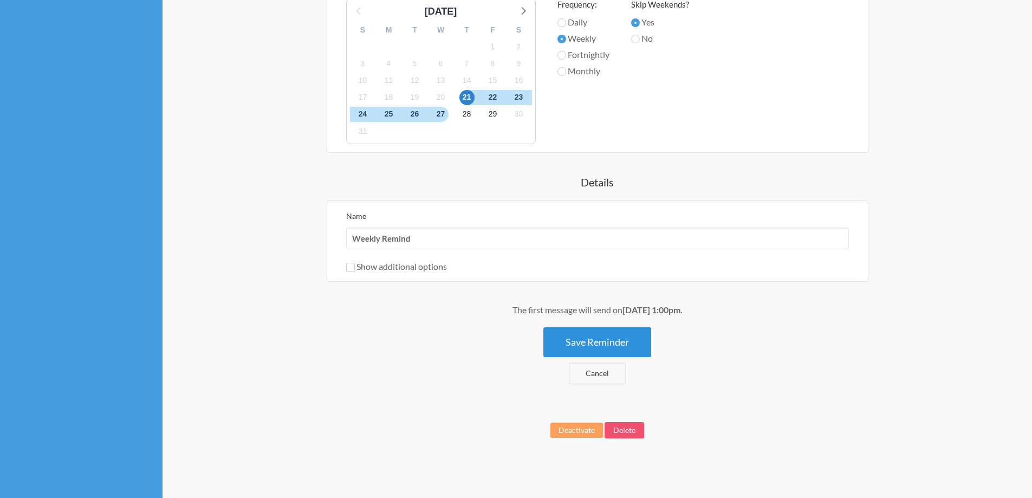
click at [602, 346] on button "Save Reminder" at bounding box center [597, 342] width 108 height 30
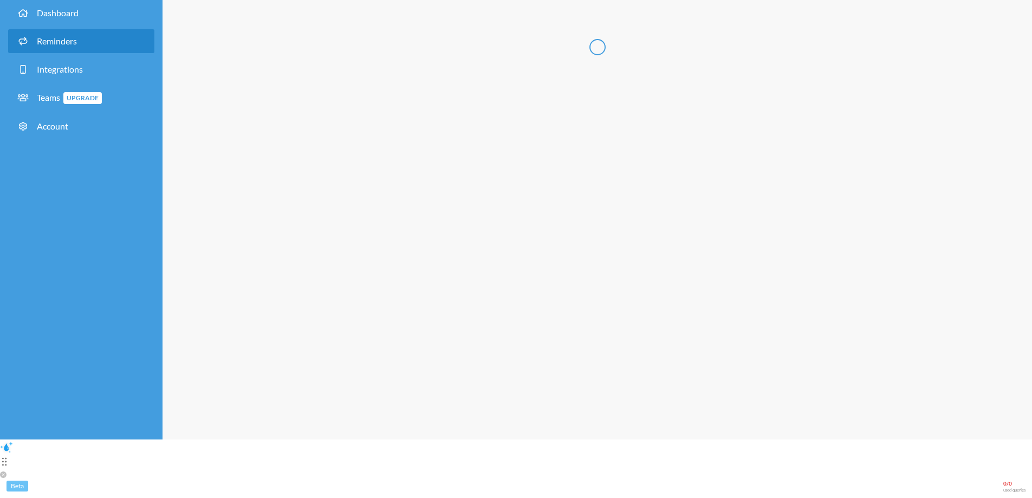
scroll to position [0, 0]
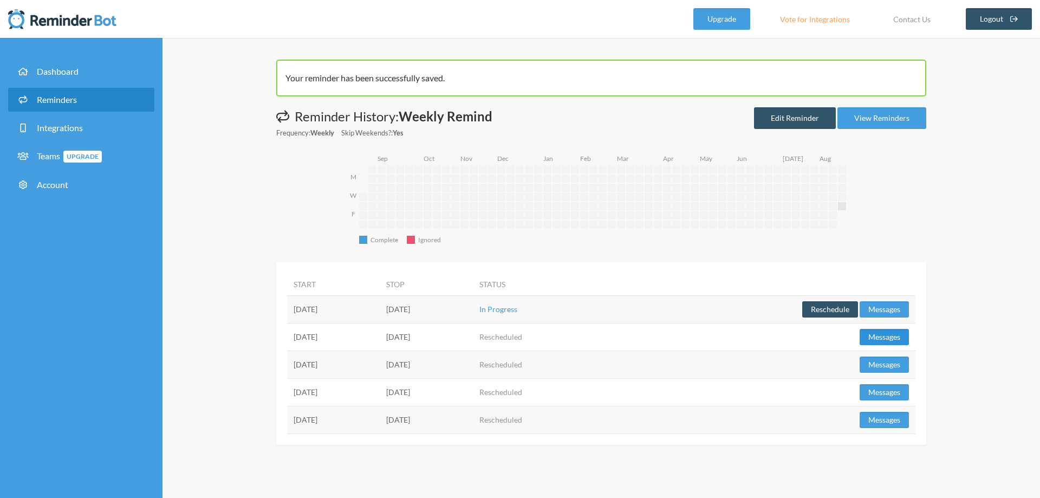
click at [863, 331] on button "Messages" at bounding box center [884, 337] width 49 height 16
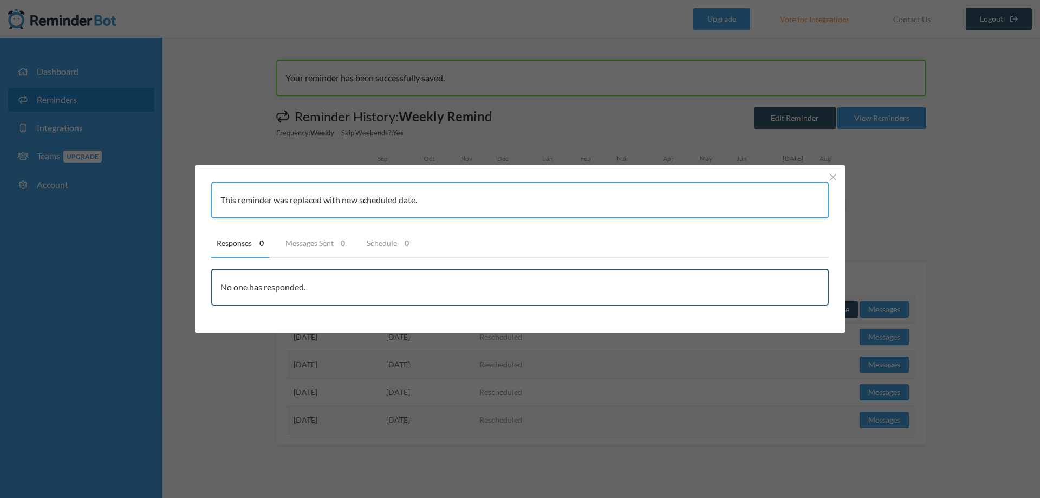
click at [490, 194] on div "This reminder was replaced with new scheduled date." at bounding box center [520, 199] width 618 height 37
click at [912, 173] on div "This reminder was replaced with new scheduled date. Responses 0 Messages Sent 0…" at bounding box center [520, 249] width 1040 height 498
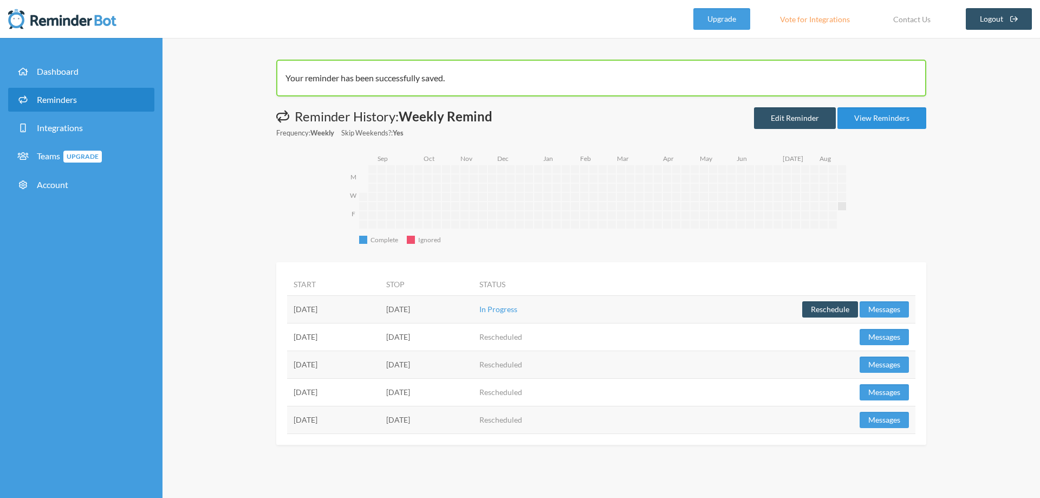
click at [864, 122] on link "View Reminders" at bounding box center [882, 118] width 89 height 22
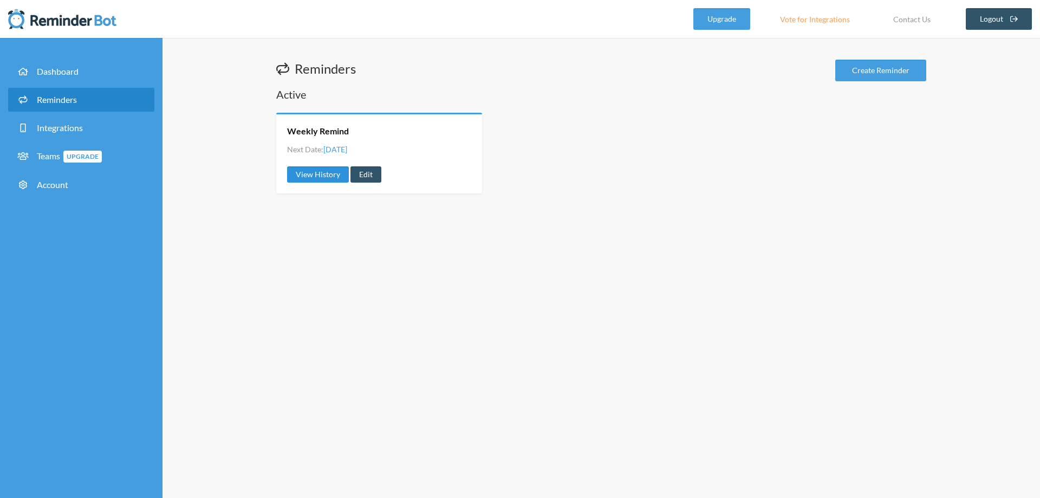
click at [295, 178] on link "View History" at bounding box center [318, 174] width 62 height 16
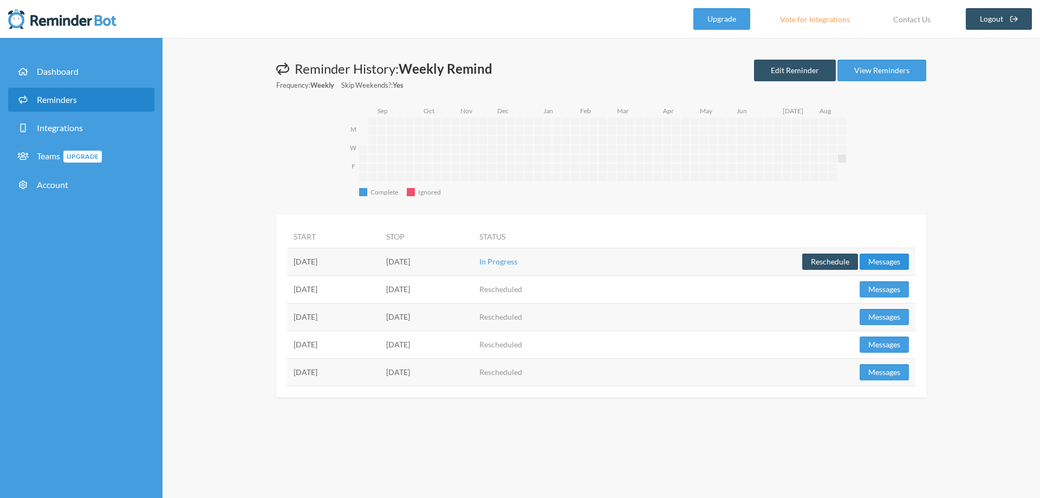
click at [881, 262] on button "Messages" at bounding box center [884, 262] width 49 height 16
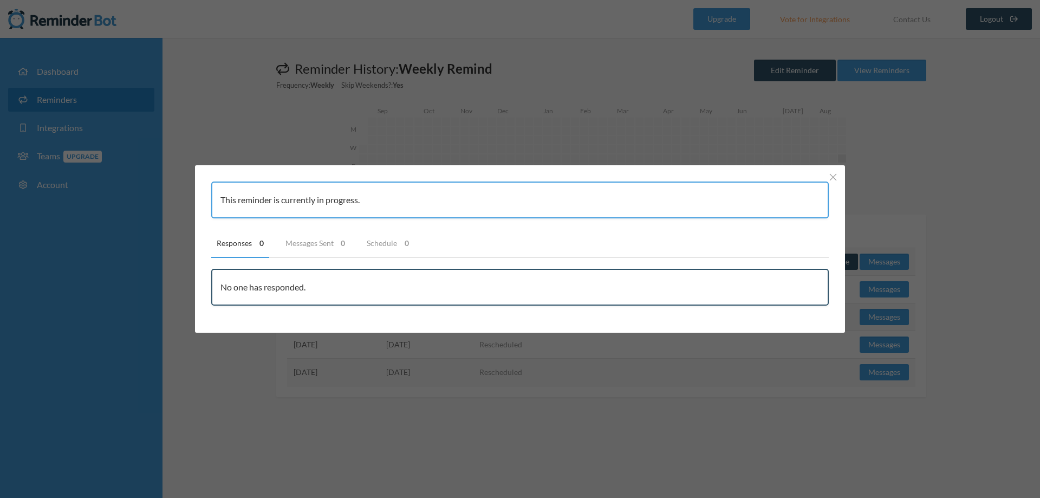
click at [917, 164] on div "This reminder is currently in progress. Responses 0 Messages Sent 0 Schedule 0 …" at bounding box center [520, 249] width 1040 height 498
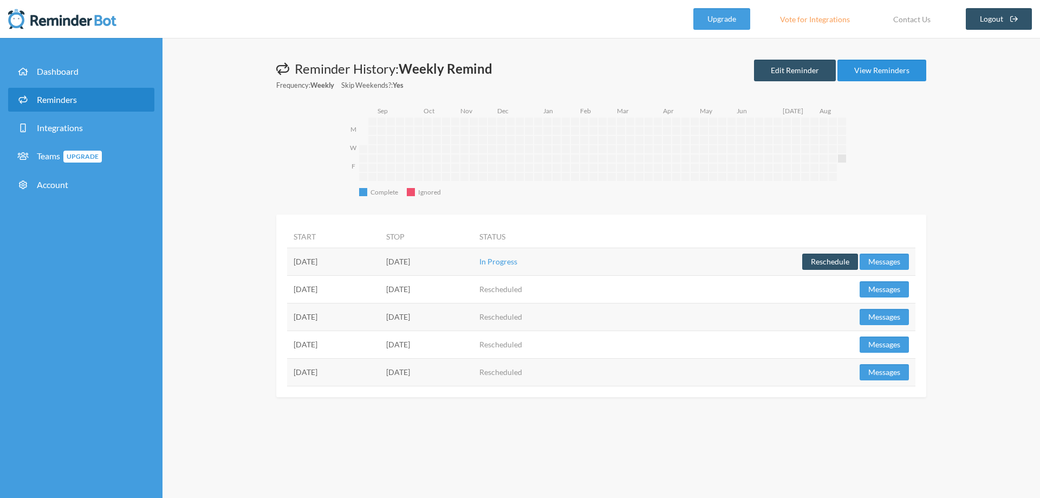
click at [881, 68] on link "View Reminders" at bounding box center [882, 71] width 89 height 22
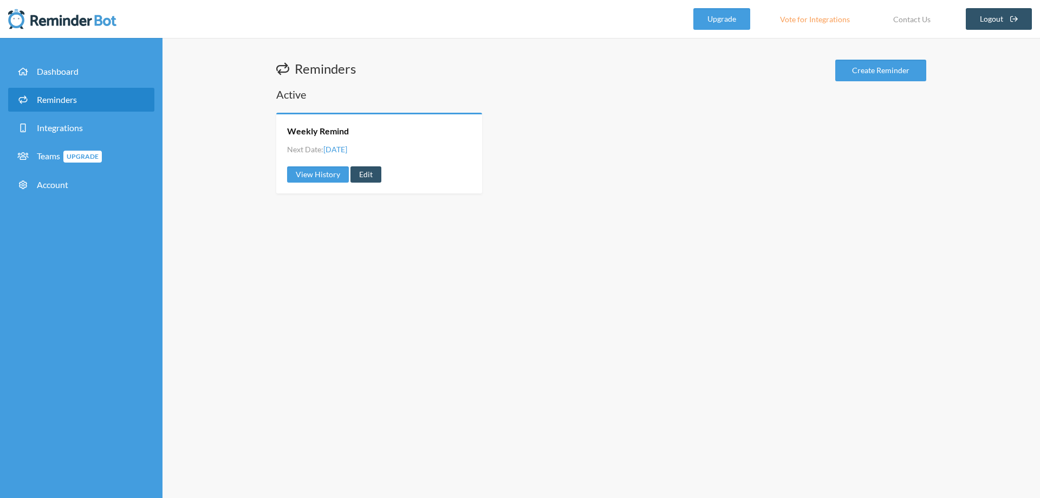
click at [367, 183] on div "Weekly Remind Next Date: Friday, August 22 View History Edit" at bounding box center [379, 153] width 206 height 81
click at [367, 176] on link "Edit" at bounding box center [366, 174] width 31 height 16
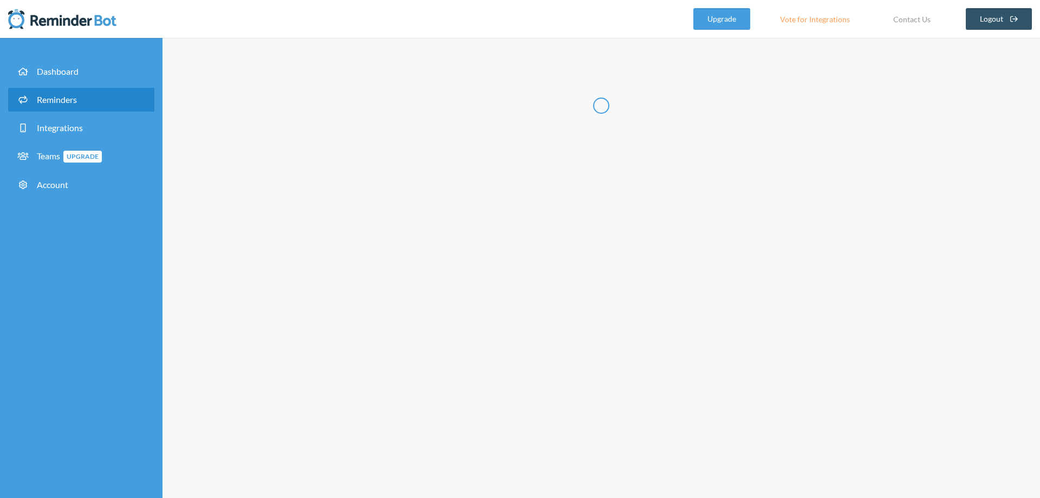
radio input "false"
radio input "true"
type input "Weekly Remind"
select select "13:00:00"
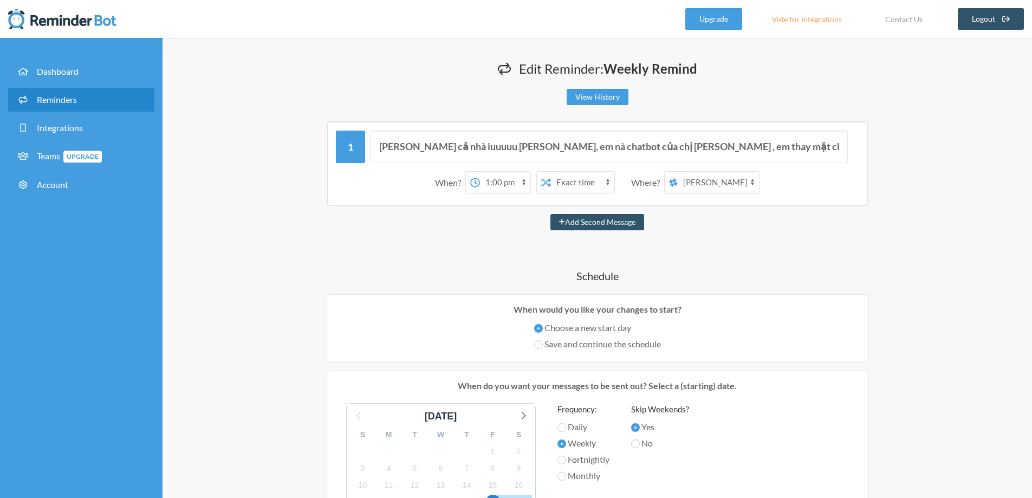
click at [681, 179] on select "[PERSON_NAME] Thu (VTI.D3) QK3 Data Gang" at bounding box center [718, 183] width 81 height 22
click at [755, 184] on select "[PERSON_NAME] Thu (VTI.D3) QK3 Data Gang" at bounding box center [718, 183] width 81 height 22
click at [754, 184] on select "[PERSON_NAME] Thu (VTI.D3) QK3 Data Gang" at bounding box center [718, 183] width 81 height 22
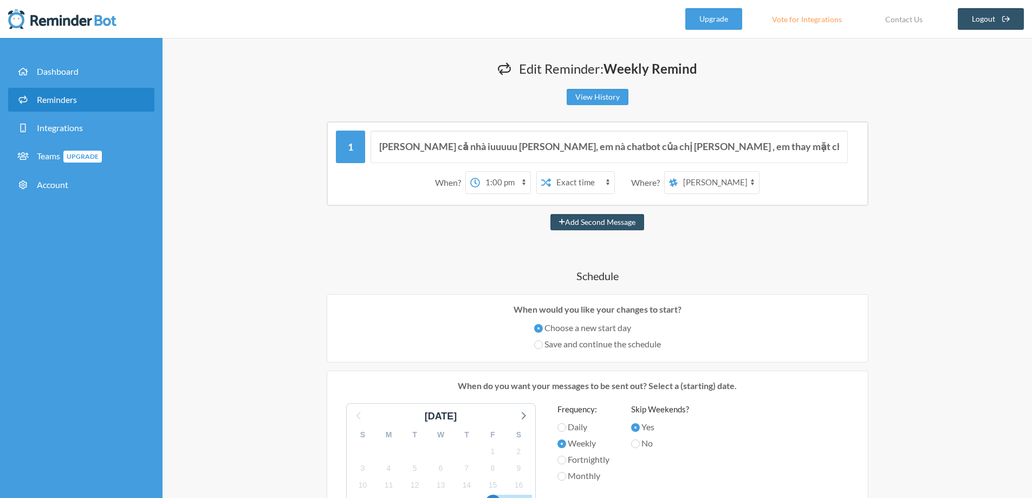
click at [755, 181] on select "[PERSON_NAME] Thu (VTI.D3) QK3 Data Gang" at bounding box center [718, 183] width 81 height 22
click at [736, 186] on select "[PERSON_NAME] Thu (VTI.D3) QK3 Data Gang" at bounding box center [718, 183] width 81 height 22
select select "spaces/AAAAXzBl7Bg"
click at [678, 172] on select "[PERSON_NAME] Thu (VTI.D3) QK3 Data Gang" at bounding box center [718, 183] width 81 height 22
click at [697, 176] on select "[PERSON_NAME] Thu (VTI.D3) QK3 Data Gang" at bounding box center [718, 183] width 81 height 22
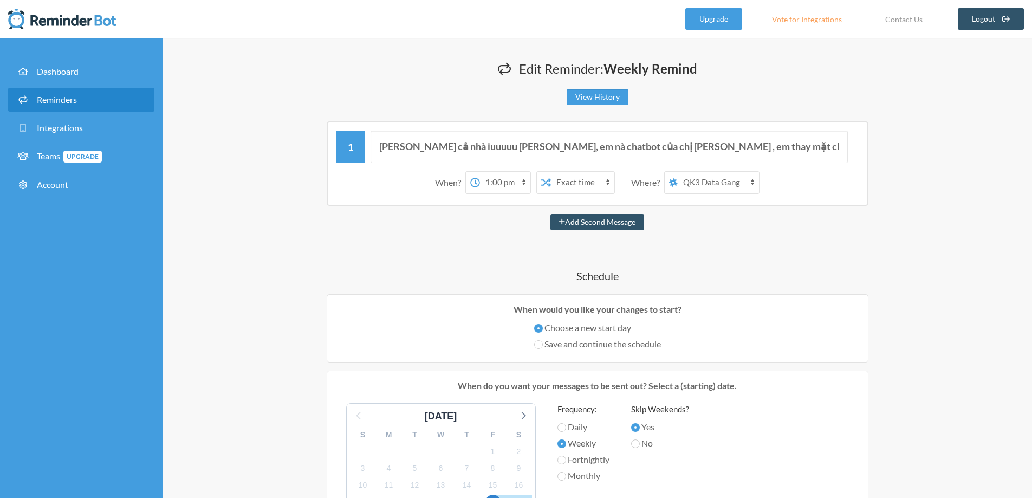
click at [678, 172] on select "[PERSON_NAME] Thu (VTI.D3) QK3 Data Gang" at bounding box center [718, 183] width 81 height 22
click at [692, 187] on select "[PERSON_NAME] Thu (VTI.D3) QK3 Data Gang" at bounding box center [718, 183] width 81 height 22
click at [633, 184] on div "Where?" at bounding box center [647, 182] width 33 height 23
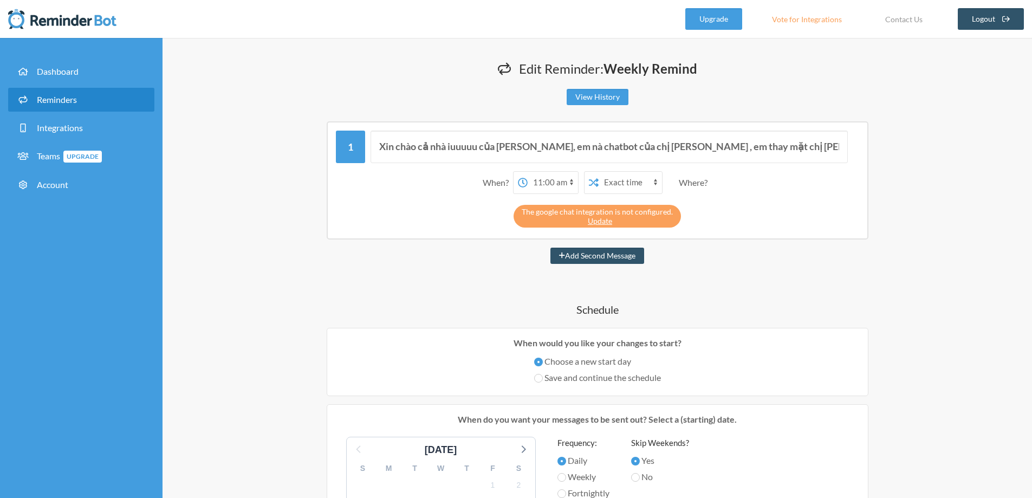
select select "11:00:00"
click at [684, 183] on div "Where?" at bounding box center [695, 182] width 33 height 23
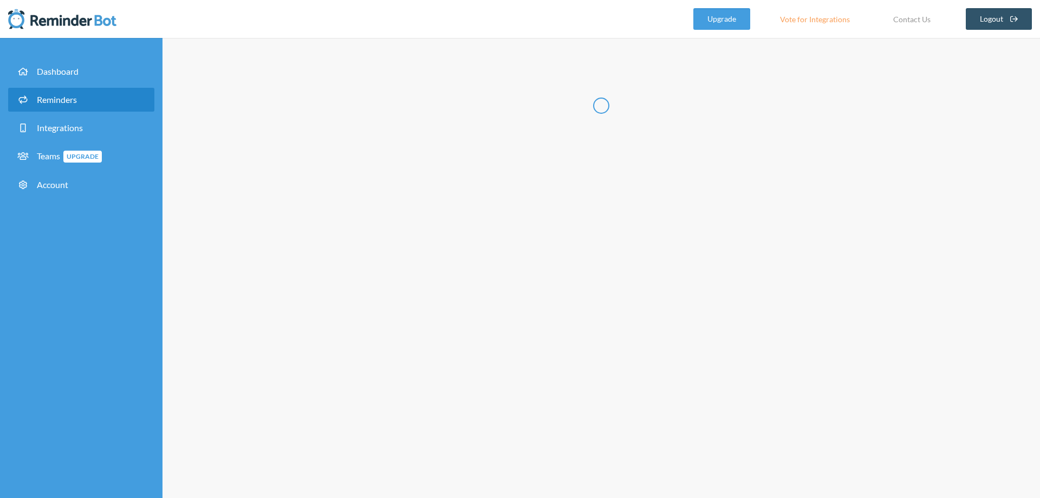
radio input "false"
radio input "true"
type input "Weekly Remind"
select select "13:00:00"
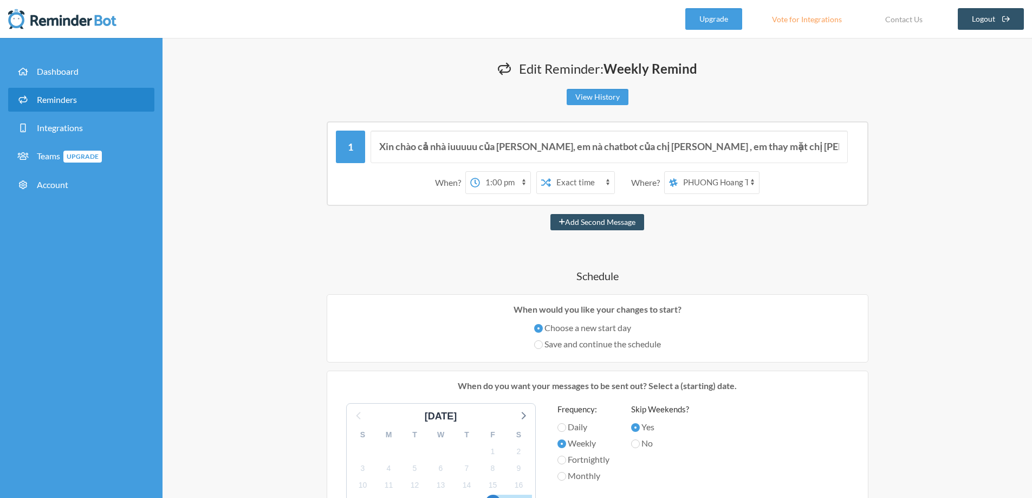
click at [710, 183] on select "PHUONG Hoang Thu (VTI.D3) QK3 Data Gang" at bounding box center [718, 183] width 81 height 22
click at [716, 248] on div "Xin chào cả nhà iuuuuu của [PERSON_NAME], em nà chatbot của chị [PERSON_NAME] ,…" at bounding box center [598, 473] width 650 height 705
click at [698, 180] on select "PHUONG Hoang Thu (VTI.D3) QK3 Data Gang" at bounding box center [718, 183] width 81 height 22
select select "spaces/AAAAXzBl7Bg"
click at [678, 172] on select "PHUONG Hoang Thu (VTI.D3) QK3 Data Gang" at bounding box center [718, 183] width 81 height 22
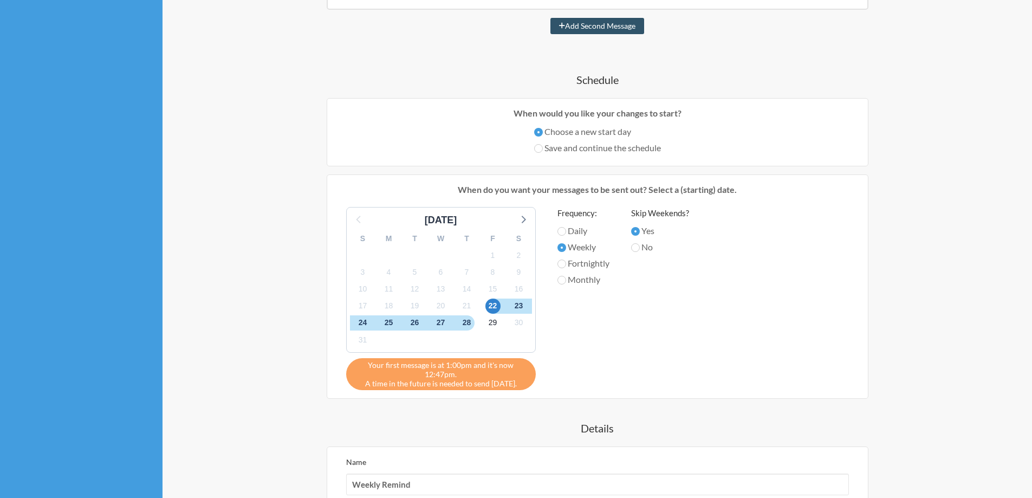
scroll to position [163, 0]
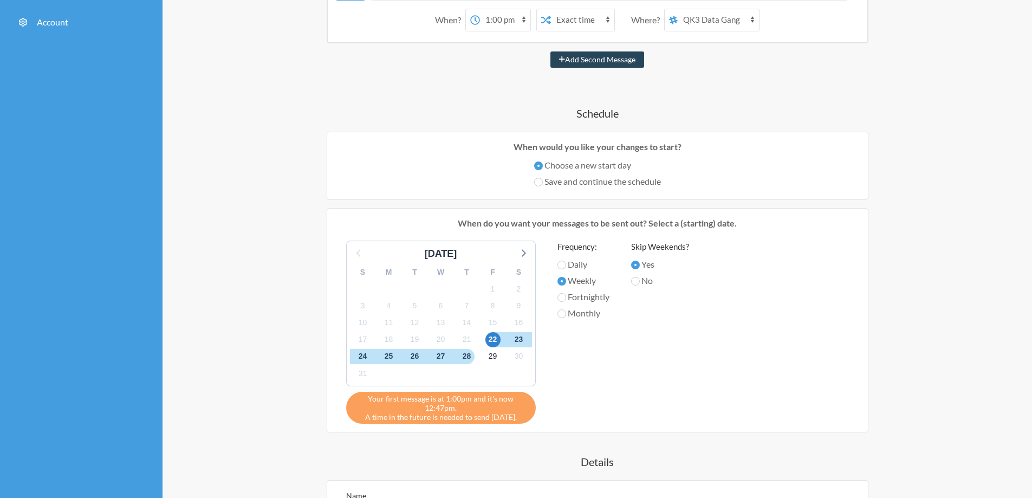
click at [616, 61] on button "Add Second Message" at bounding box center [597, 59] width 94 height 16
select select "14:00:00"
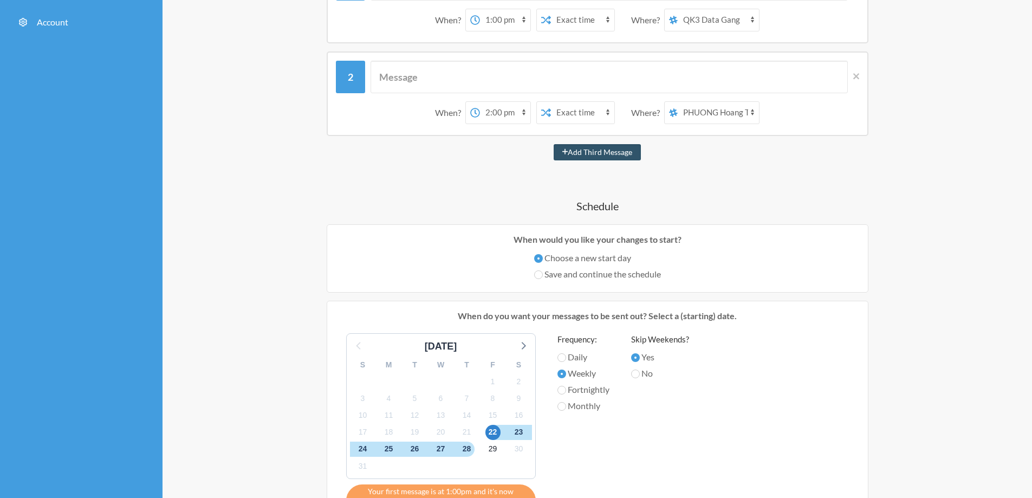
click at [712, 112] on select "PHUONG Hoang Thu (VTI.D3) QK3 Data Gang" at bounding box center [718, 113] width 81 height 22
select select "spaces/AAAAXzBl7Bg"
click at [678, 102] on select "PHUONG Hoang Thu (VTI.D3) QK3 Data Gang" at bounding box center [718, 113] width 81 height 22
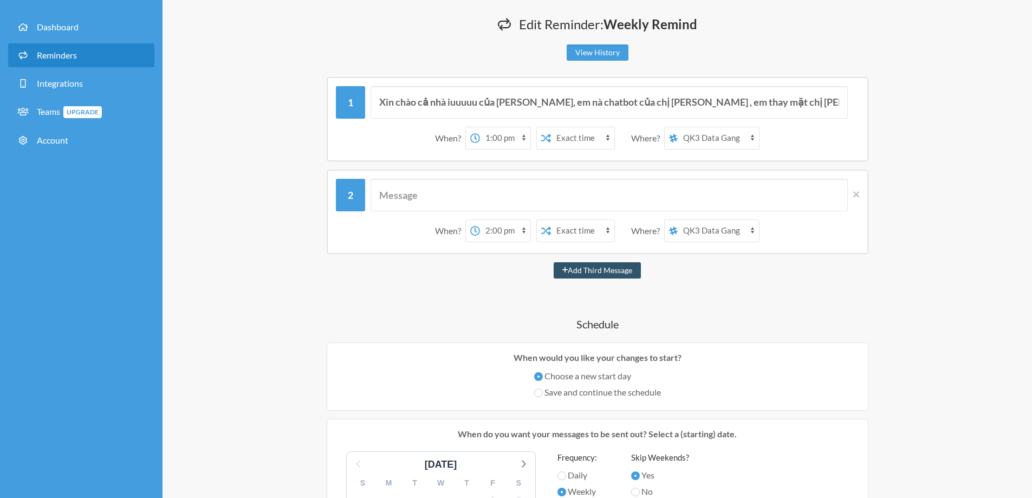
scroll to position [0, 0]
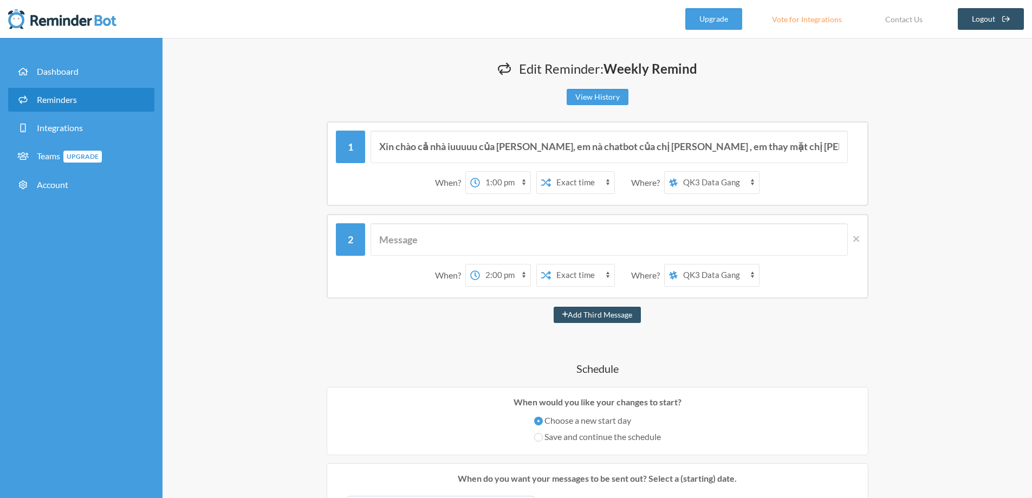
click at [861, 239] on div "When? 12:00 am 12:15 am 12:30 am 12:45 am 1:00 am 1:15 am 1:30 am 1:45 am 2:00 …" at bounding box center [598, 256] width 542 height 85
click at [855, 236] on icon at bounding box center [856, 239] width 6 height 10
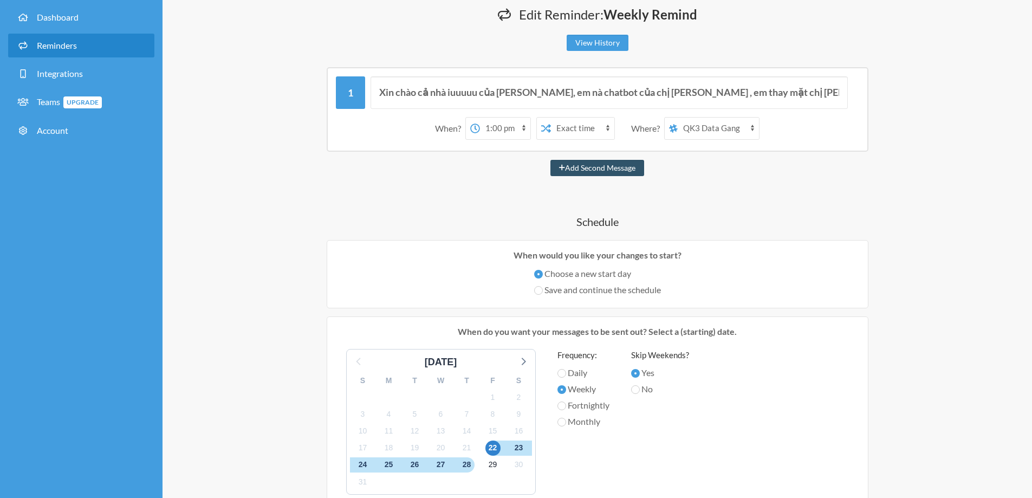
scroll to position [108, 0]
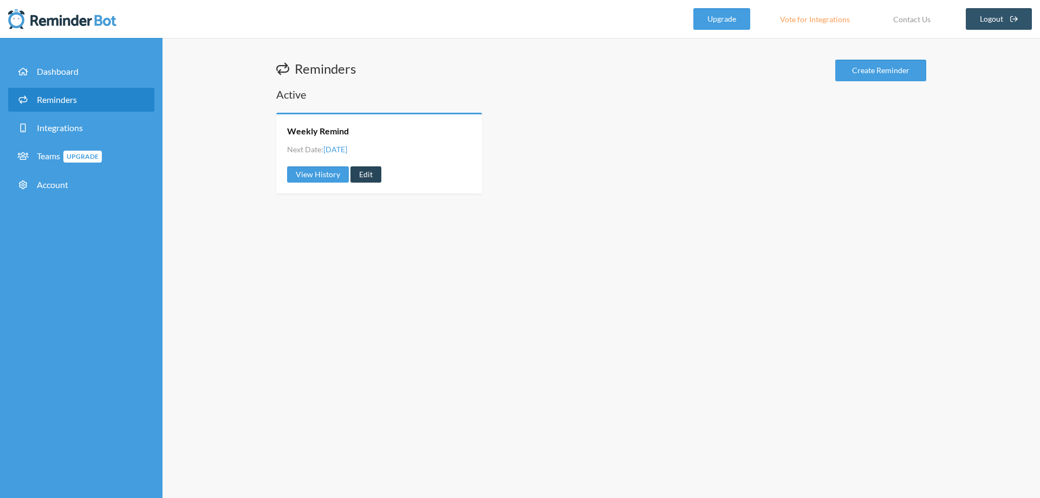
click at [370, 177] on link "Edit" at bounding box center [366, 174] width 31 height 16
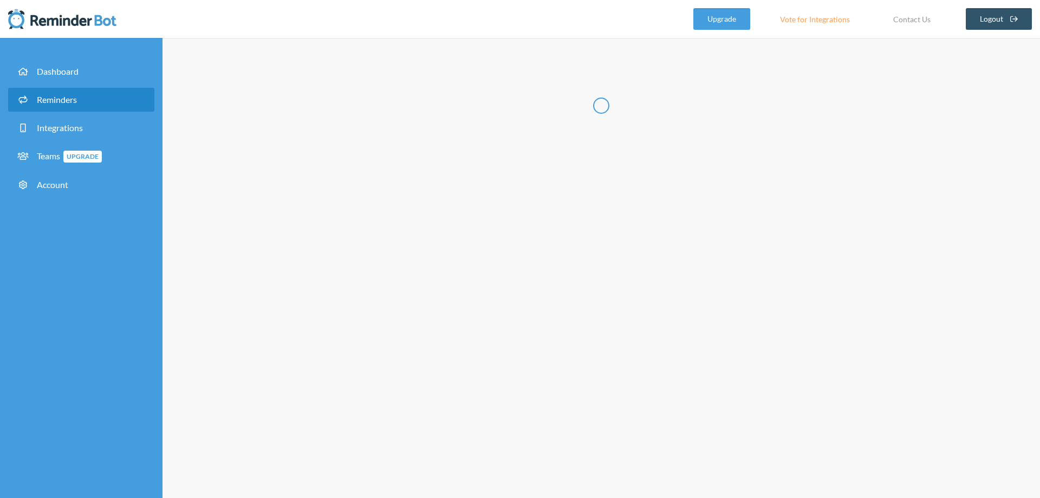
radio input "false"
radio input "true"
type input "Weekly Remind"
select select "13:00:00"
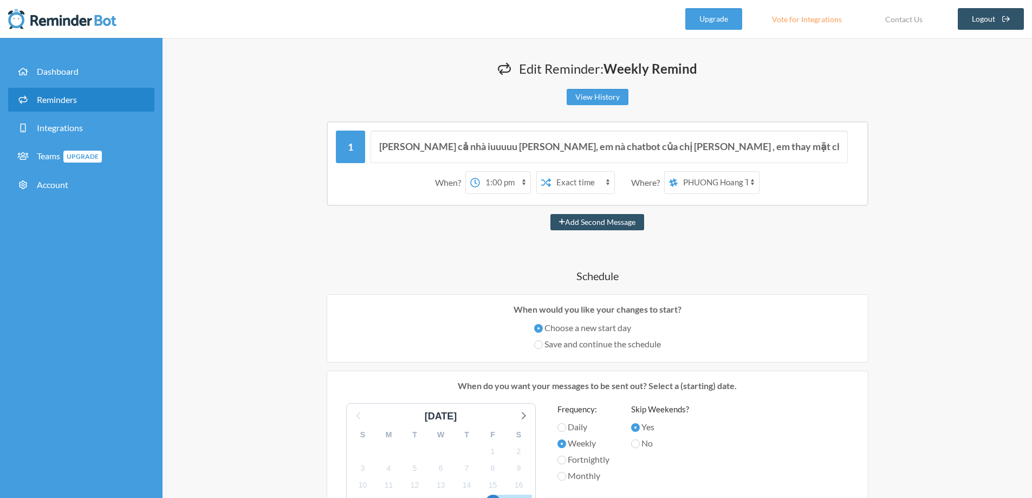
click at [730, 173] on select "PHUONG Hoang Thu (VTI.D3) QK3 Data Gang" at bounding box center [718, 183] width 81 height 22
select select "spaces/AAAAXzBl7Bg"
click at [678, 172] on select "PHUONG Hoang Thu (VTI.D3) QK3 Data Gang" at bounding box center [718, 183] width 81 height 22
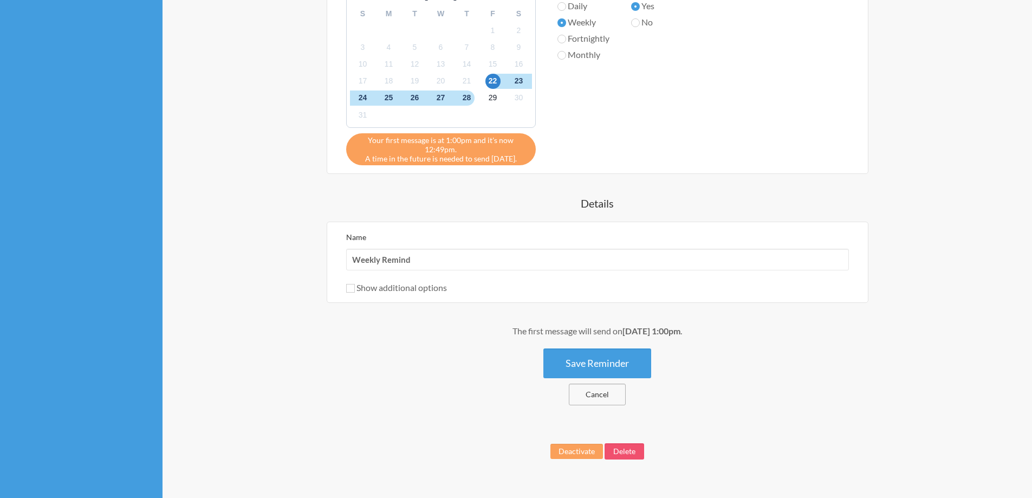
scroll to position [442, 0]
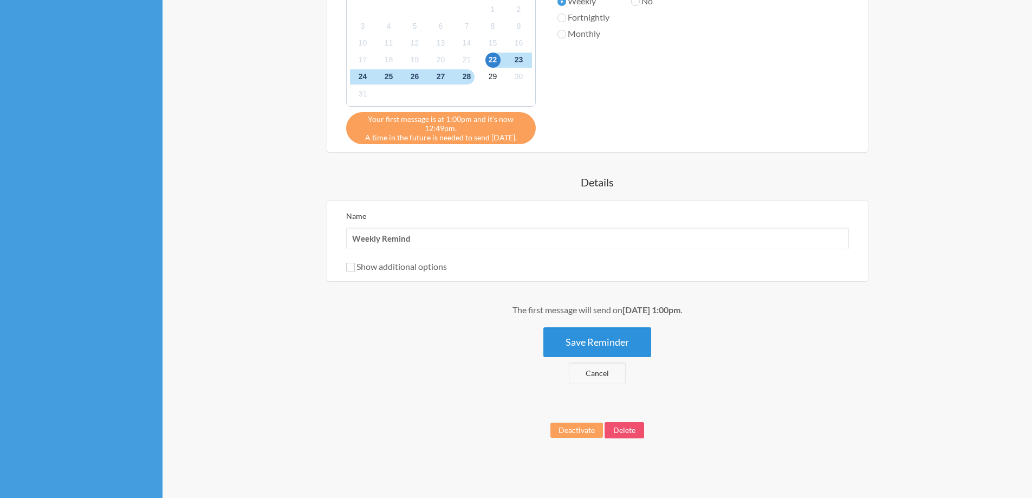
click at [619, 346] on button "Save Reminder" at bounding box center [597, 342] width 108 height 30
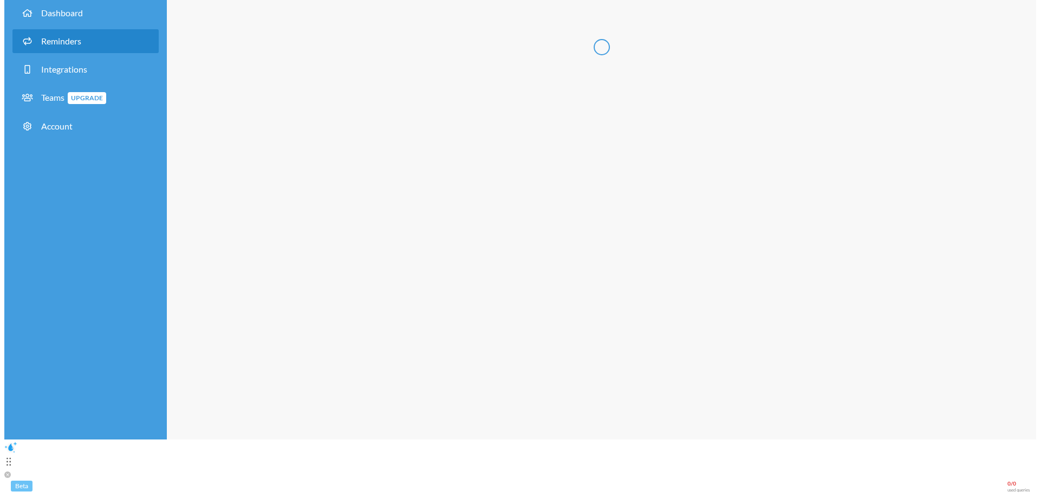
scroll to position [0, 0]
